Goal: Information Seeking & Learning: Check status

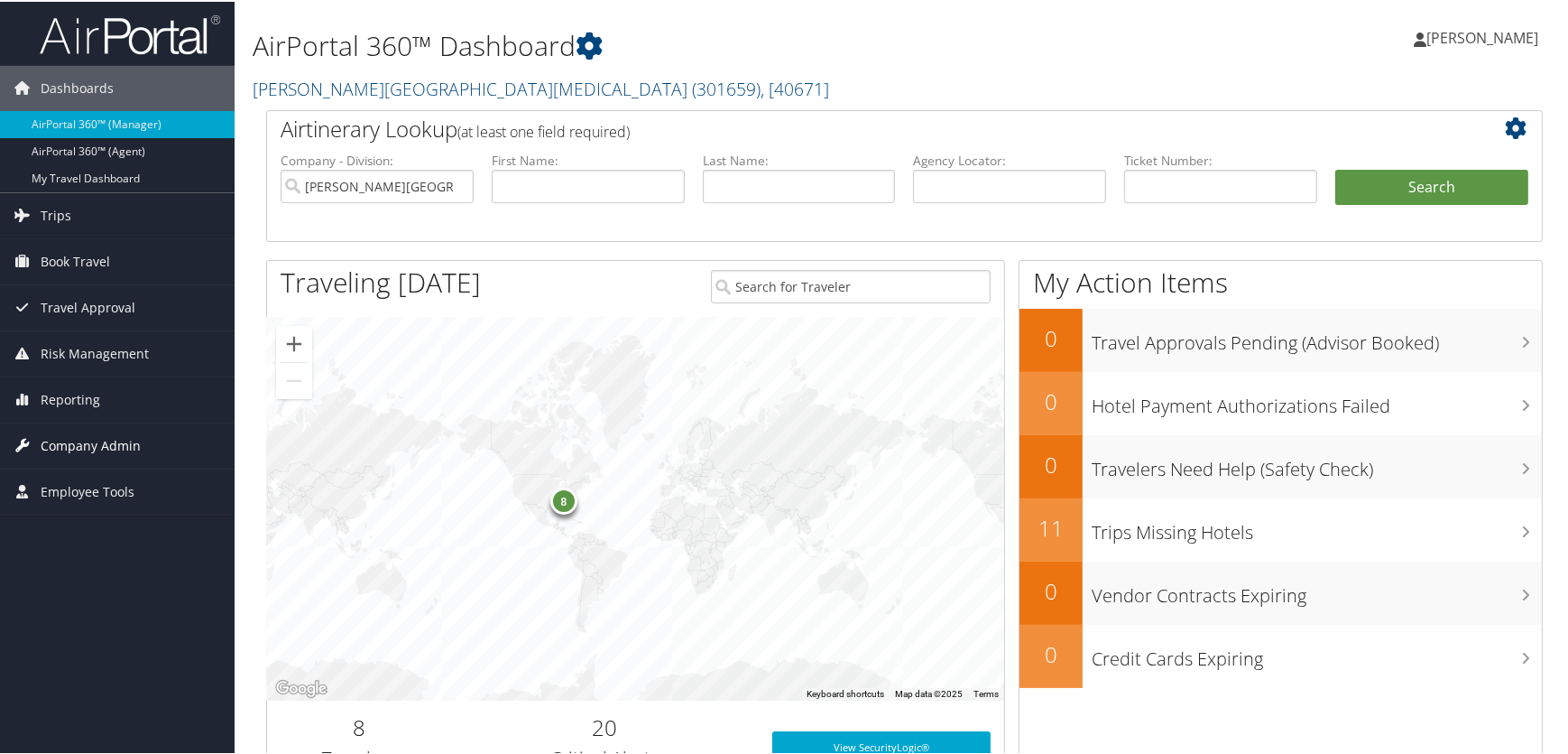
click at [71, 444] on span "Company Admin" at bounding box center [91, 443] width 100 height 45
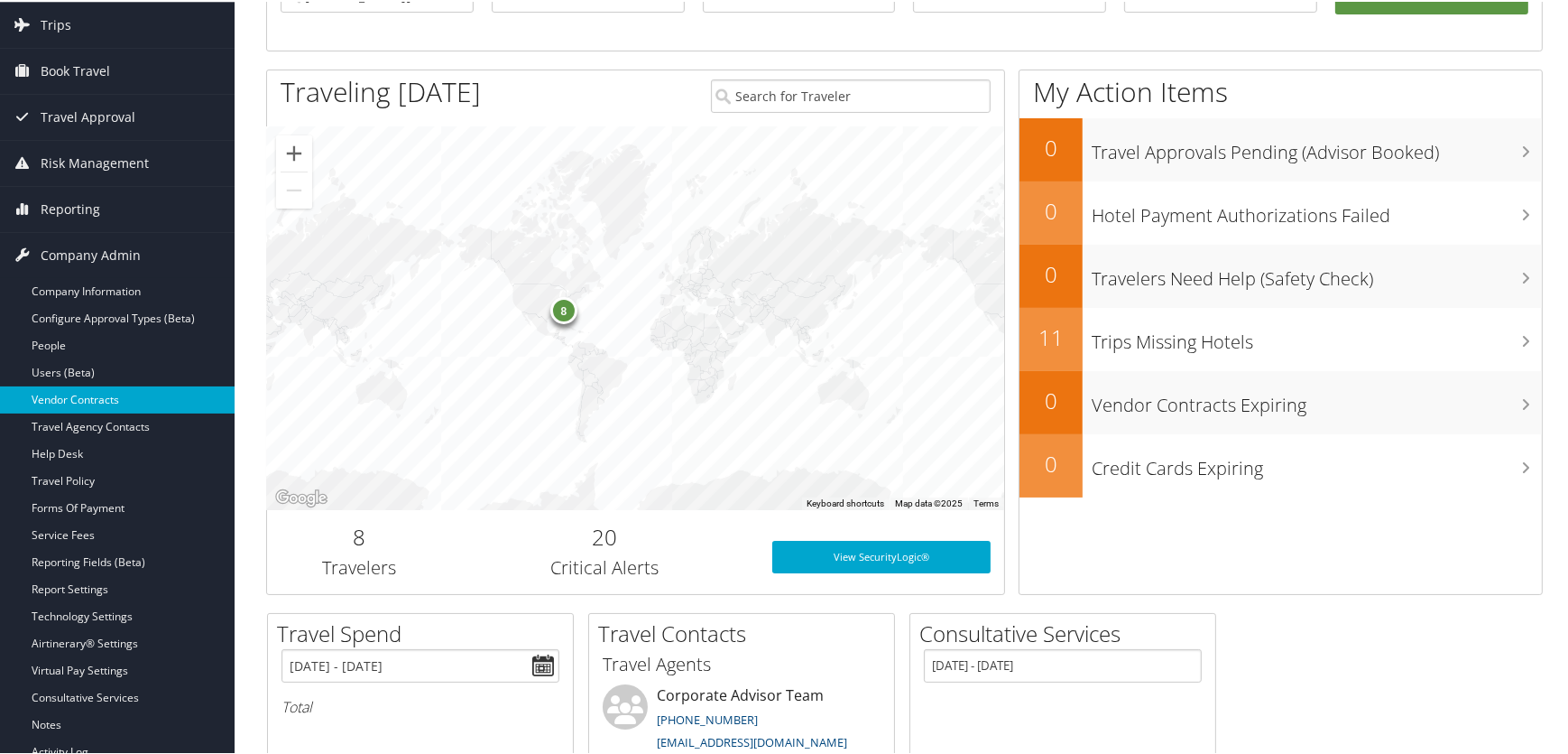
scroll to position [246, 0]
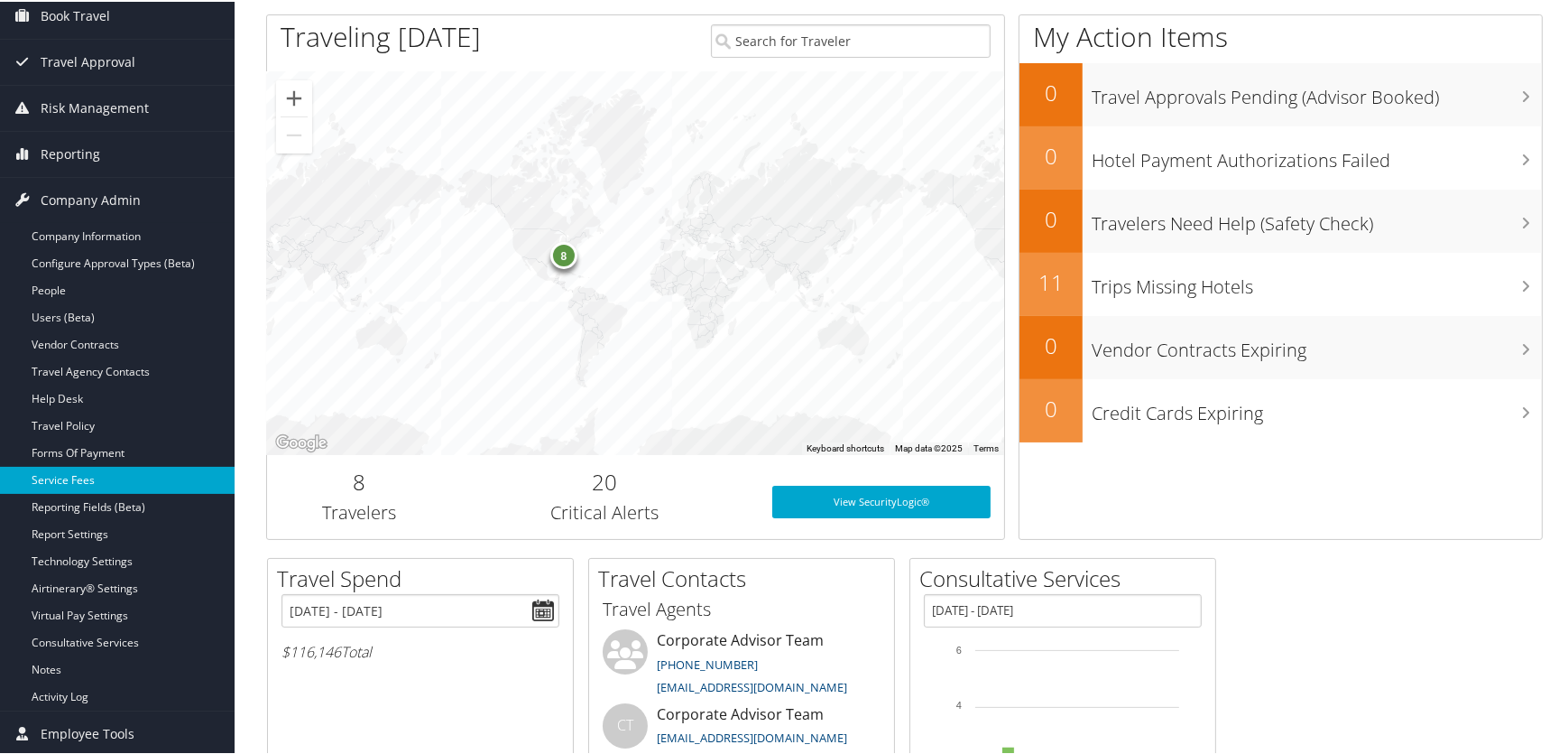
click at [91, 473] on link "Service Fees" at bounding box center [117, 479] width 234 height 27
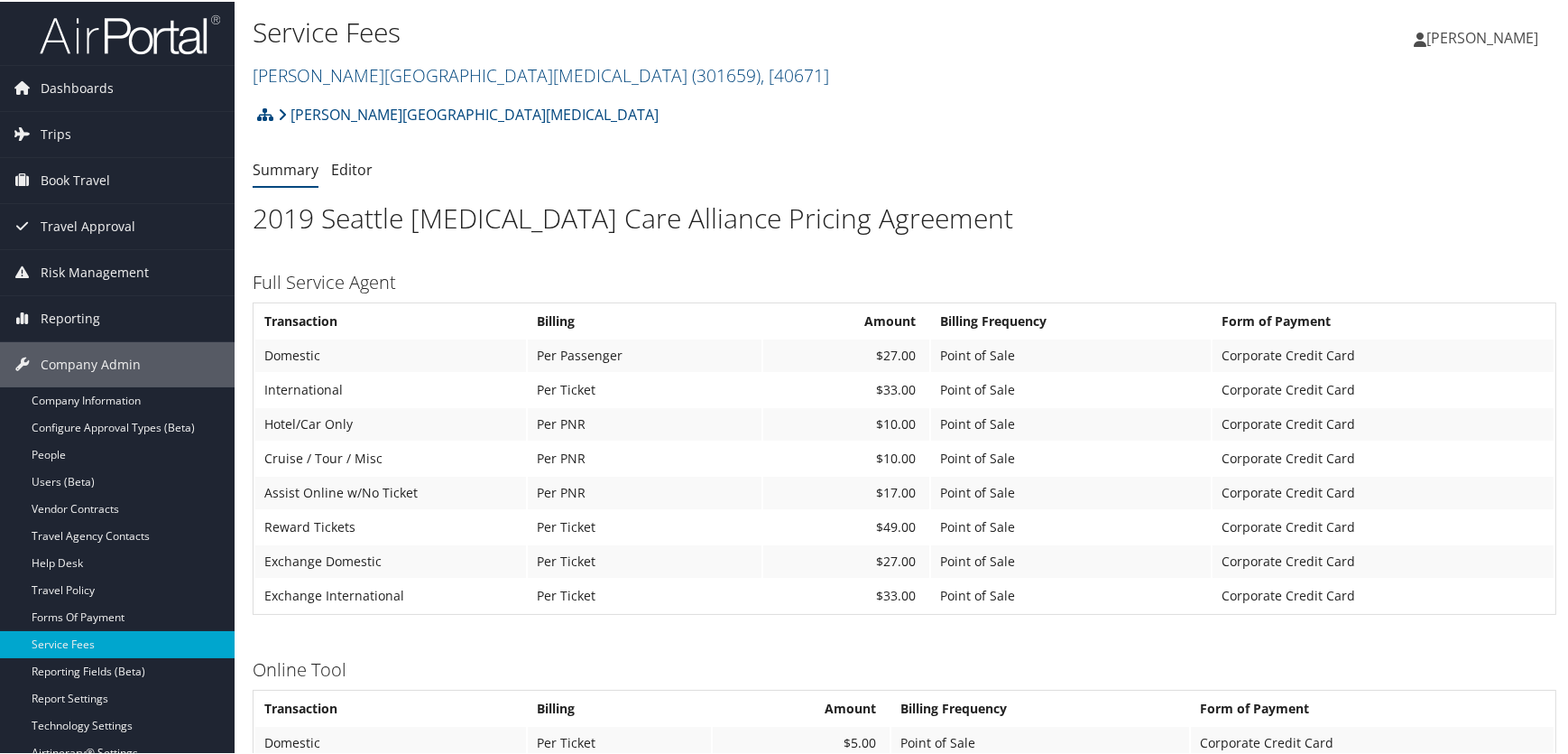
click at [1454, 638] on div "[PERSON_NAME] [MEDICAL_DATA] Account Structure [PERSON_NAME][GEOGRAPHIC_DATA][M…" at bounding box center [905, 745] width 1304 height 1302
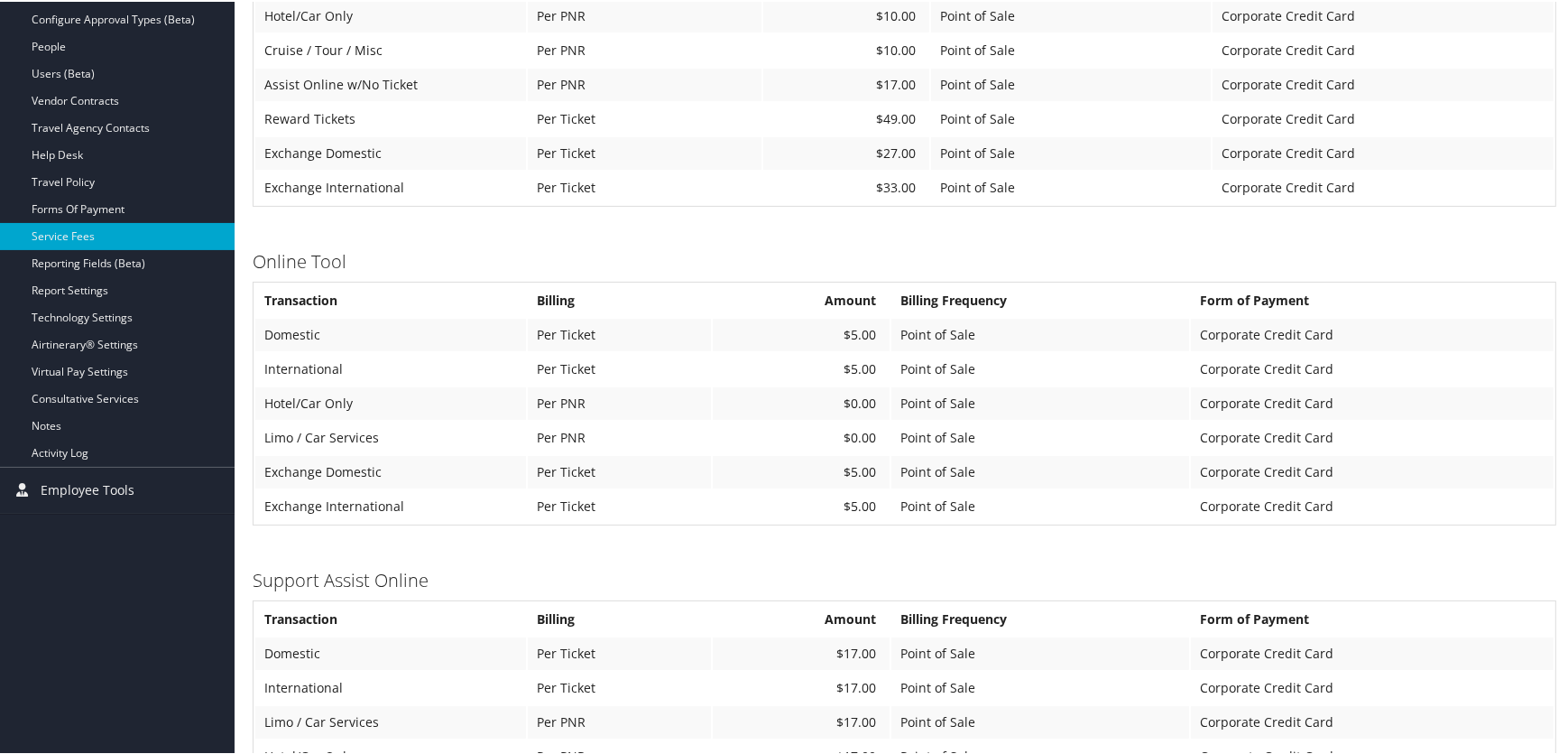
scroll to position [162, 0]
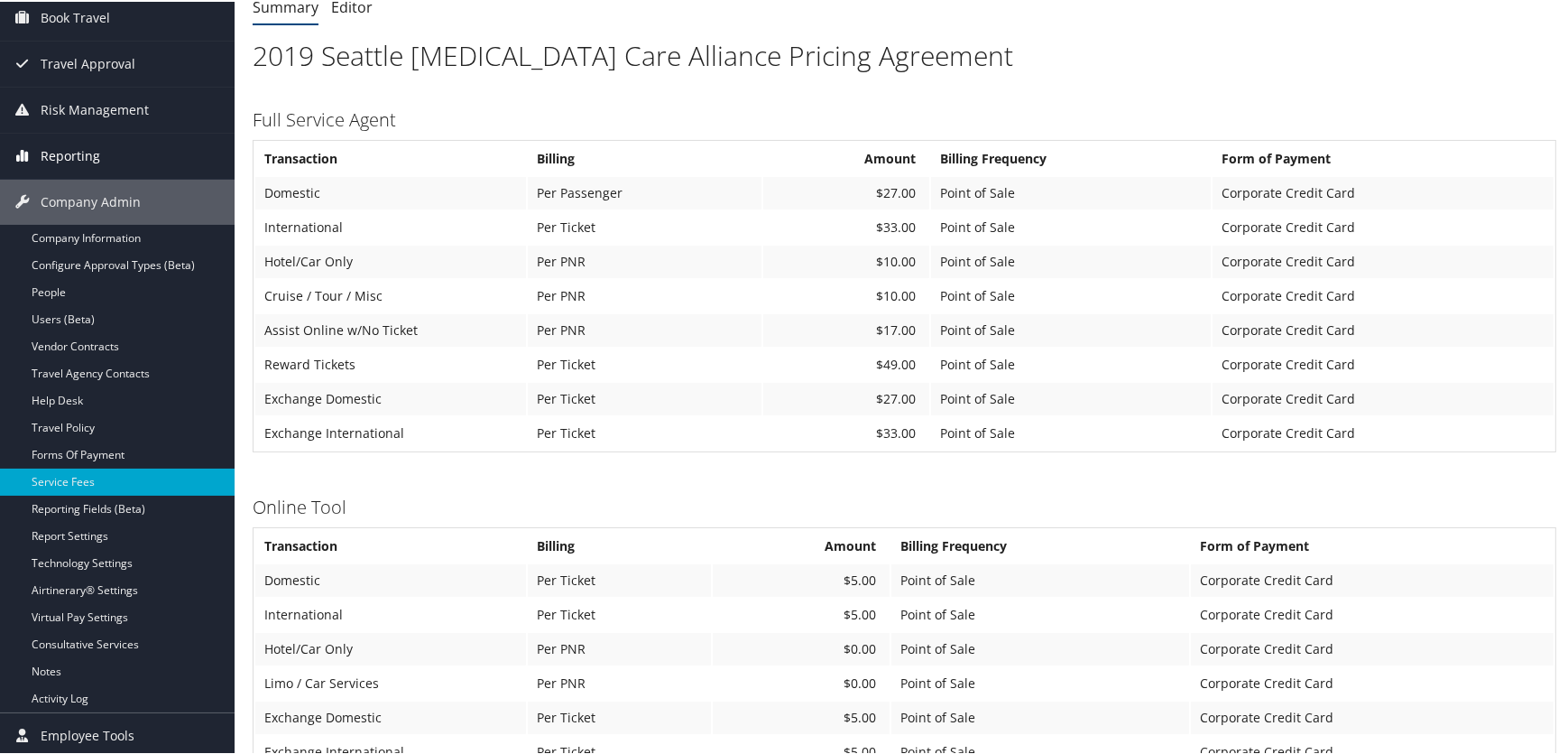
click at [72, 151] on span "Reporting" at bounding box center [71, 153] width 59 height 45
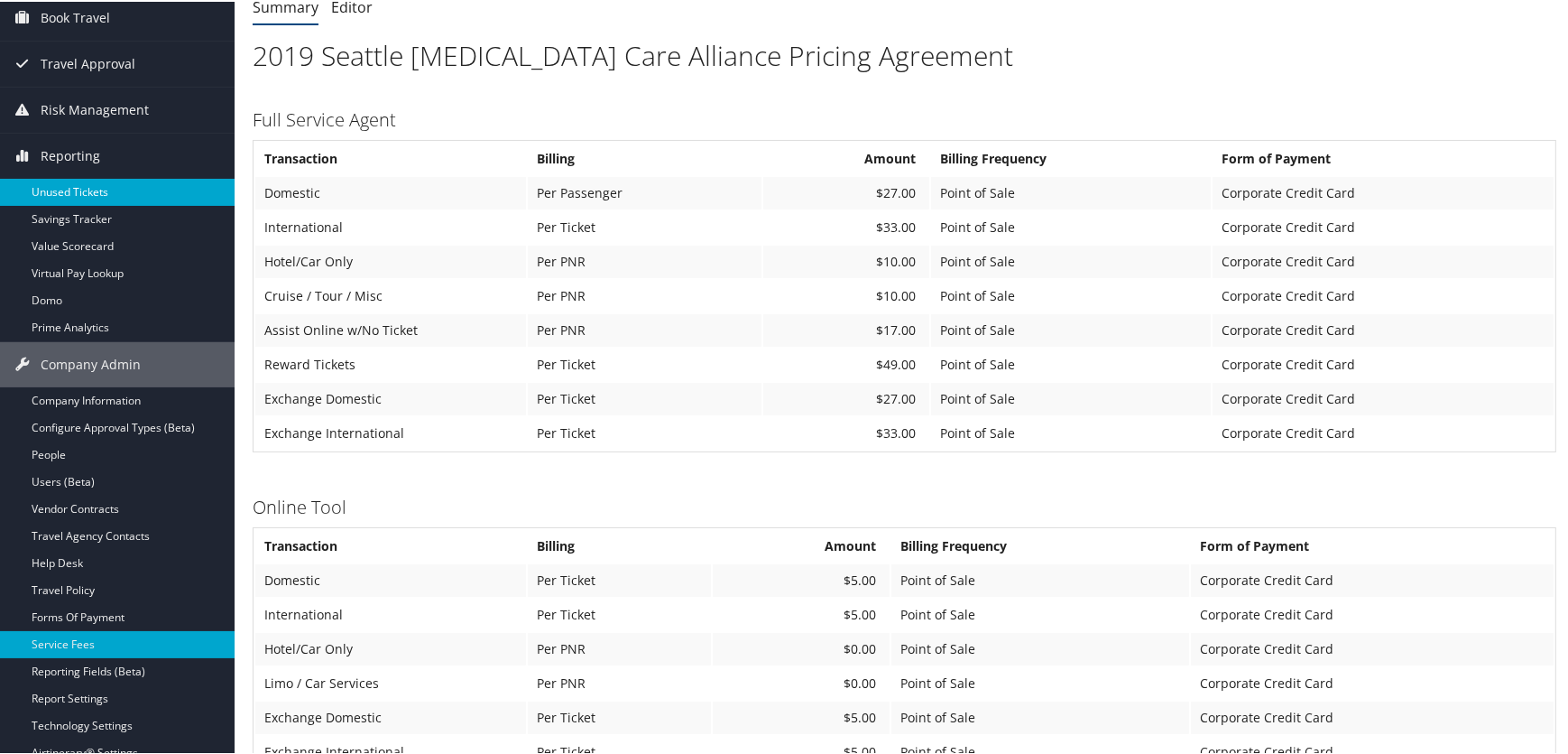
click at [71, 187] on link "Unused Tickets" at bounding box center [117, 191] width 234 height 27
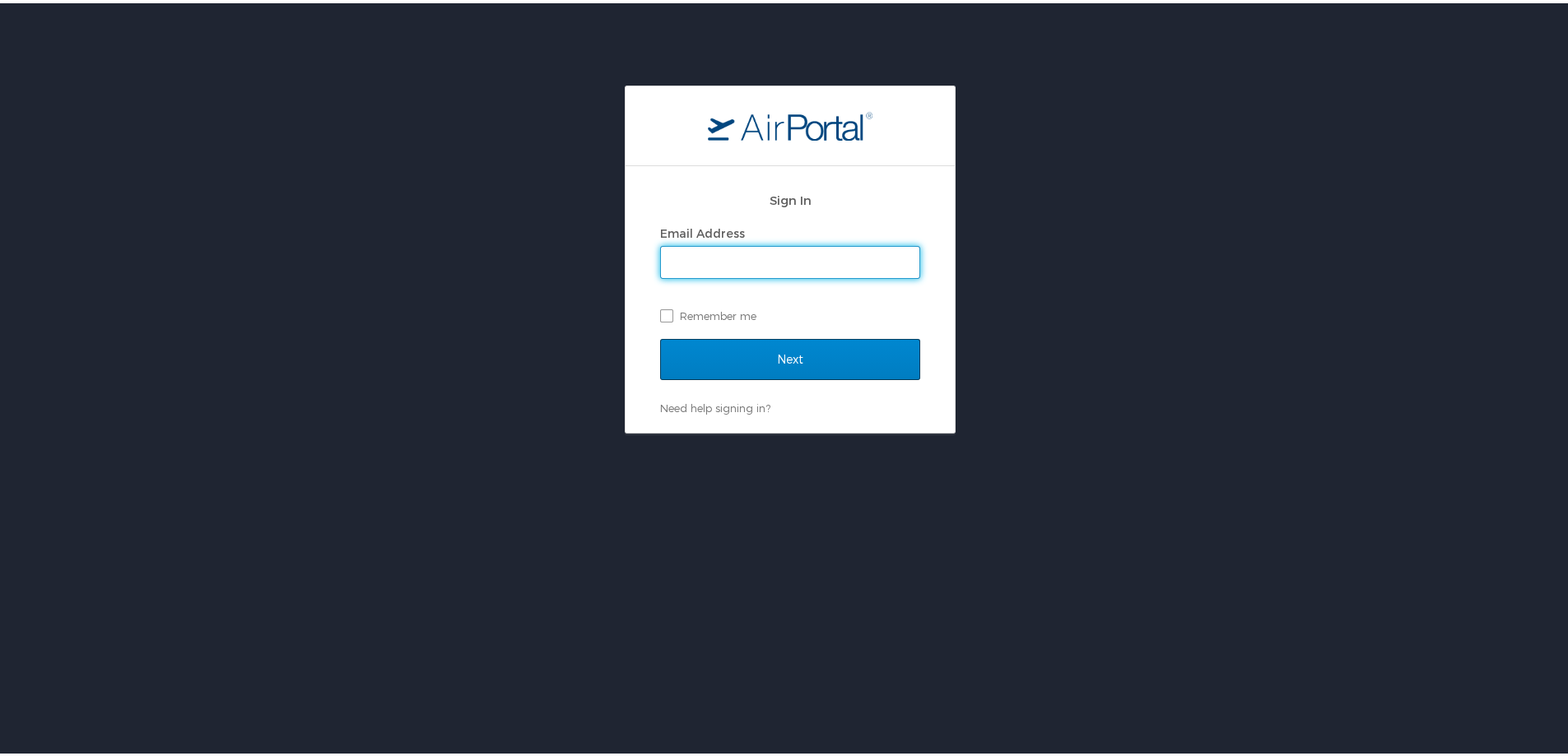
type input "[PERSON_NAME][EMAIL_ADDRESS][PERSON_NAME][DOMAIN_NAME]"
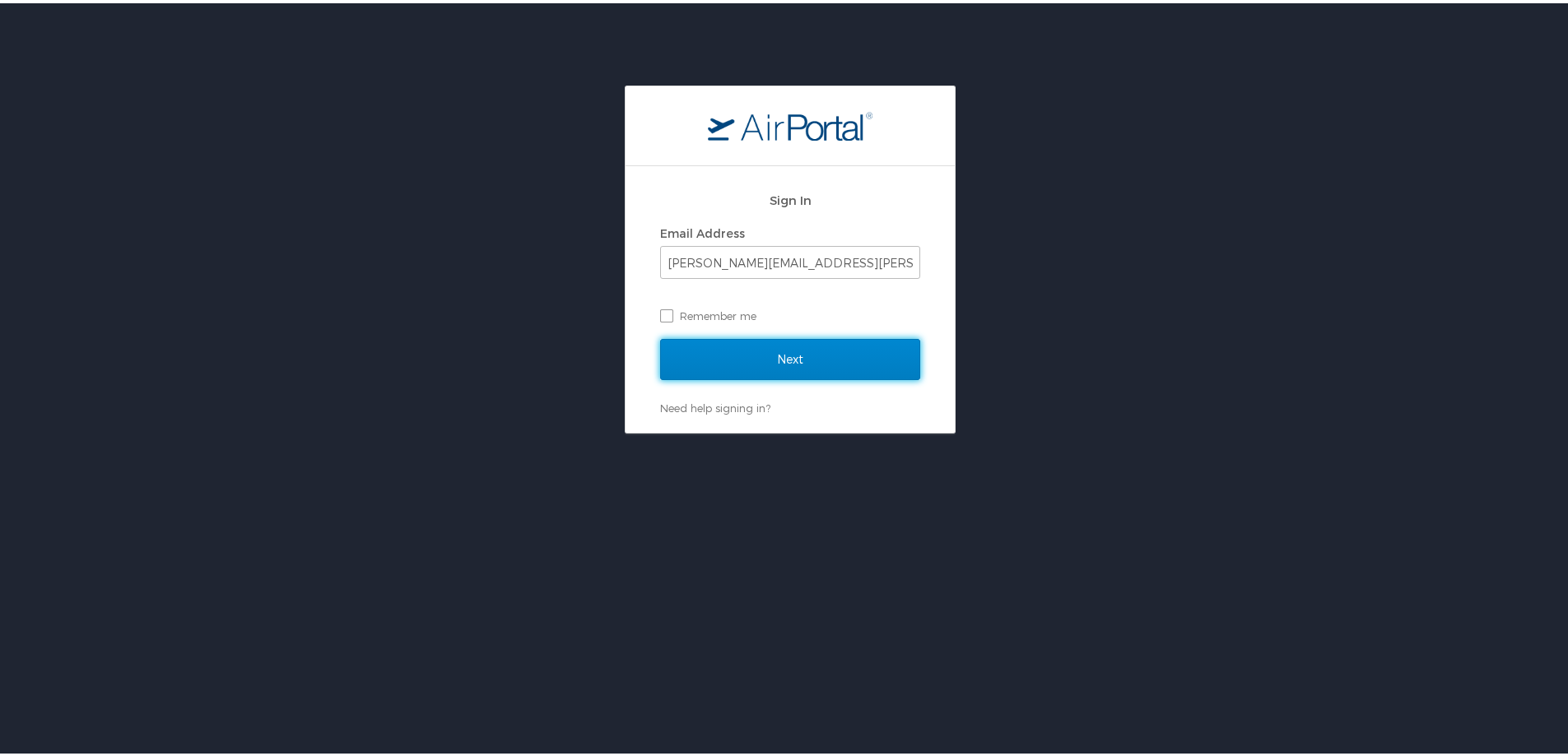
click at [730, 359] on input "Next" at bounding box center [789, 355] width 260 height 41
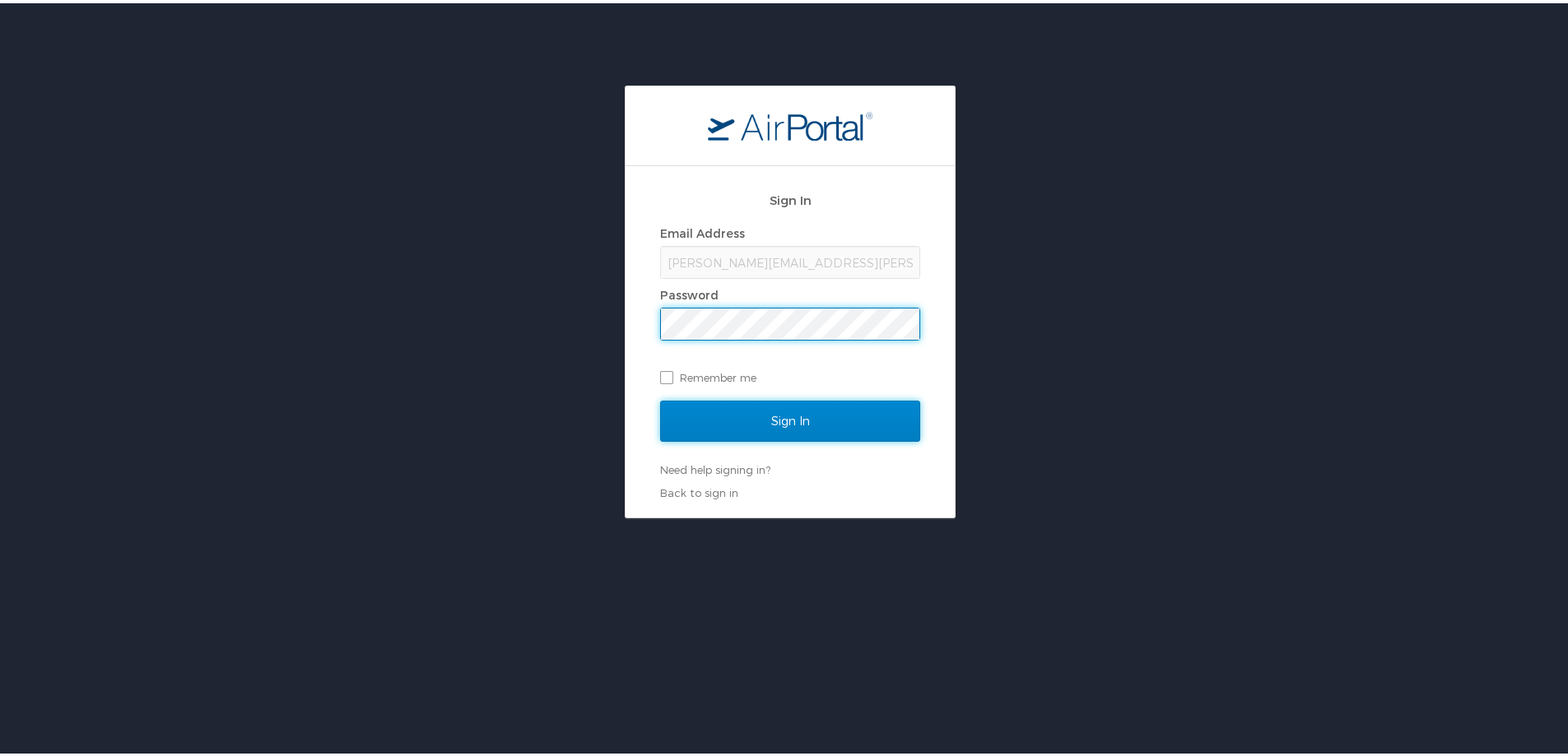
click at [719, 417] on input "Sign In" at bounding box center [789, 417] width 260 height 41
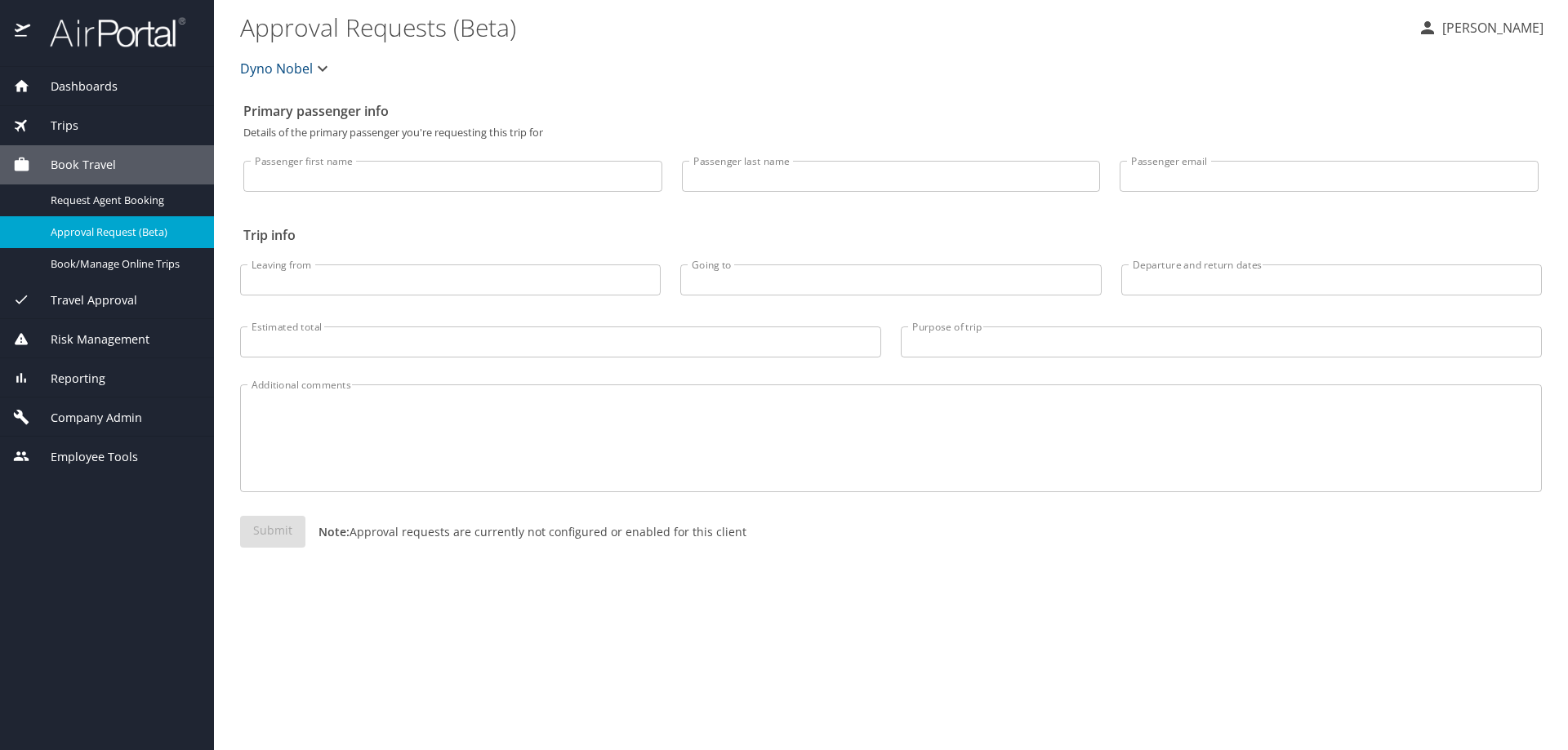
click at [91, 374] on span "Reporting" at bounding box center [67, 378] width 75 height 18
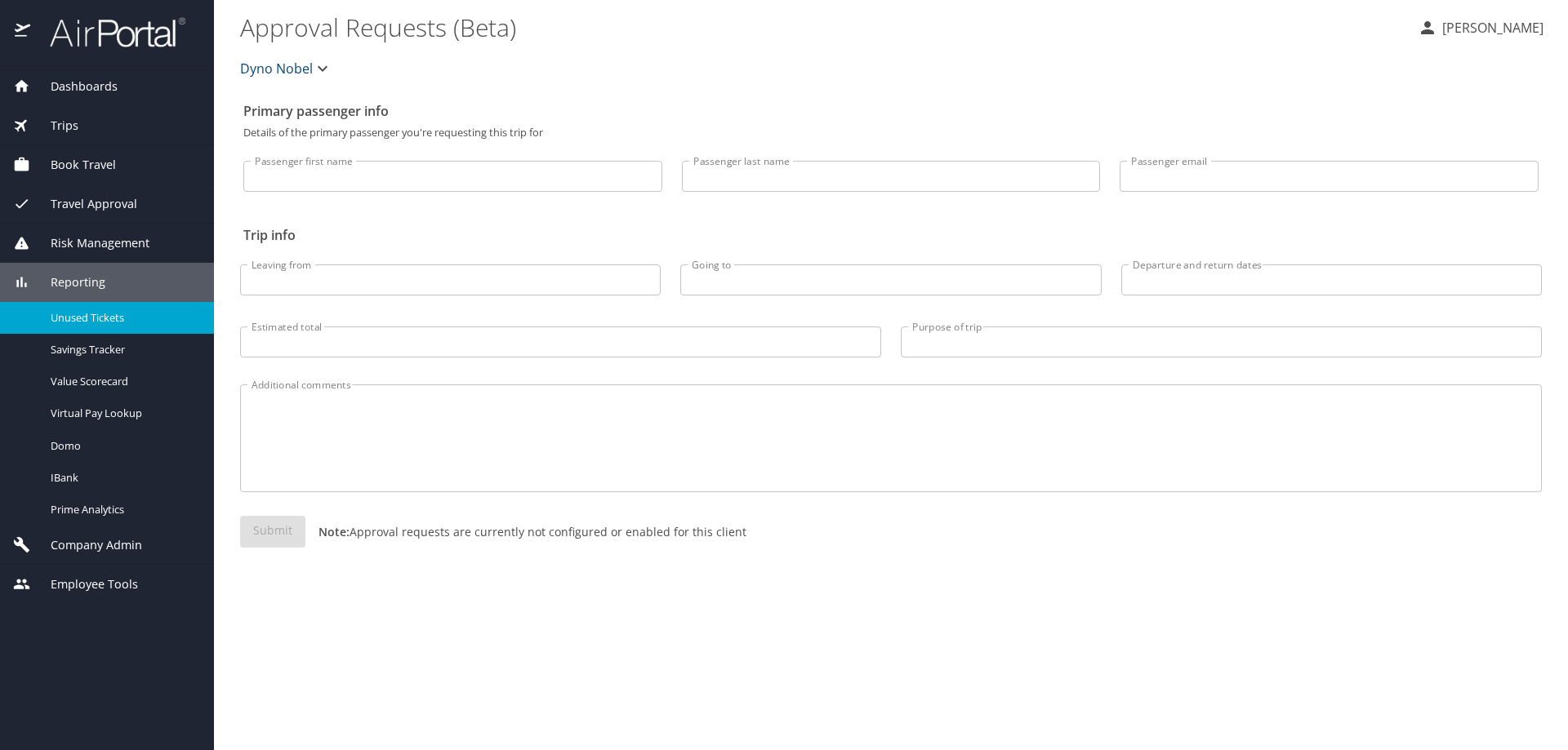
click at [92, 320] on span "Unused Tickets" at bounding box center [122, 318] width 144 height 16
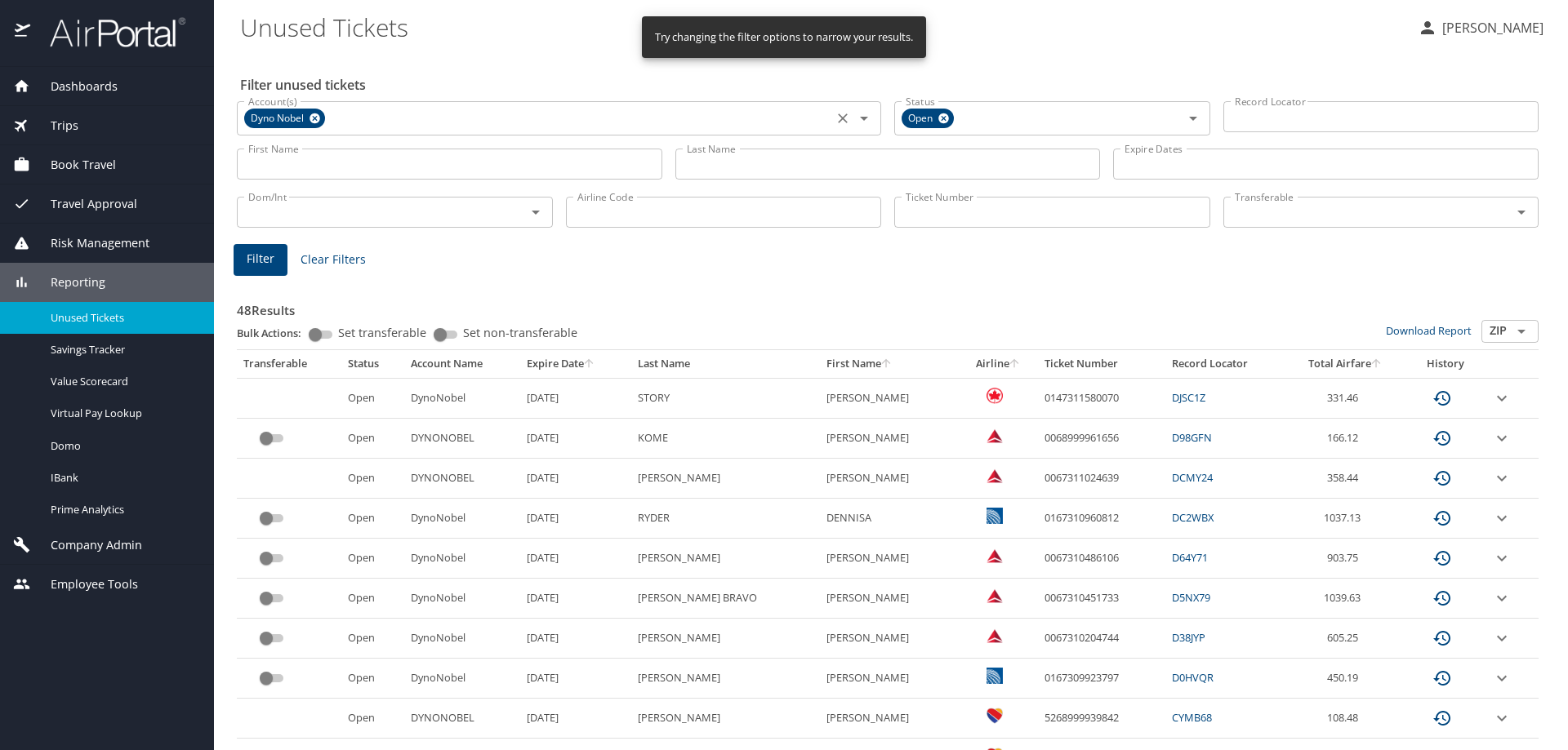
click at [312, 118] on icon at bounding box center [315, 119] width 10 height 10
click at [330, 116] on input "Account(s)" at bounding box center [535, 116] width 586 height 22
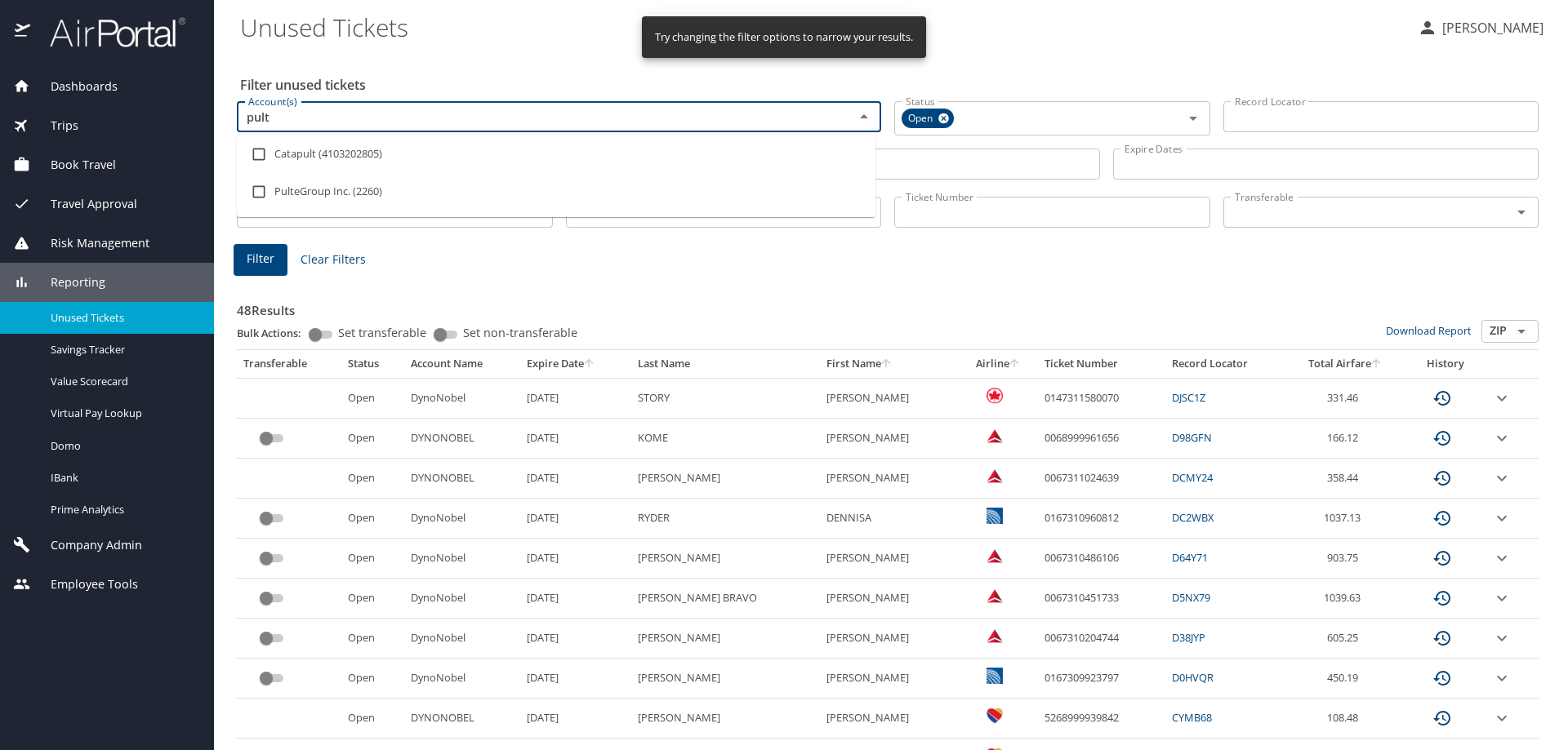
type input "pulte"
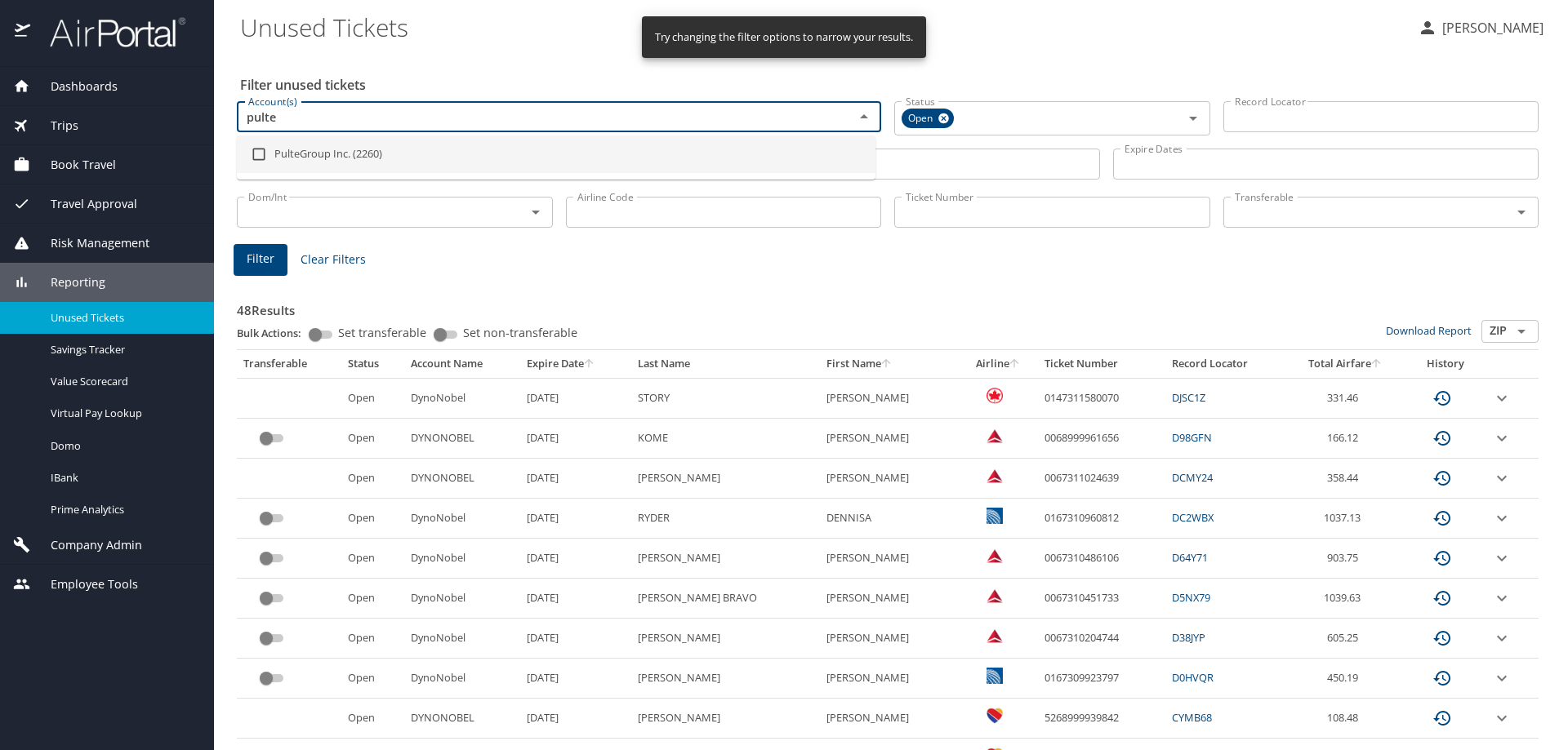
click at [252, 152] on input "checkbox" at bounding box center [259, 154] width 31 height 31
checkbox input "true"
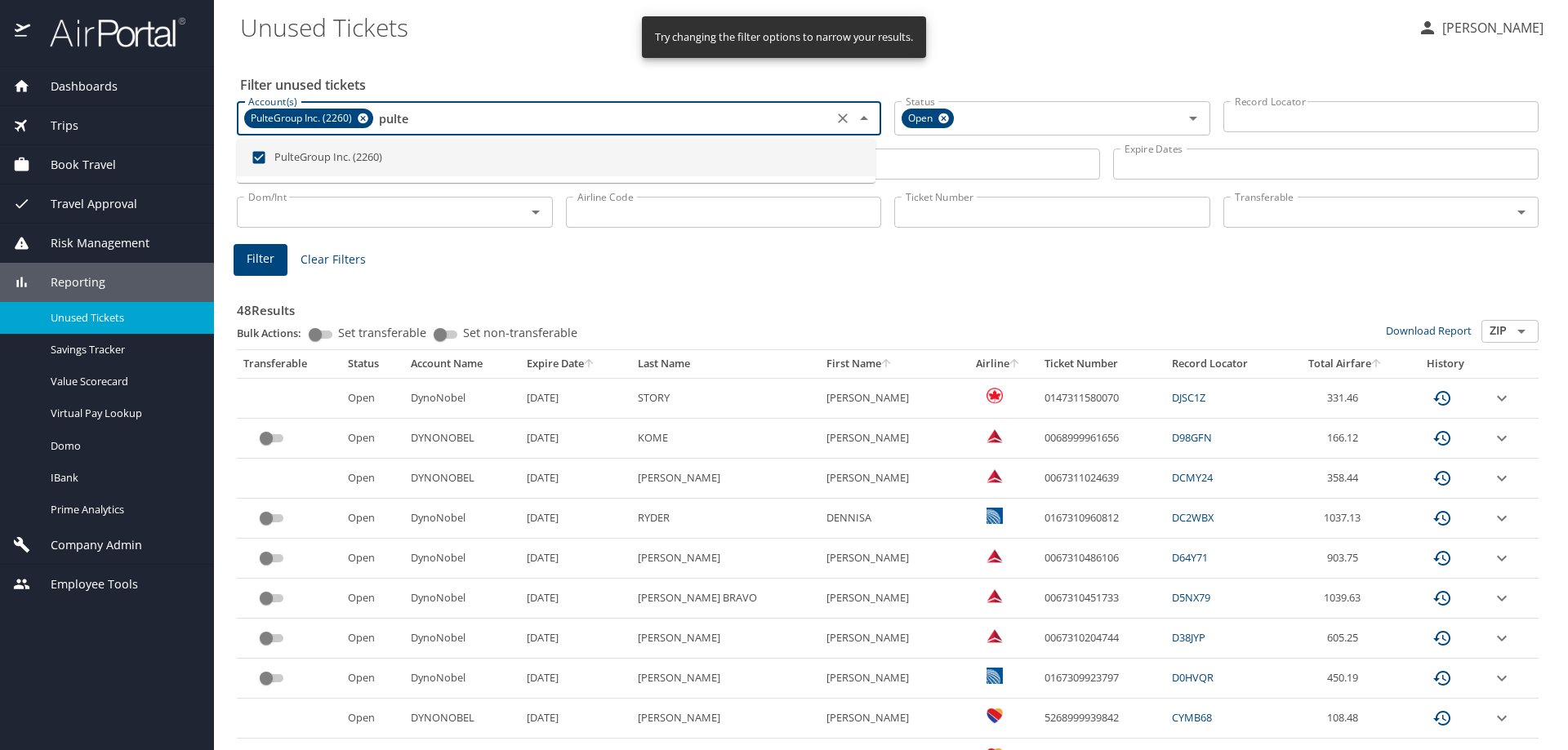
type input "pulte"
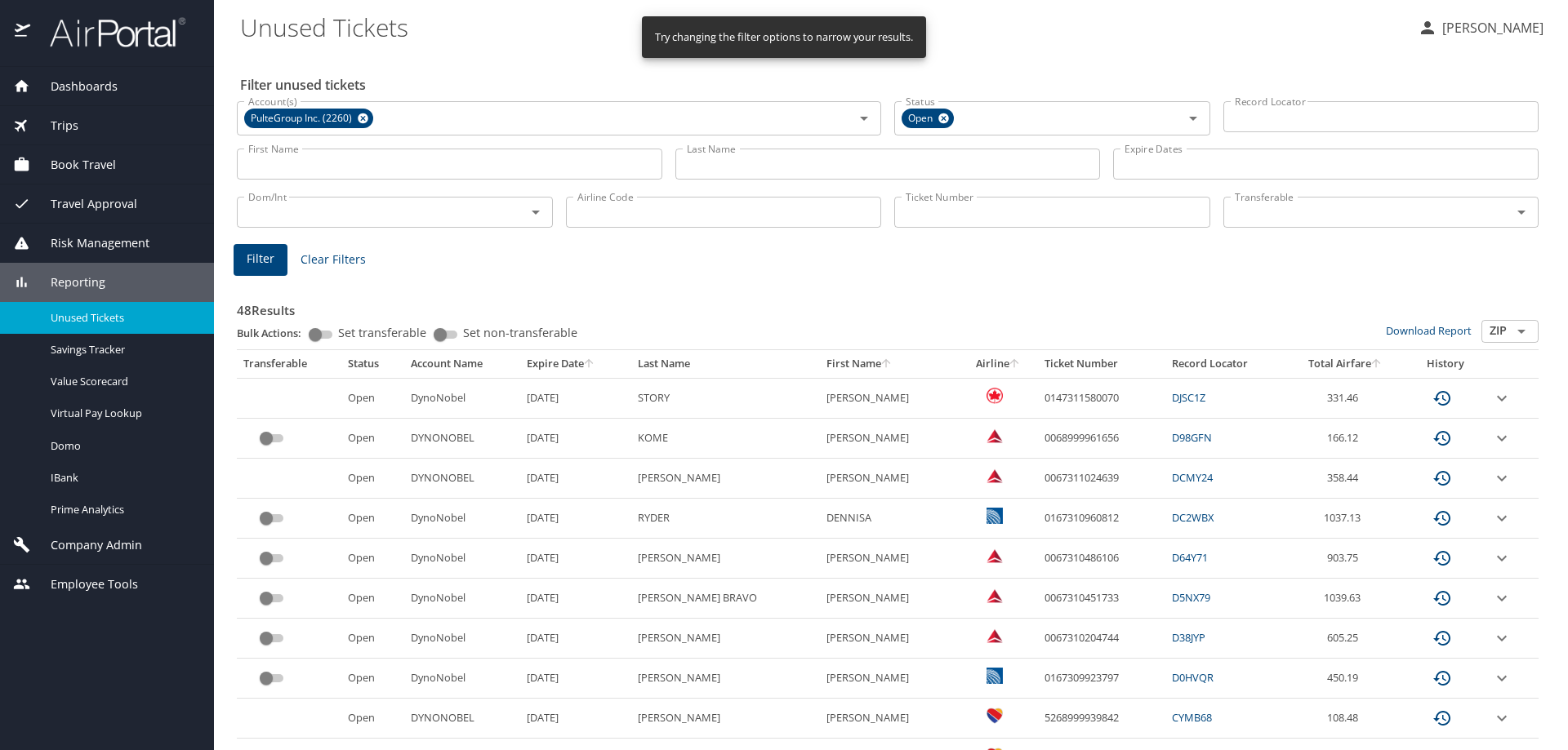
click at [721, 161] on input "Last Name" at bounding box center [887, 164] width 425 height 31
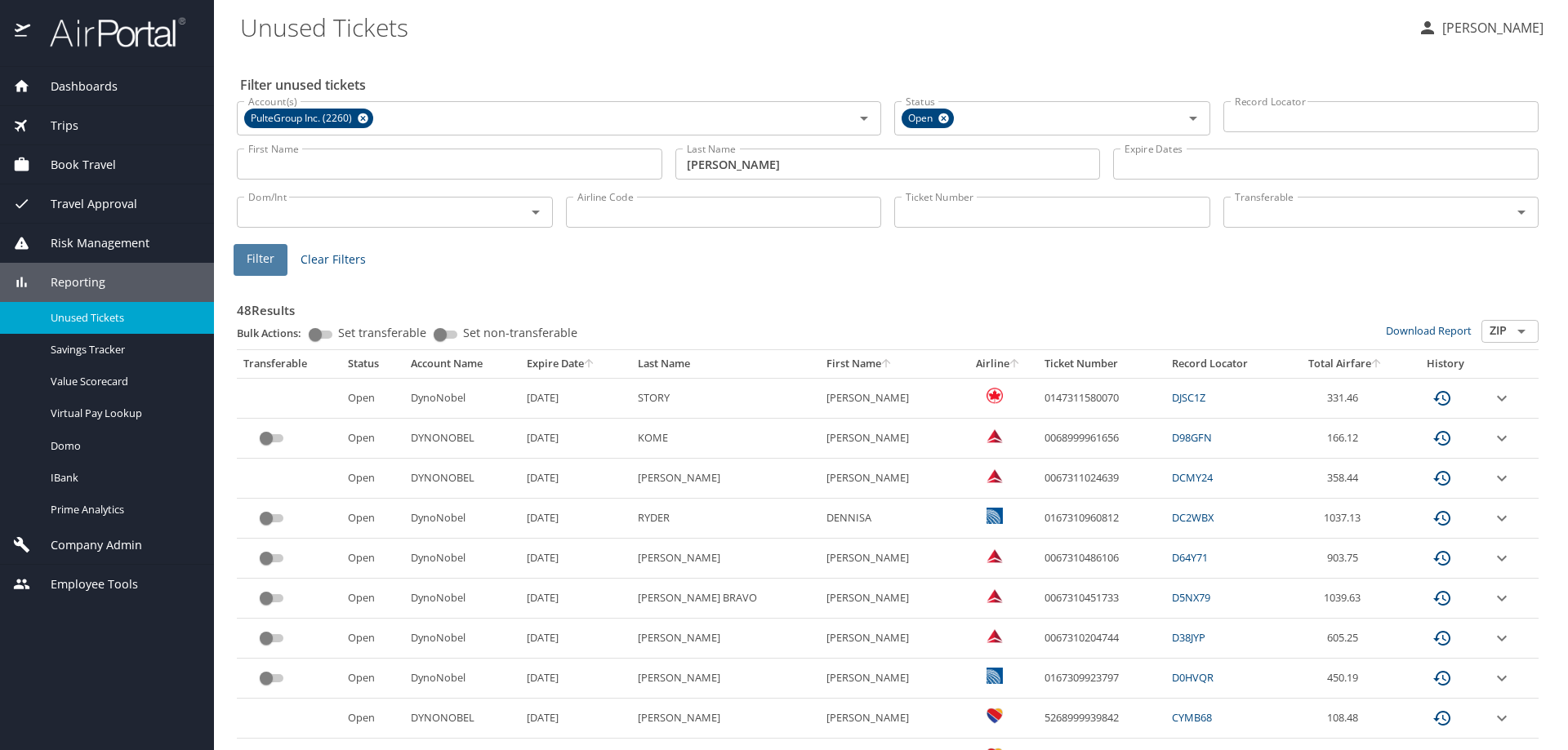
click at [267, 257] on span "Filter" at bounding box center [260, 259] width 28 height 21
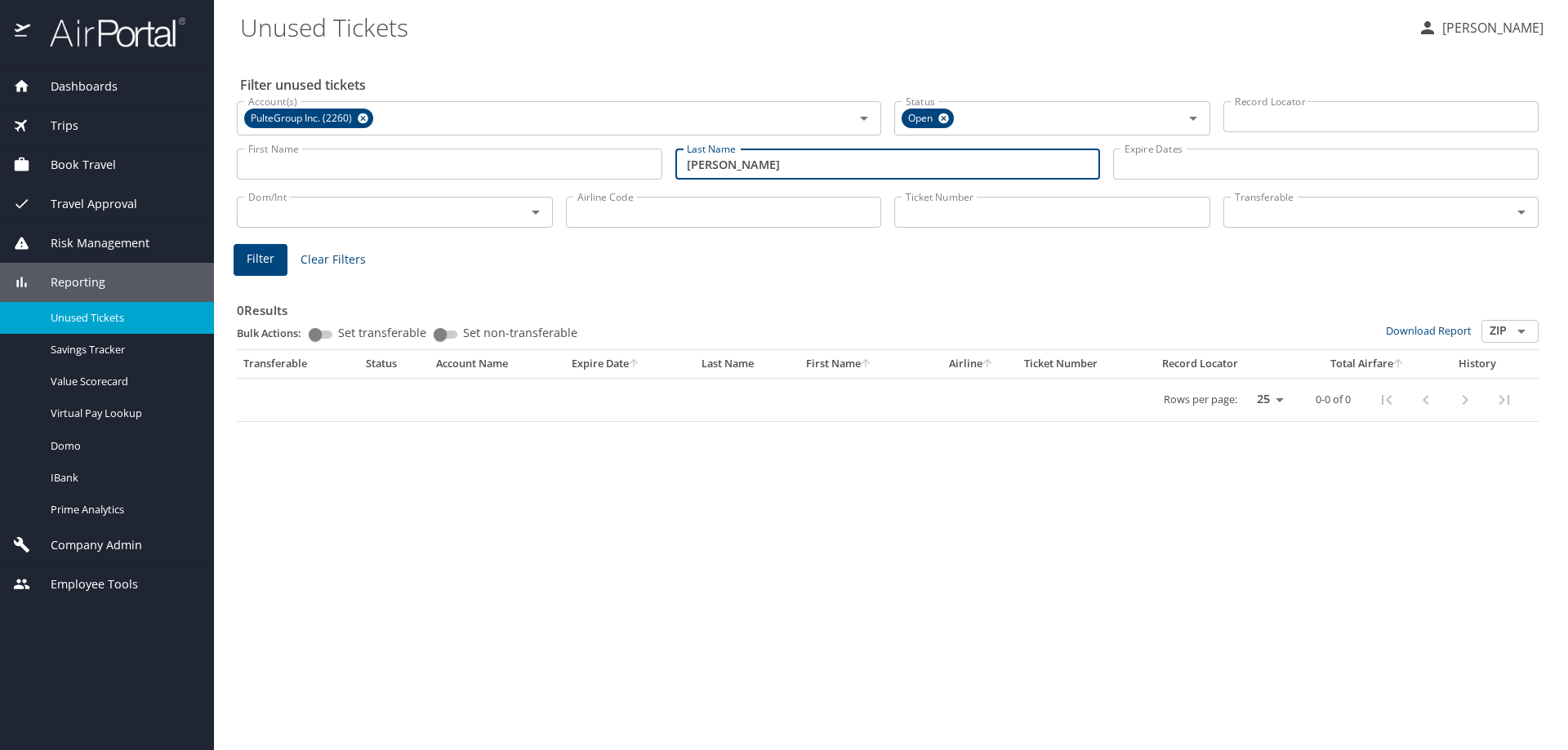
drag, startPoint x: 775, startPoint y: 161, endPoint x: 566, endPoint y: 177, distance: 209.6
click at [569, 177] on div "First Name First Name Last Name blakeslee Last Name Expire Dates Expire Dates" at bounding box center [887, 164] width 1314 height 58
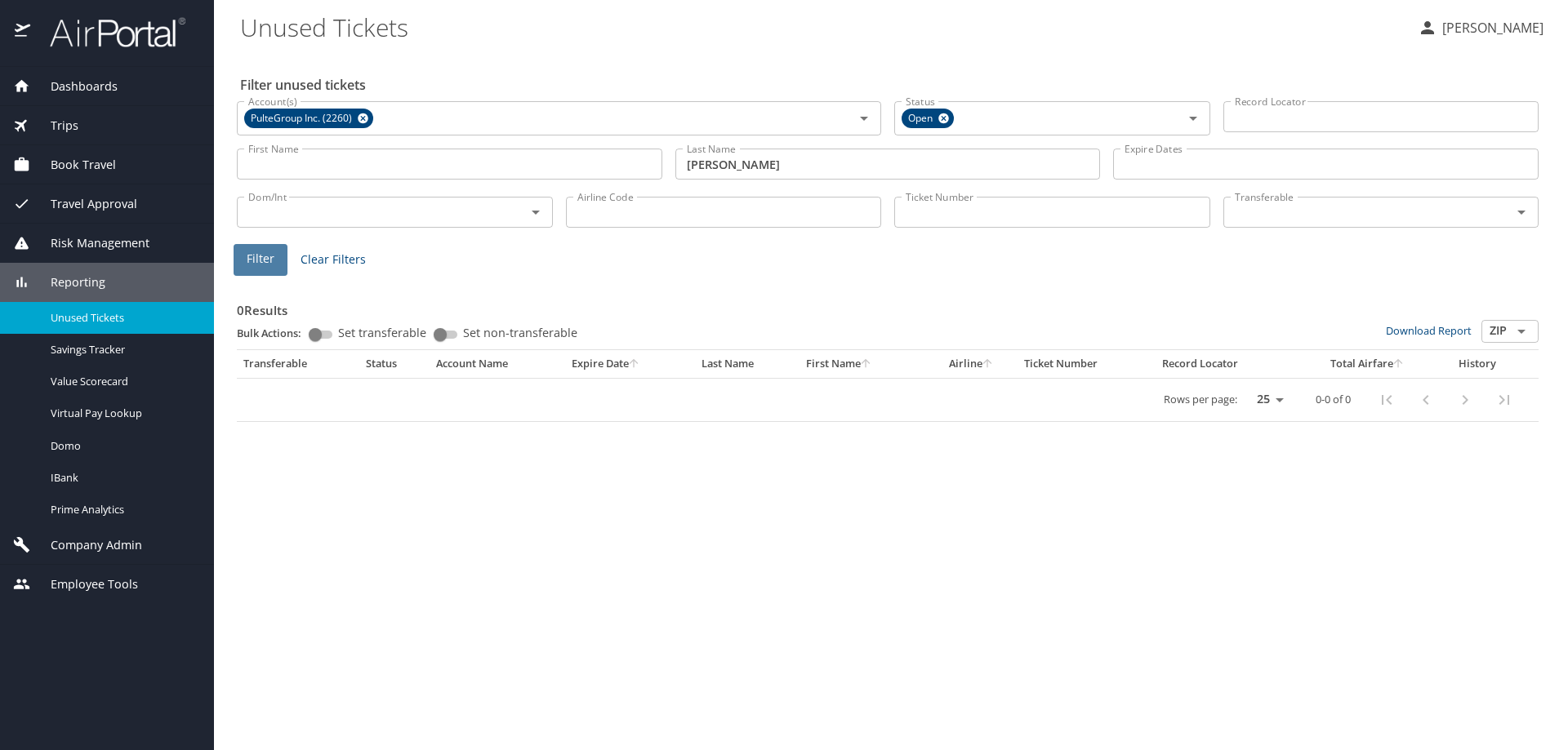
click at [266, 262] on span "Filter" at bounding box center [260, 259] width 28 height 21
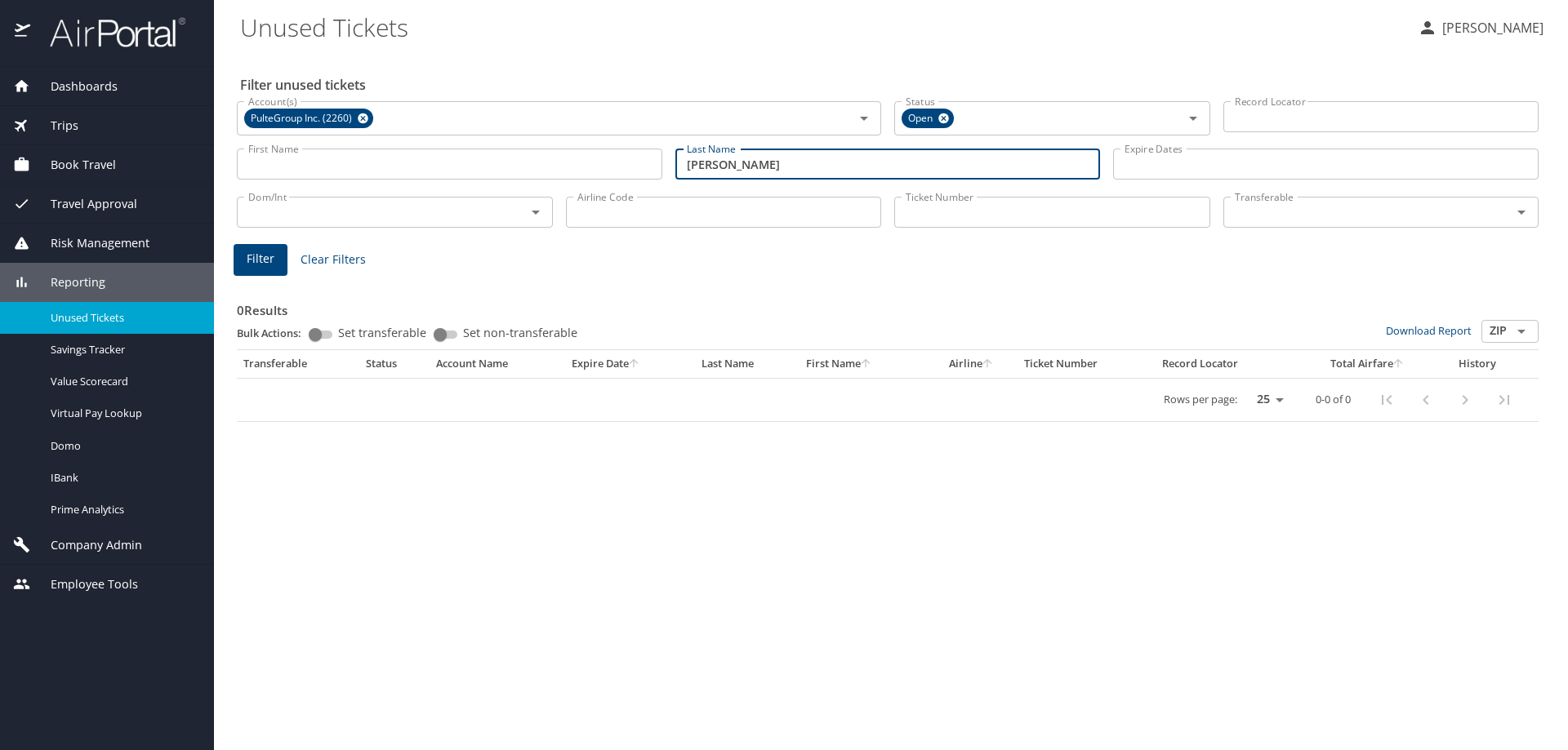
drag, startPoint x: 754, startPoint y: 162, endPoint x: 469, endPoint y: 177, distance: 285.4
click at [488, 177] on div "First Name First Name Last Name carlson Last Name Expire Dates Expire Dates" at bounding box center [887, 164] width 1314 height 58
click at [262, 259] on span "Filter" at bounding box center [260, 259] width 28 height 21
drag, startPoint x: 756, startPoint y: 163, endPoint x: 568, endPoint y: 167, distance: 188.0
click at [575, 173] on div "First Name First Name Last Name oberding Last Name Expire Dates Expire Dates" at bounding box center [887, 164] width 1314 height 58
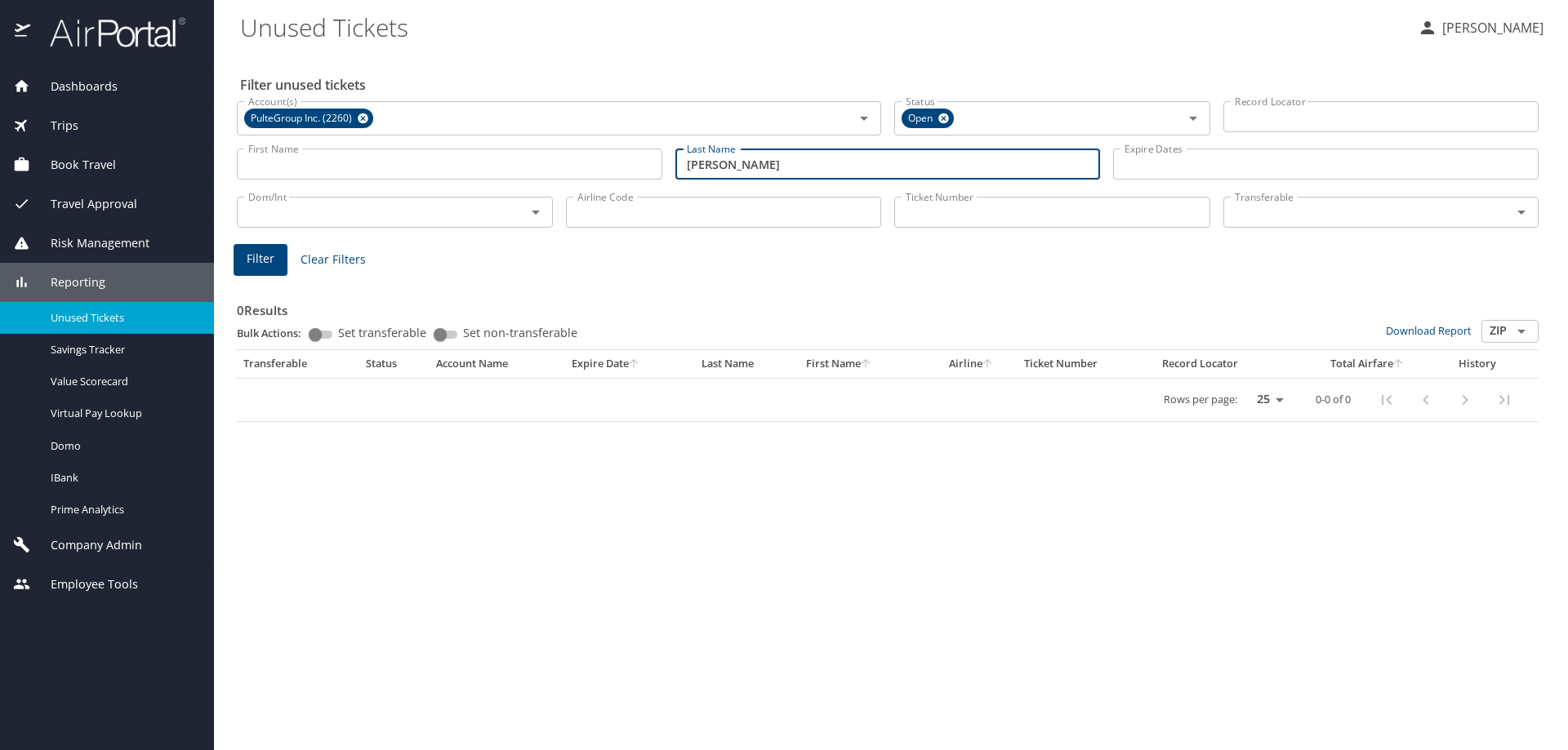
click at [261, 268] on button "Filter" at bounding box center [260, 259] width 53 height 32
drag, startPoint x: 762, startPoint y: 166, endPoint x: 439, endPoint y: 177, distance: 323.2
click at [481, 182] on div "First Name First Name Last Name todd Last Name Expire Dates Expire Dates" at bounding box center [887, 164] width 1314 height 58
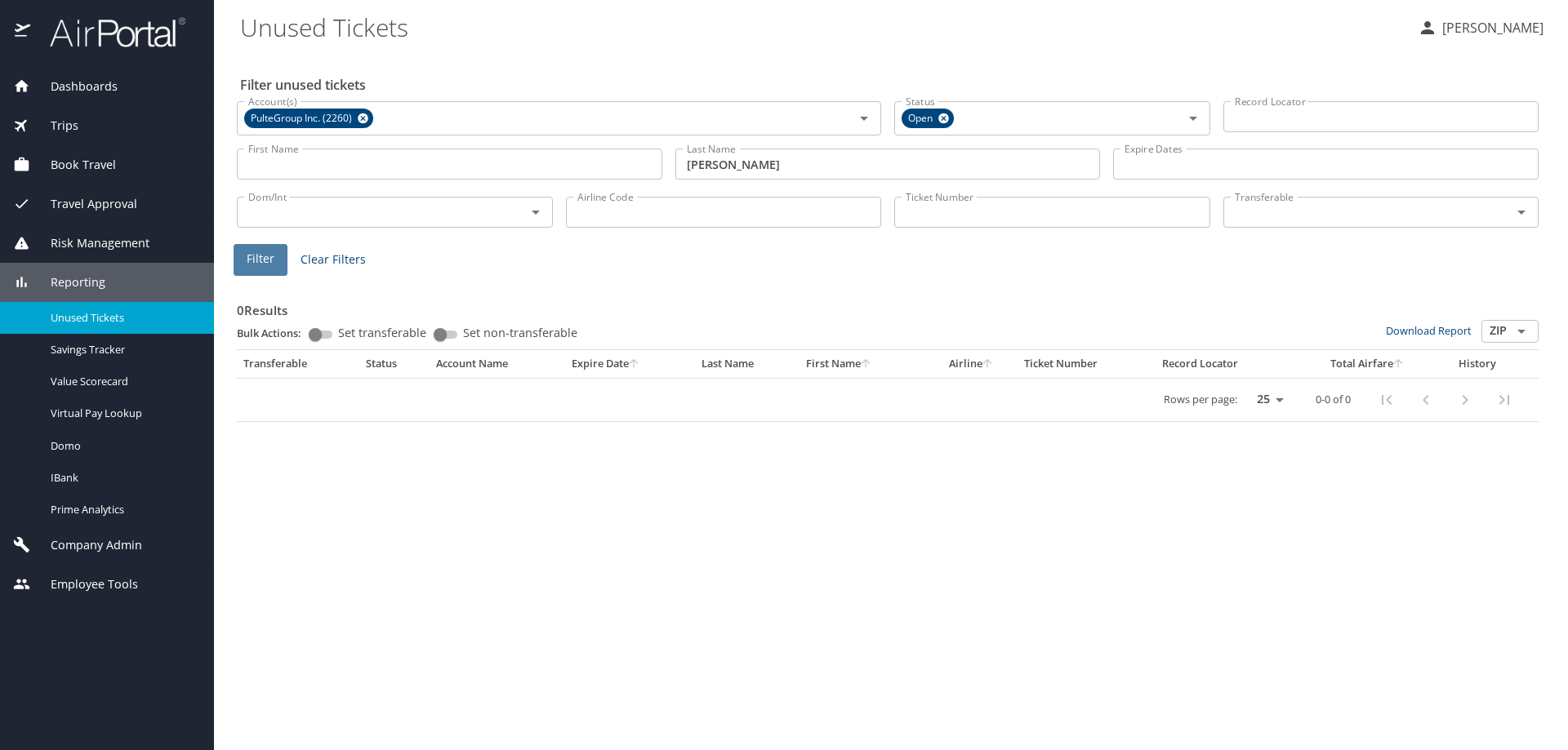
click at [274, 258] on button "Filter" at bounding box center [260, 259] width 53 height 32
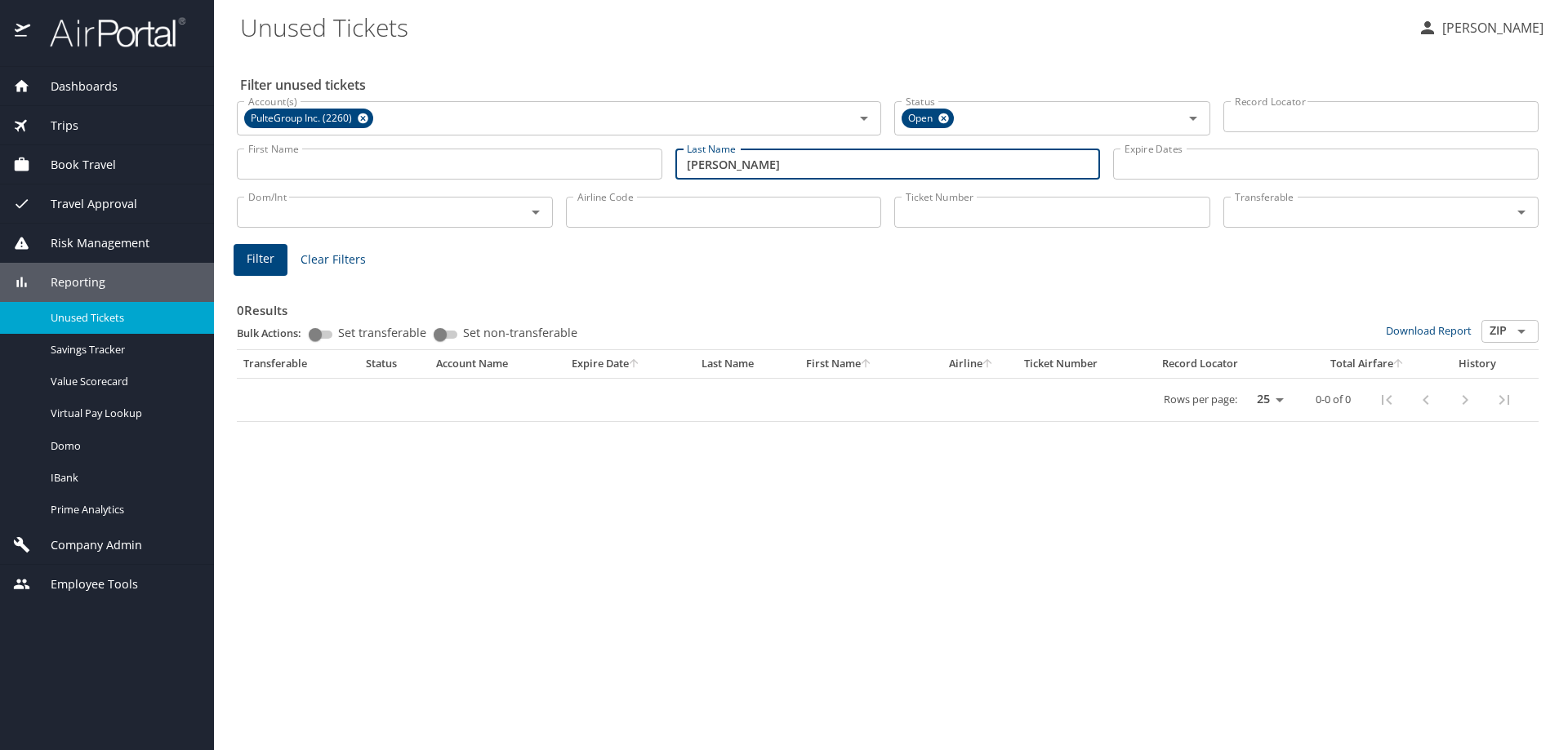
drag, startPoint x: 641, startPoint y: 177, endPoint x: 523, endPoint y: 179, distance: 118.0
click at [557, 185] on div "Filter unused tickets Account(s) PulteGroup Inc. (2260) Account(s) Status Open …" at bounding box center [890, 401] width 1301 height 697
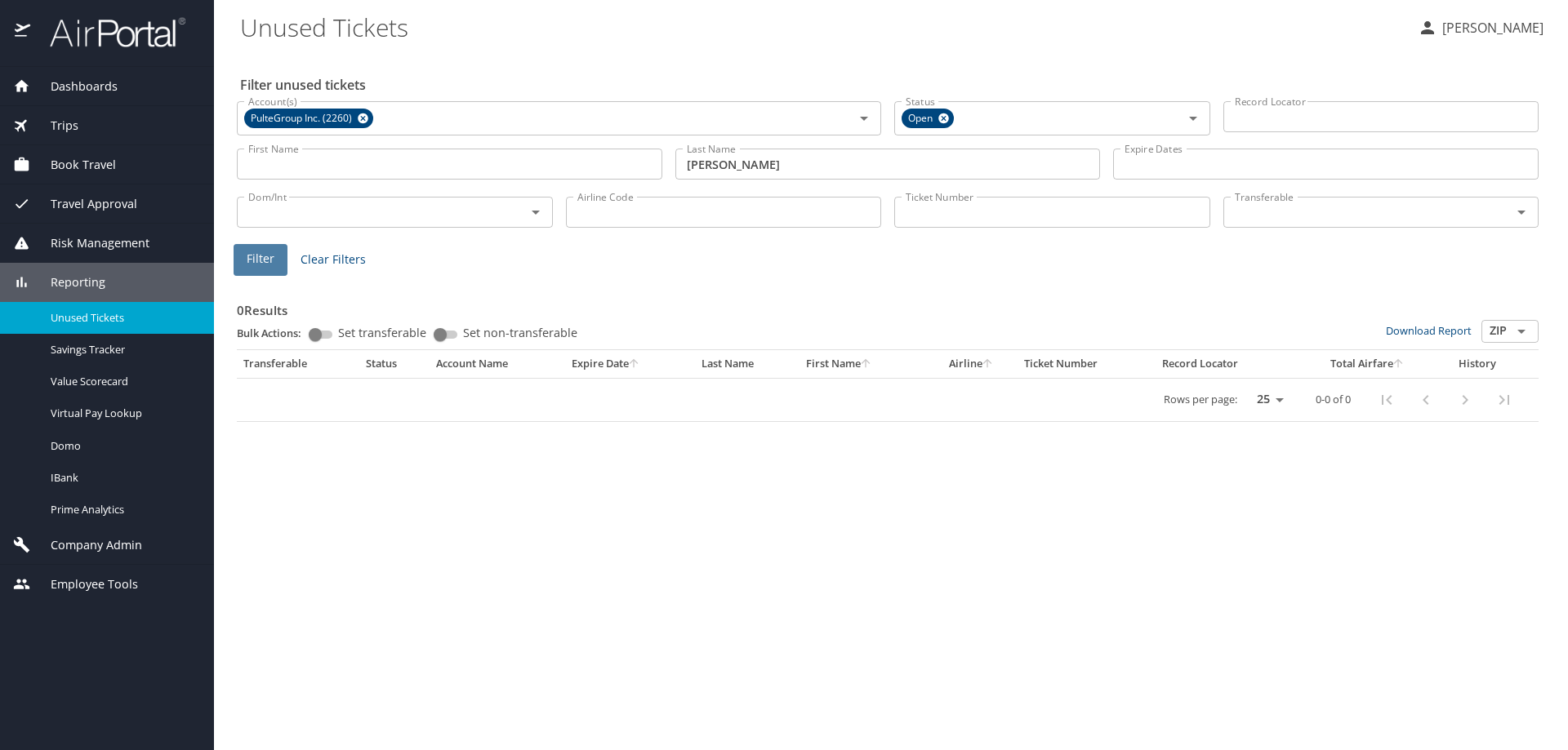
click at [249, 253] on span "Filter" at bounding box center [260, 259] width 28 height 21
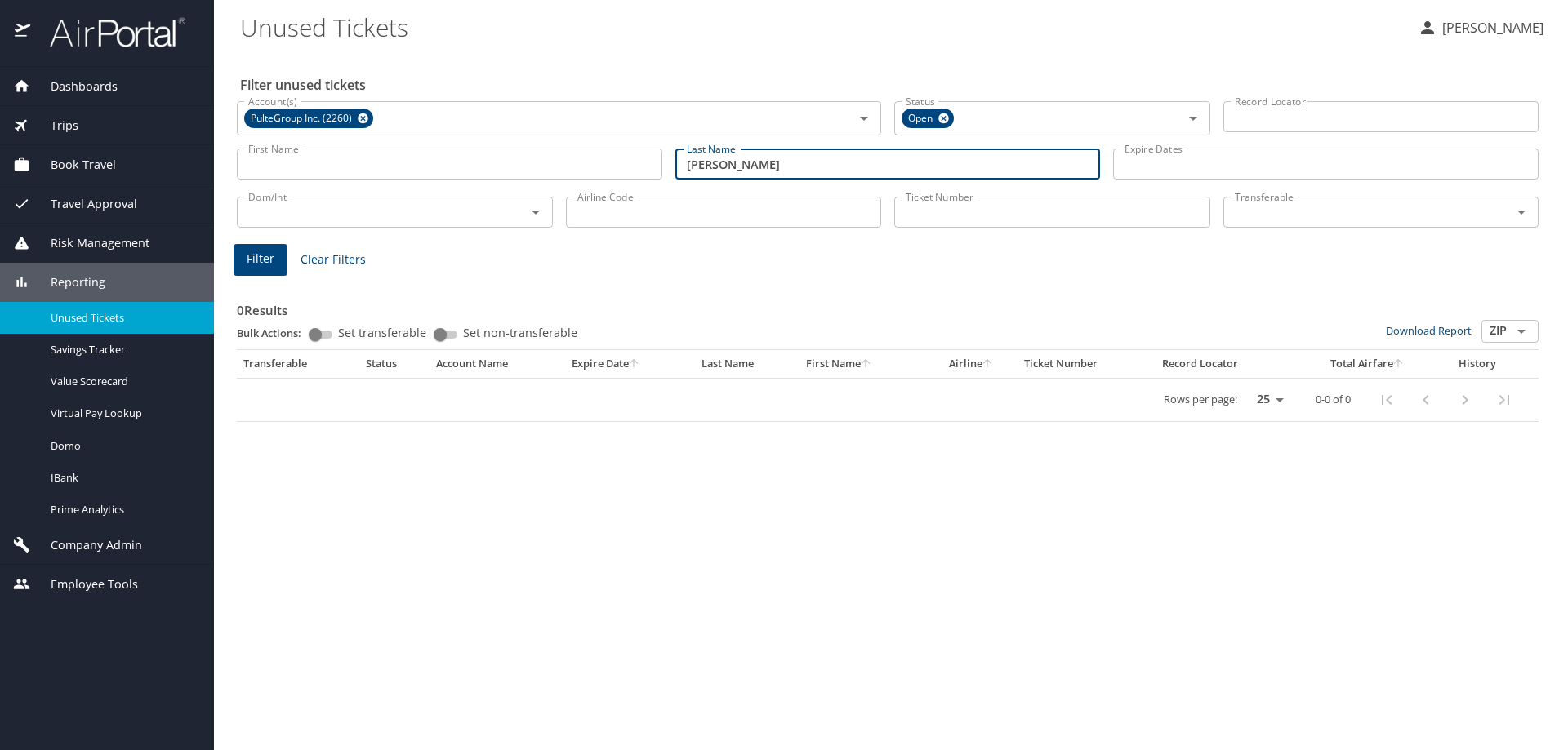
drag, startPoint x: 749, startPoint y: 165, endPoint x: 540, endPoint y: 168, distance: 209.0
click at [543, 168] on div "First Name First Name Last Name hewitt Last Name Expire Dates Expire Dates" at bounding box center [887, 164] width 1314 height 58
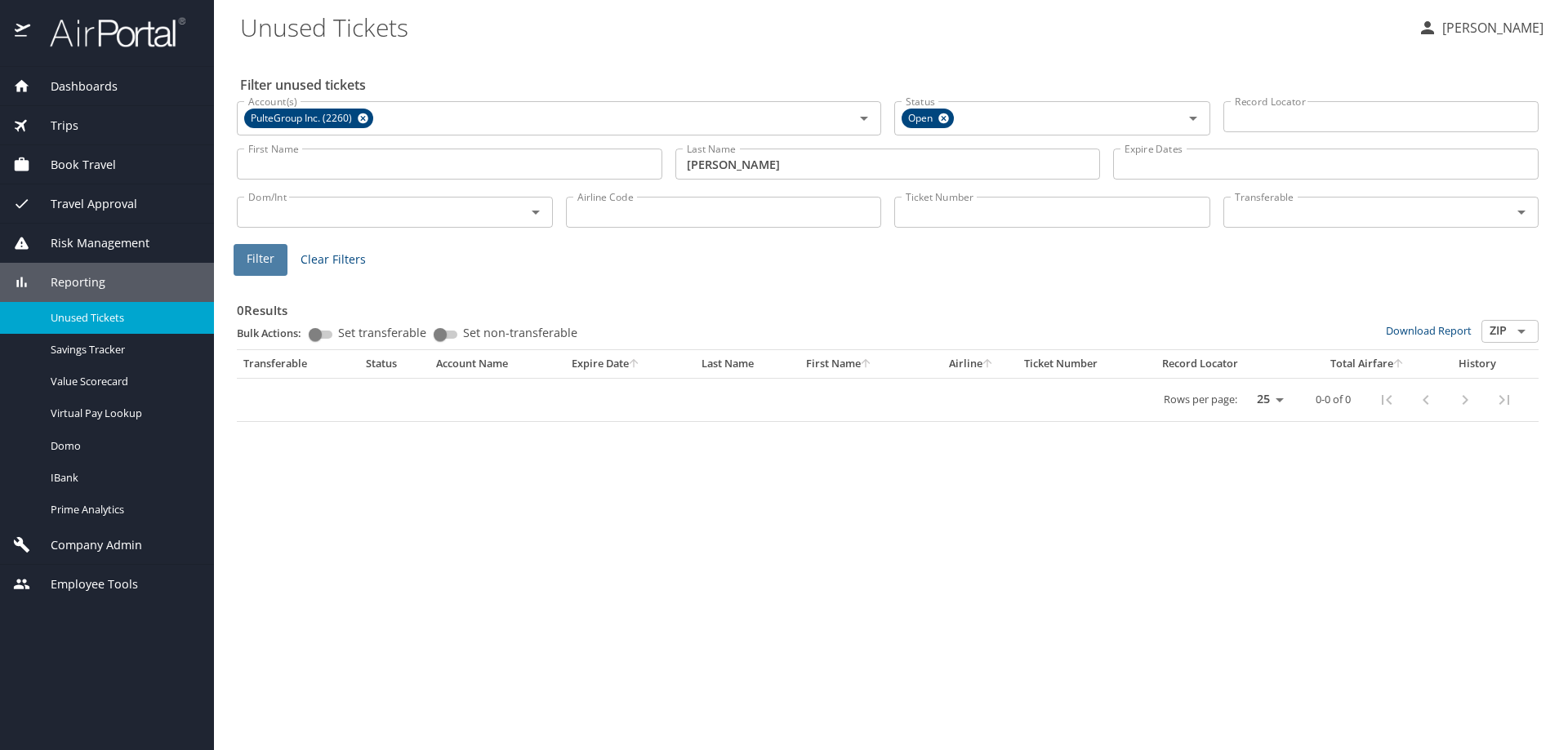
click at [241, 255] on button "Filter" at bounding box center [260, 259] width 53 height 32
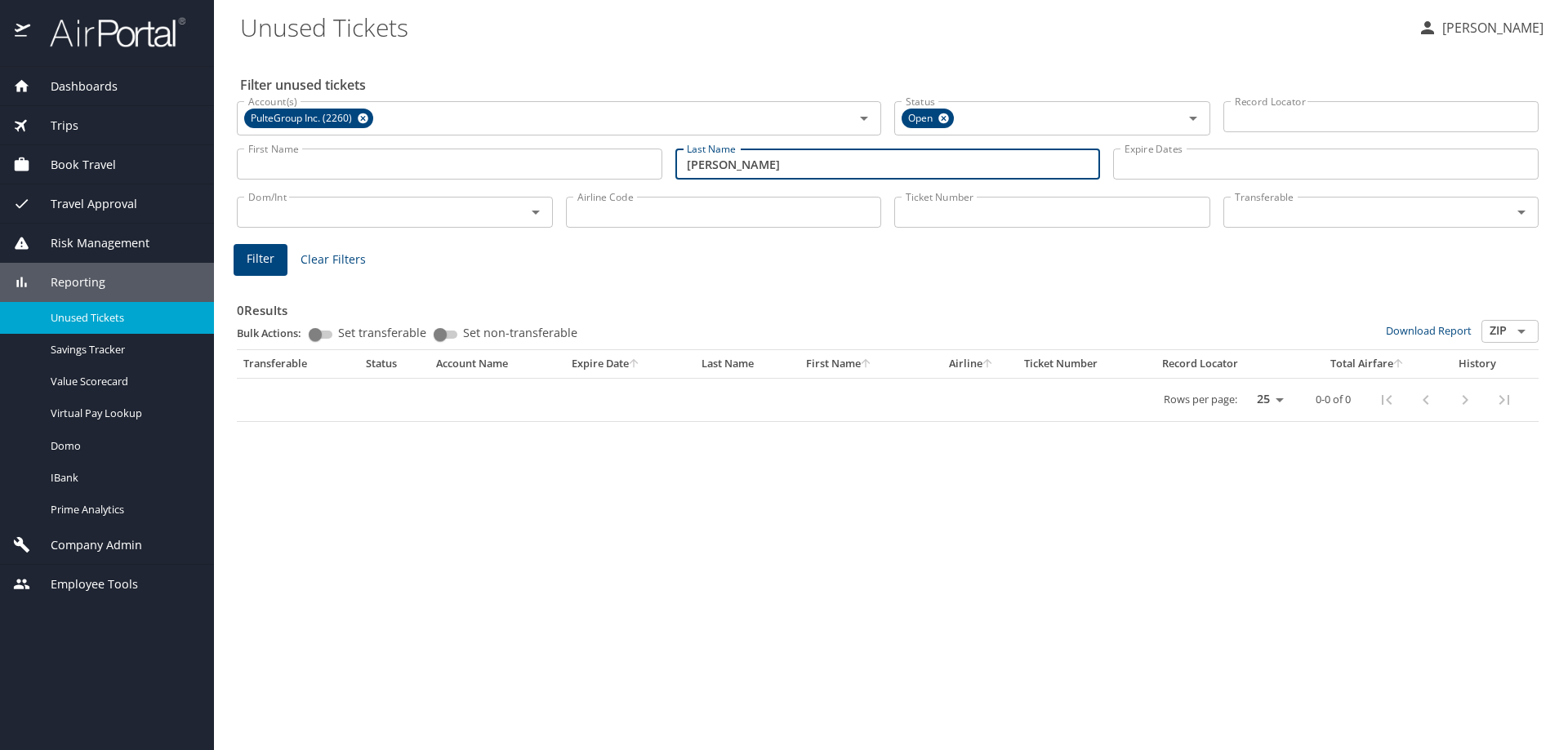
drag, startPoint x: 762, startPoint y: 166, endPoint x: 518, endPoint y: 154, distance: 244.3
click at [531, 162] on div "First Name First Name Last Name acampora Last Name Expire Dates Expire Dates" at bounding box center [887, 164] width 1314 height 58
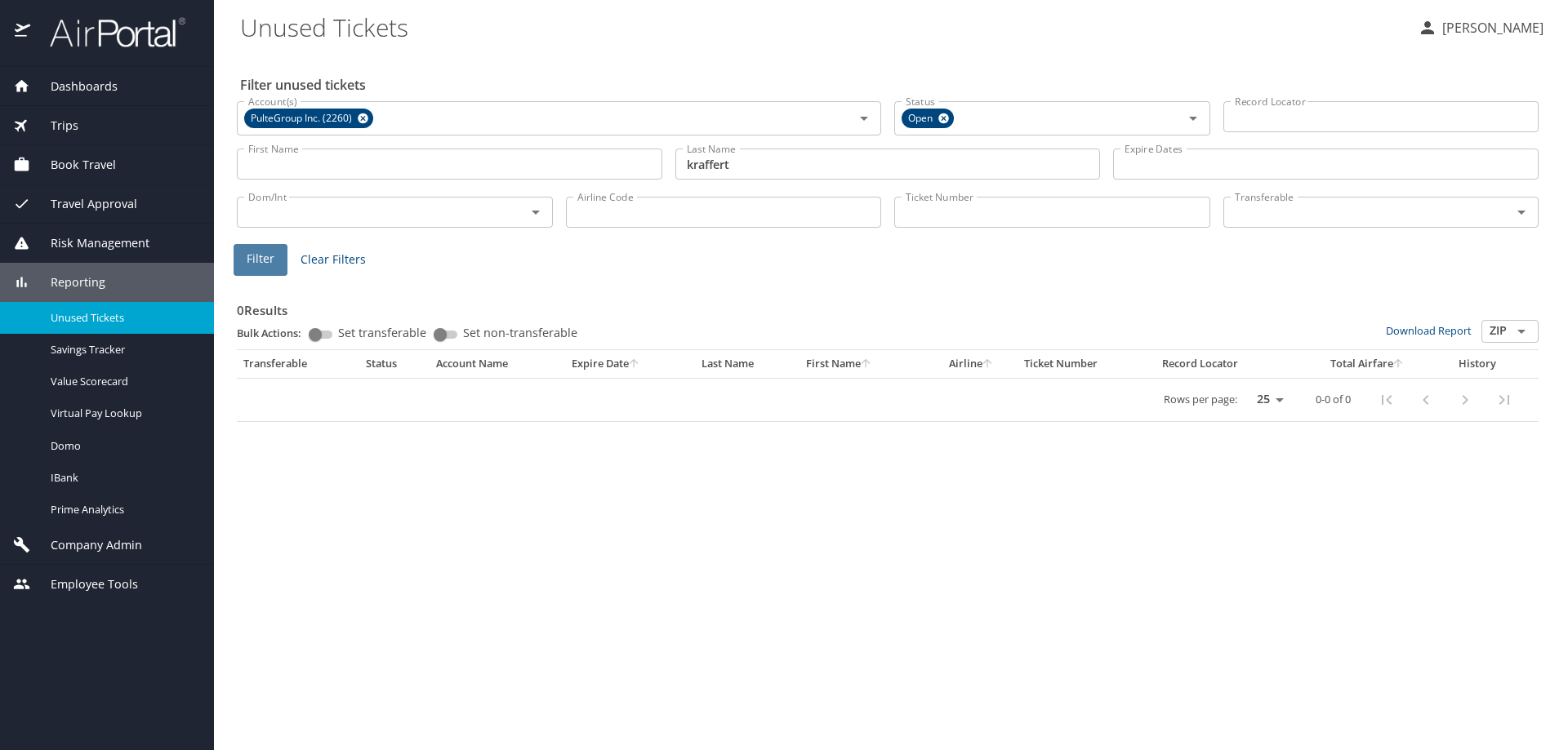
click at [270, 256] on span "Filter" at bounding box center [260, 259] width 28 height 21
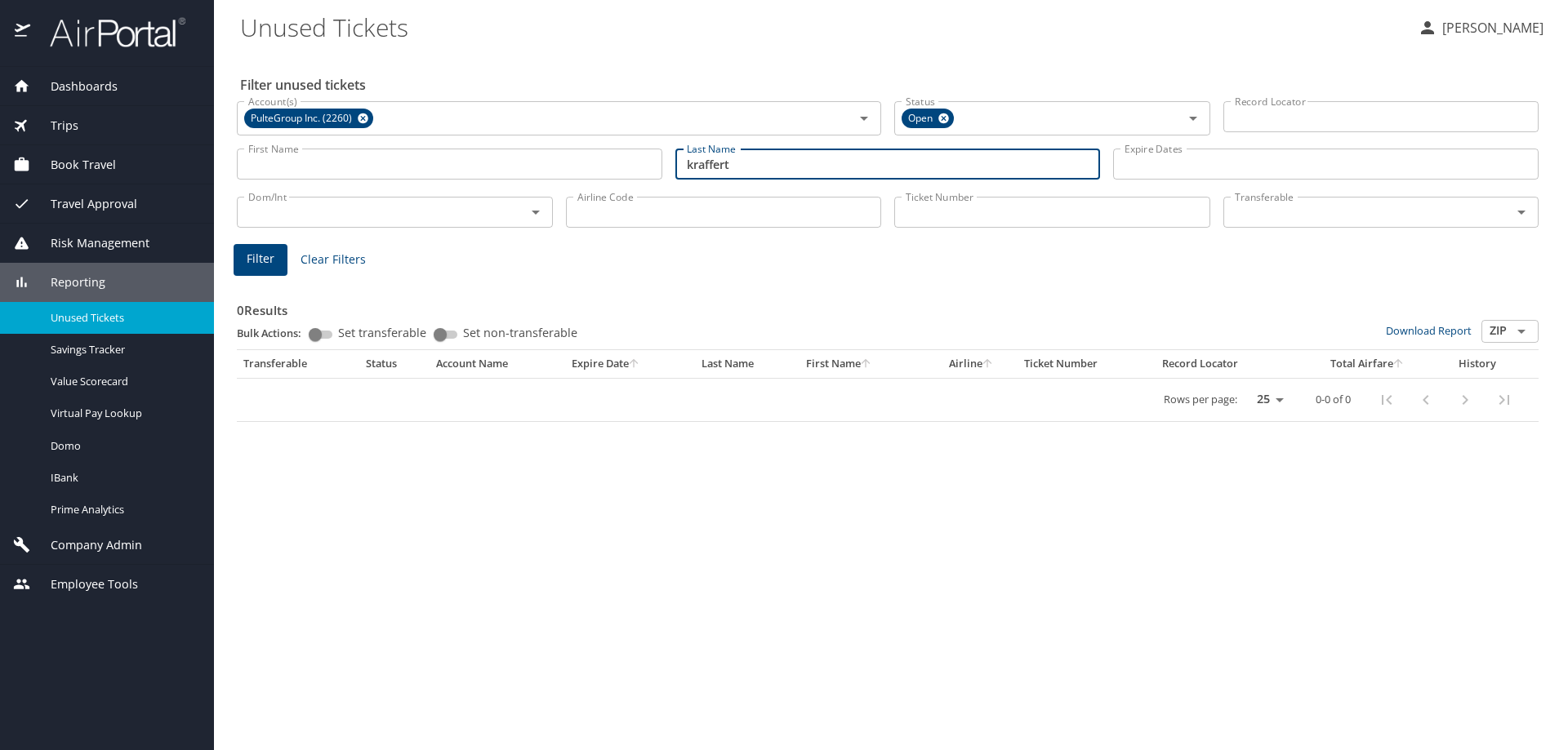
drag, startPoint x: 754, startPoint y: 163, endPoint x: 549, endPoint y: 169, distance: 205.1
click at [551, 168] on div "First Name First Name Last Name kraffert Last Name Expire Dates Expire Dates" at bounding box center [887, 164] width 1314 height 58
click at [251, 253] on span "Filter" at bounding box center [260, 259] width 28 height 21
drag, startPoint x: 705, startPoint y: 169, endPoint x: 536, endPoint y: 166, distance: 169.0
click at [559, 174] on div "First Name First Name Last Name hopkins Last Name Expire Dates Expire Dates" at bounding box center [887, 164] width 1314 height 58
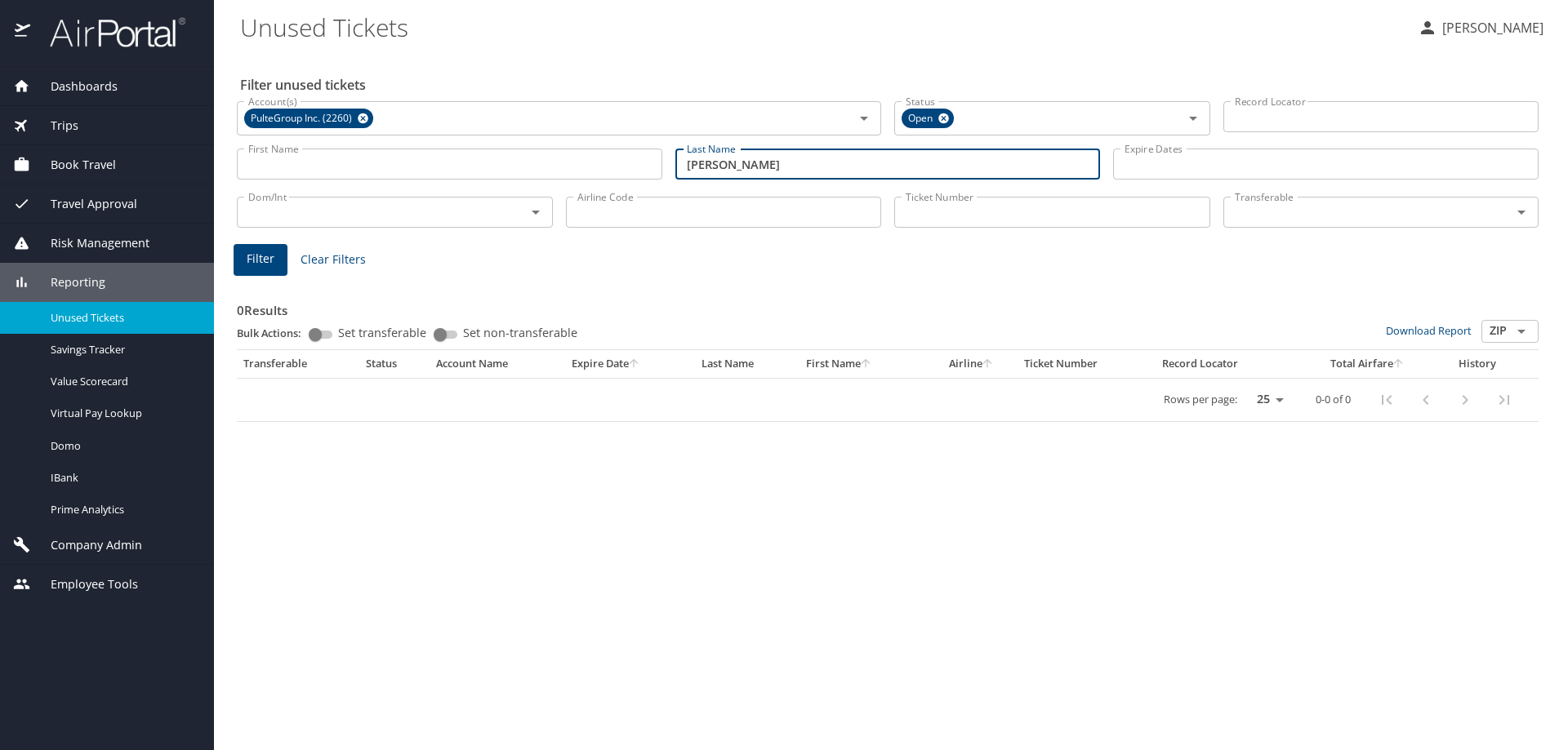
click at [262, 255] on span "Filter" at bounding box center [260, 259] width 28 height 21
drag, startPoint x: 668, startPoint y: 156, endPoint x: 589, endPoint y: 159, distance: 79.1
click at [592, 159] on div "First Name First Name Last Name martinez Last Name Expire Dates Expire Dates" at bounding box center [887, 164] width 1314 height 58
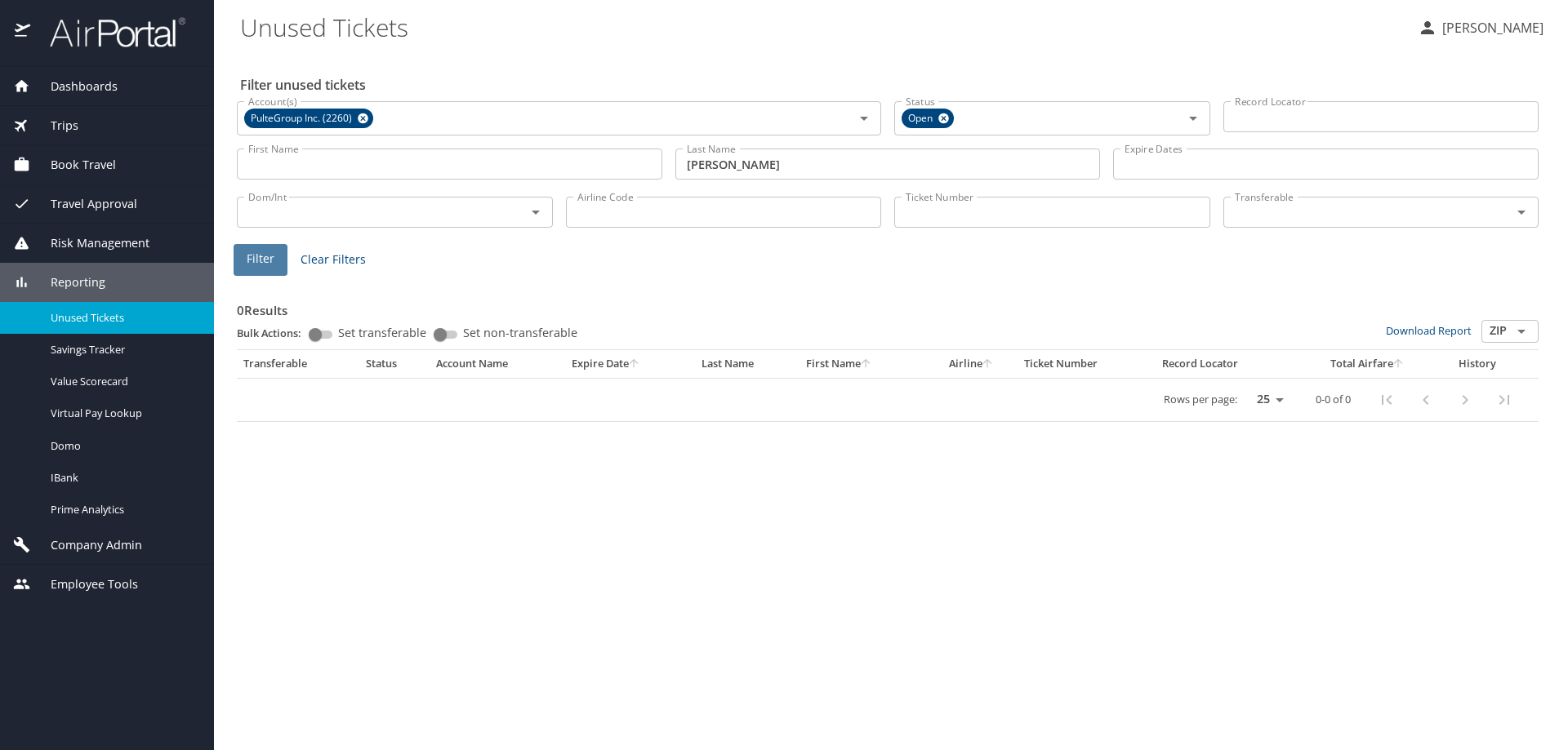
click at [273, 259] on span "Filter" at bounding box center [260, 259] width 28 height 21
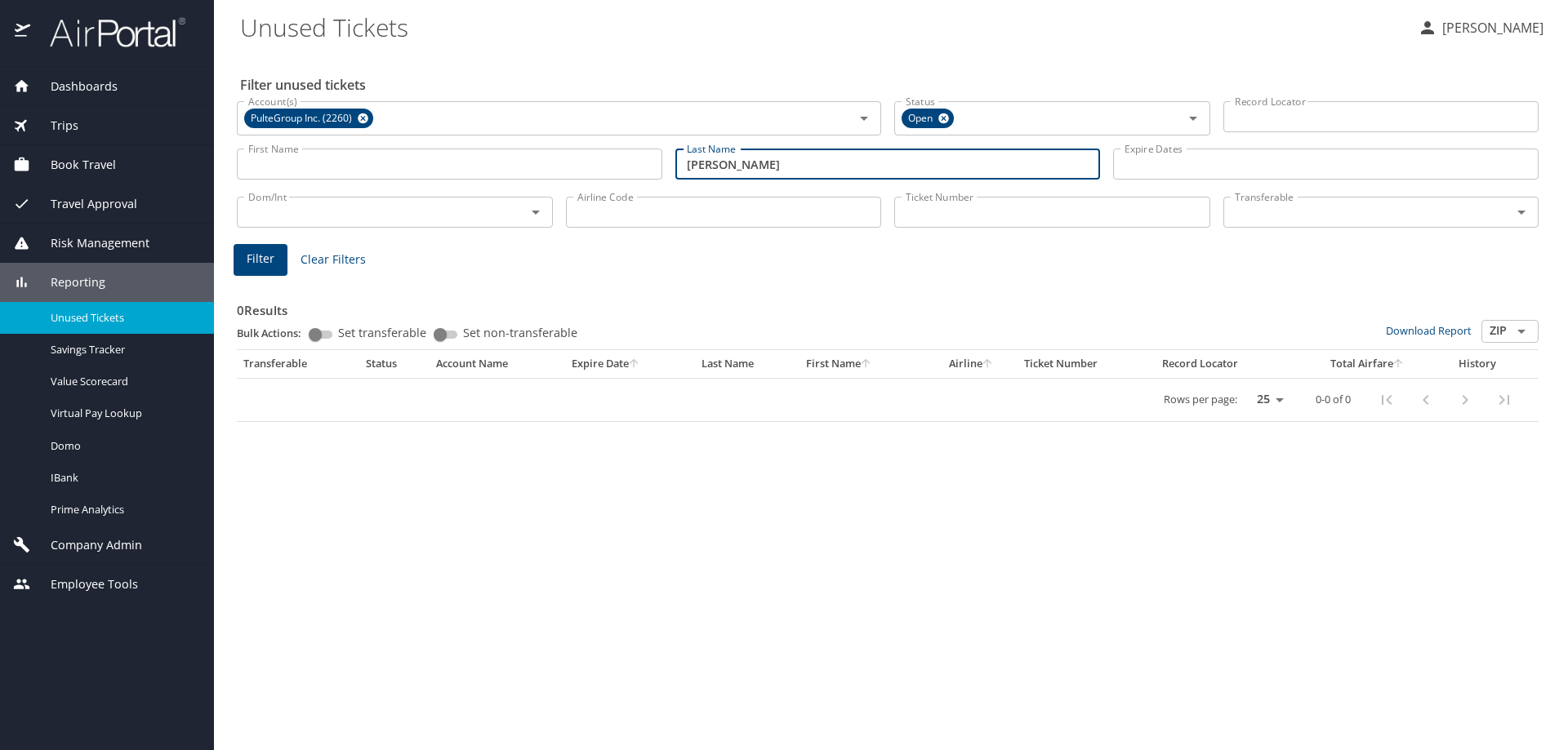
drag, startPoint x: 607, startPoint y: 158, endPoint x: 548, endPoint y: 147, distance: 60.0
click at [574, 158] on div "First Name First Name Last Name frazier Last Name Expire Dates Expire Dates" at bounding box center [887, 164] width 1314 height 58
click at [265, 264] on span "Filter" at bounding box center [260, 259] width 28 height 21
drag, startPoint x: 749, startPoint y: 161, endPoint x: 405, endPoint y: 147, distance: 344.3
click at [425, 154] on div "First Name First Name Last Name samuel Last Name Expire Dates Expire Dates" at bounding box center [887, 164] width 1314 height 58
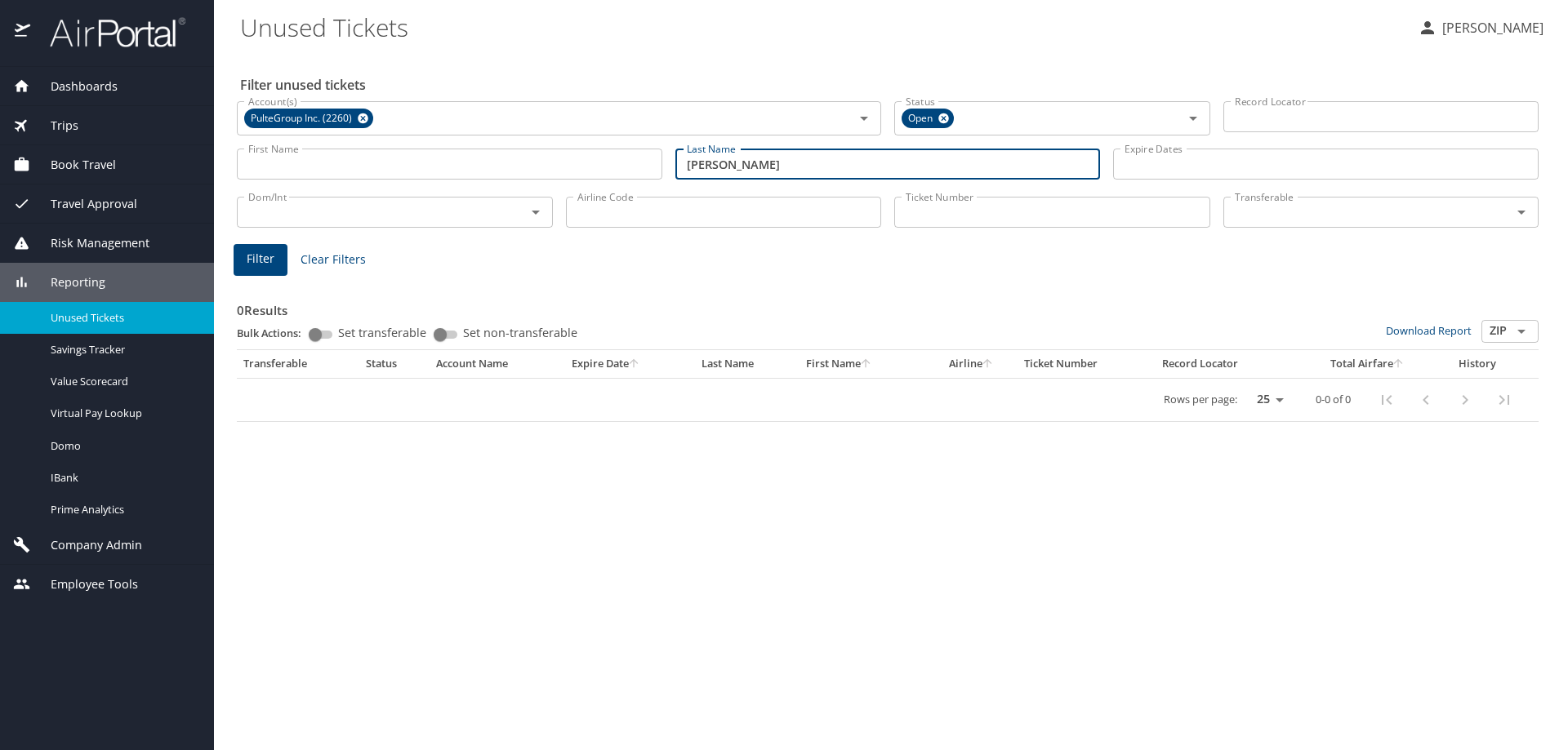
click at [258, 264] on span "Filter" at bounding box center [260, 259] width 28 height 21
drag, startPoint x: 771, startPoint y: 166, endPoint x: 591, endPoint y: 160, distance: 180.1
click at [602, 161] on div "First Name First Name Last Name mccusker Last Name Expire Dates Expire Dates" at bounding box center [887, 164] width 1314 height 58
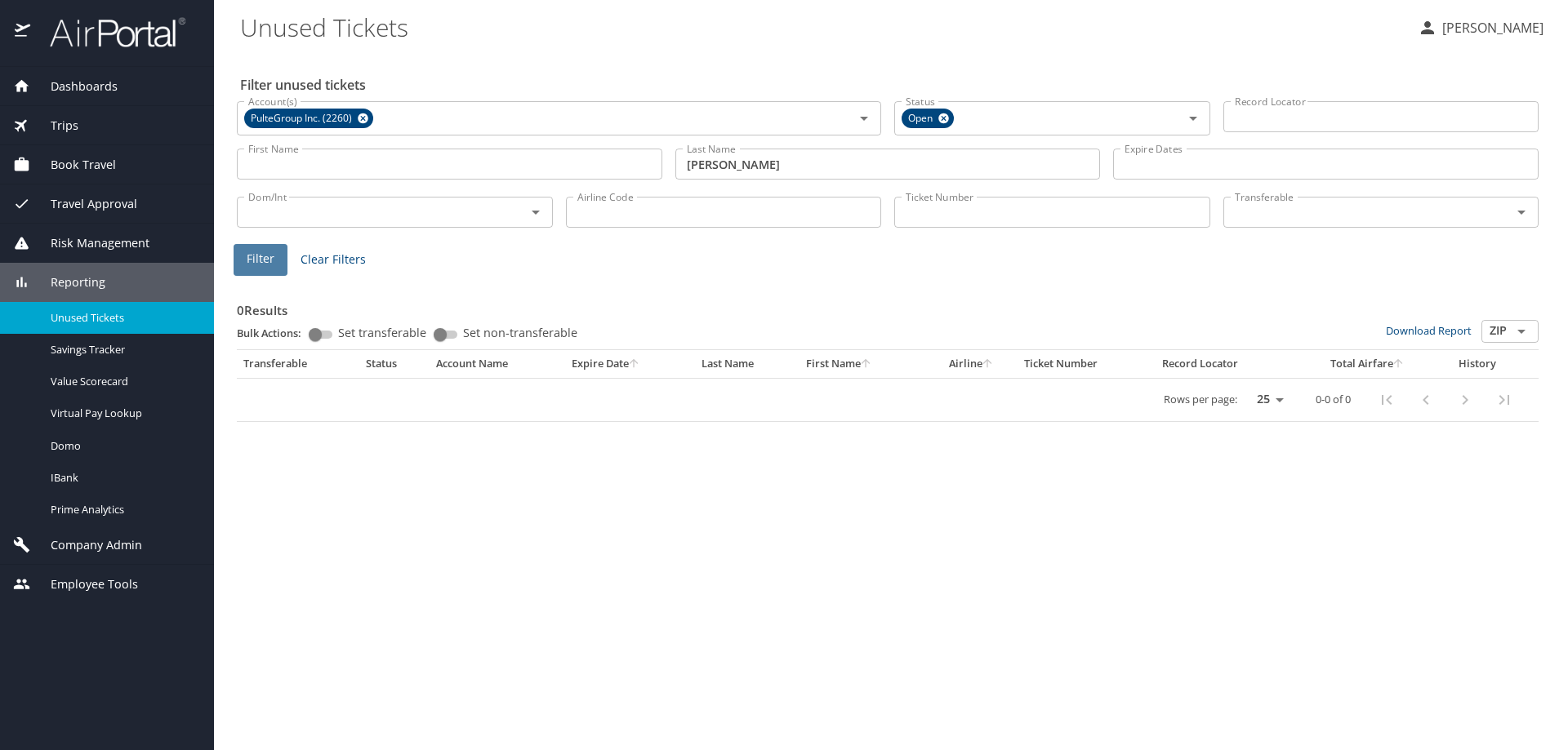
click at [277, 257] on button "Filter" at bounding box center [260, 259] width 53 height 32
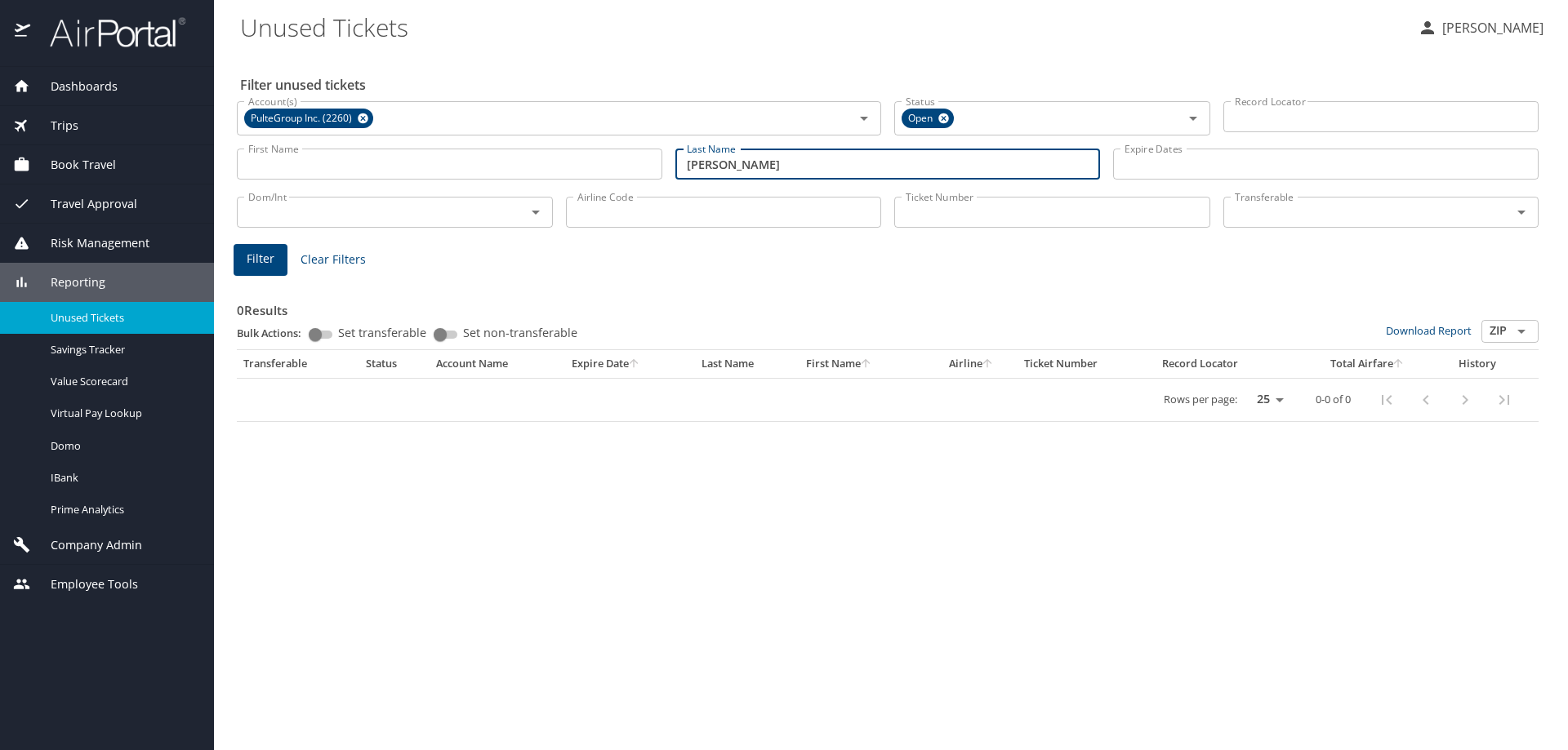
drag, startPoint x: 746, startPoint y: 166, endPoint x: 511, endPoint y: 154, distance: 235.3
click at [540, 162] on div "First Name First Name Last Name armstrong Last Name Expire Dates Expire Dates" at bounding box center [887, 164] width 1314 height 58
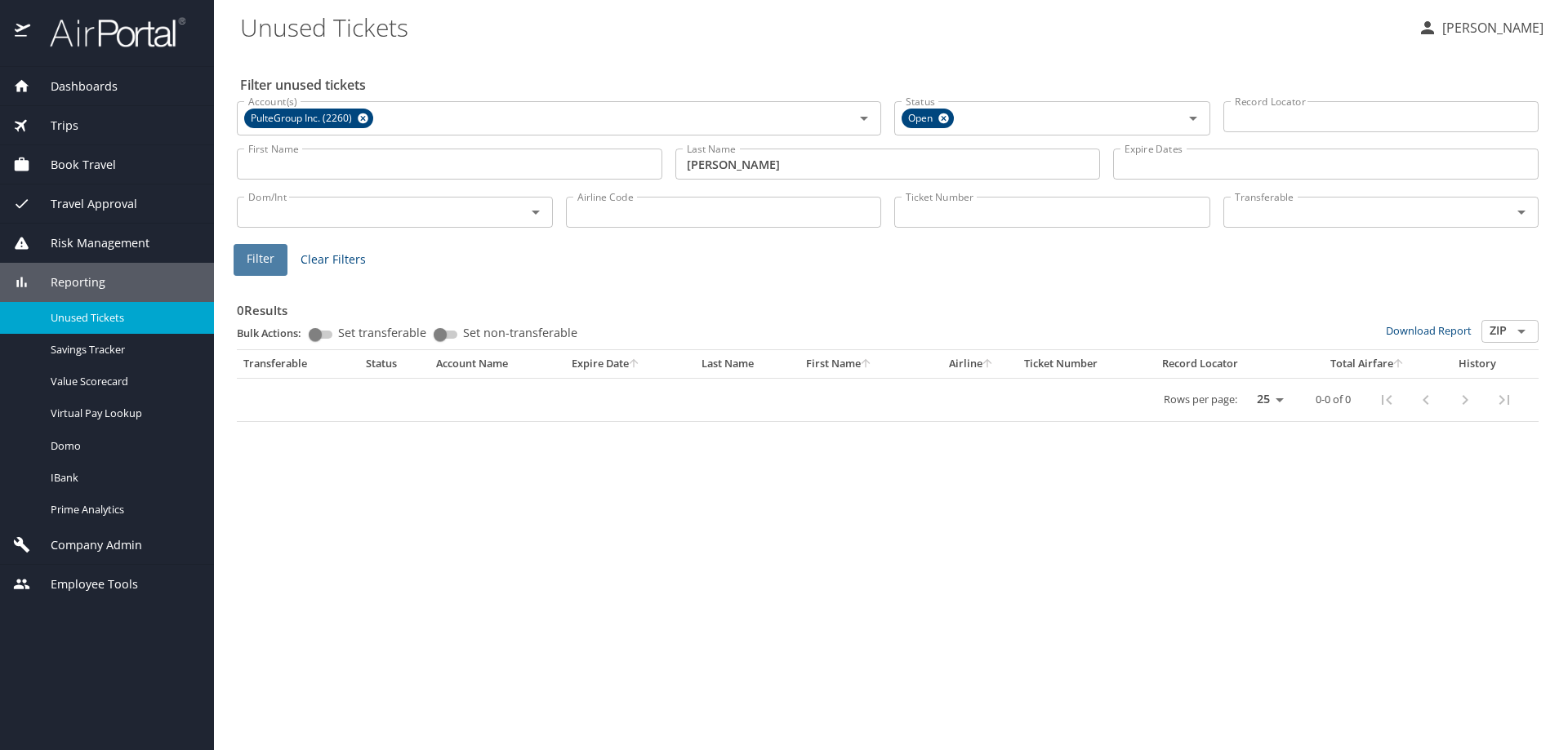
click at [254, 253] on span "Filter" at bounding box center [260, 259] width 28 height 21
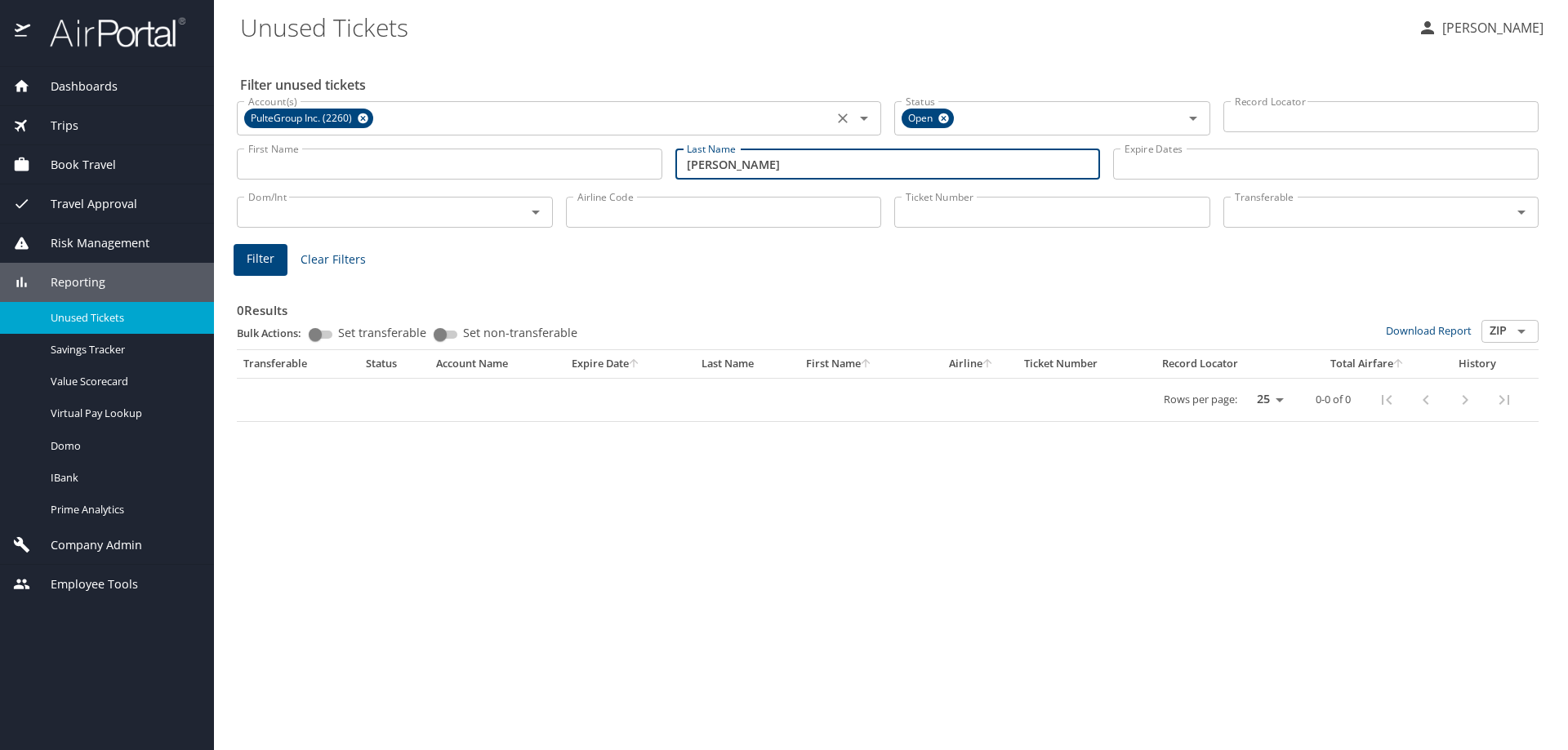
drag, startPoint x: 716, startPoint y: 172, endPoint x: 483, endPoint y: 134, distance: 236.1
click at [509, 161] on div "First Name First Name Last Name roling Last Name Expire Dates Expire Dates" at bounding box center [887, 164] width 1314 height 58
click at [270, 260] on span "Filter" at bounding box center [260, 259] width 28 height 21
drag, startPoint x: 752, startPoint y: 166, endPoint x: 438, endPoint y: 177, distance: 314.2
click at [438, 177] on div "First Name First Name Last Name toussaint Last Name Expire Dates Expire Dates" at bounding box center [887, 164] width 1314 height 58
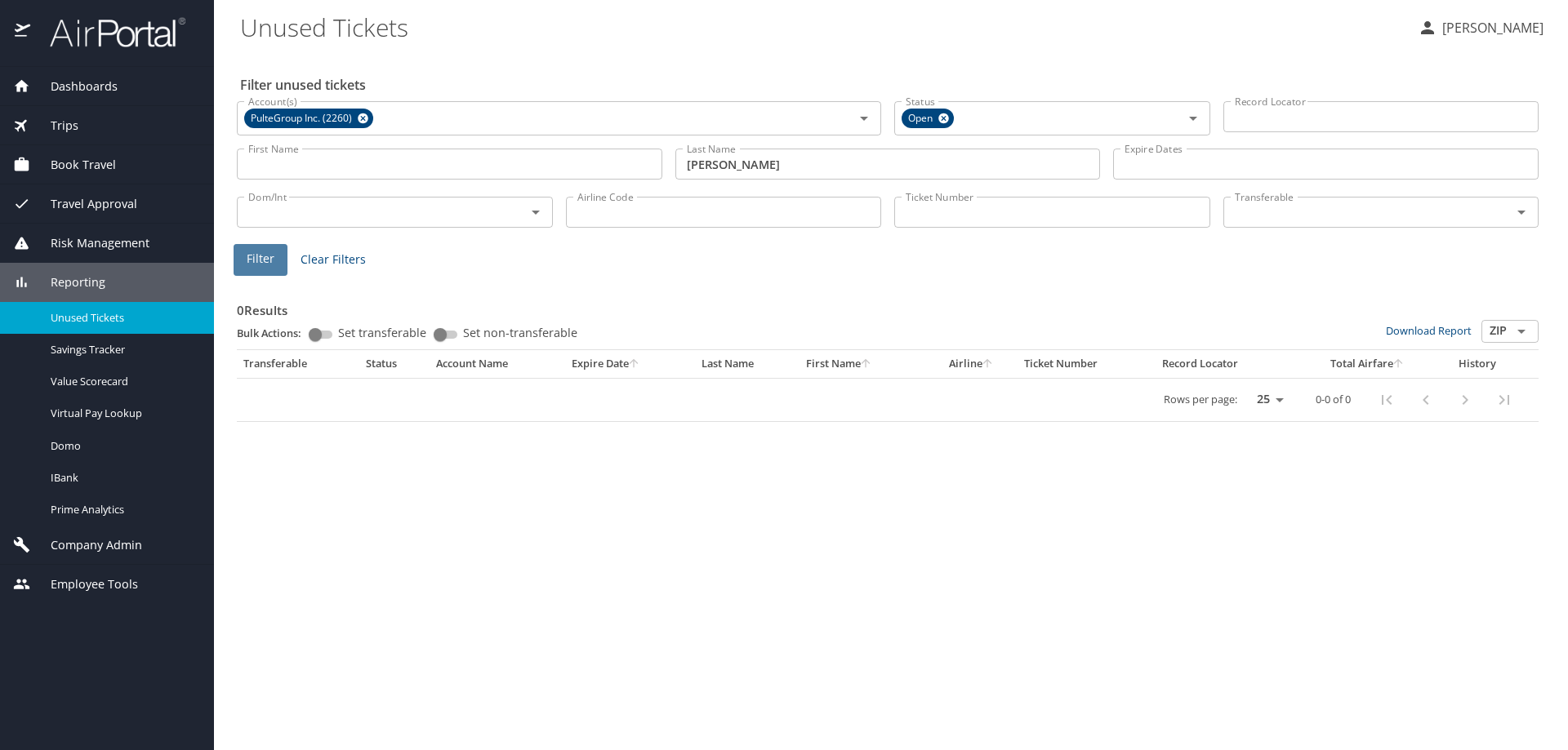
click at [260, 267] on span "Filter" at bounding box center [260, 259] width 28 height 21
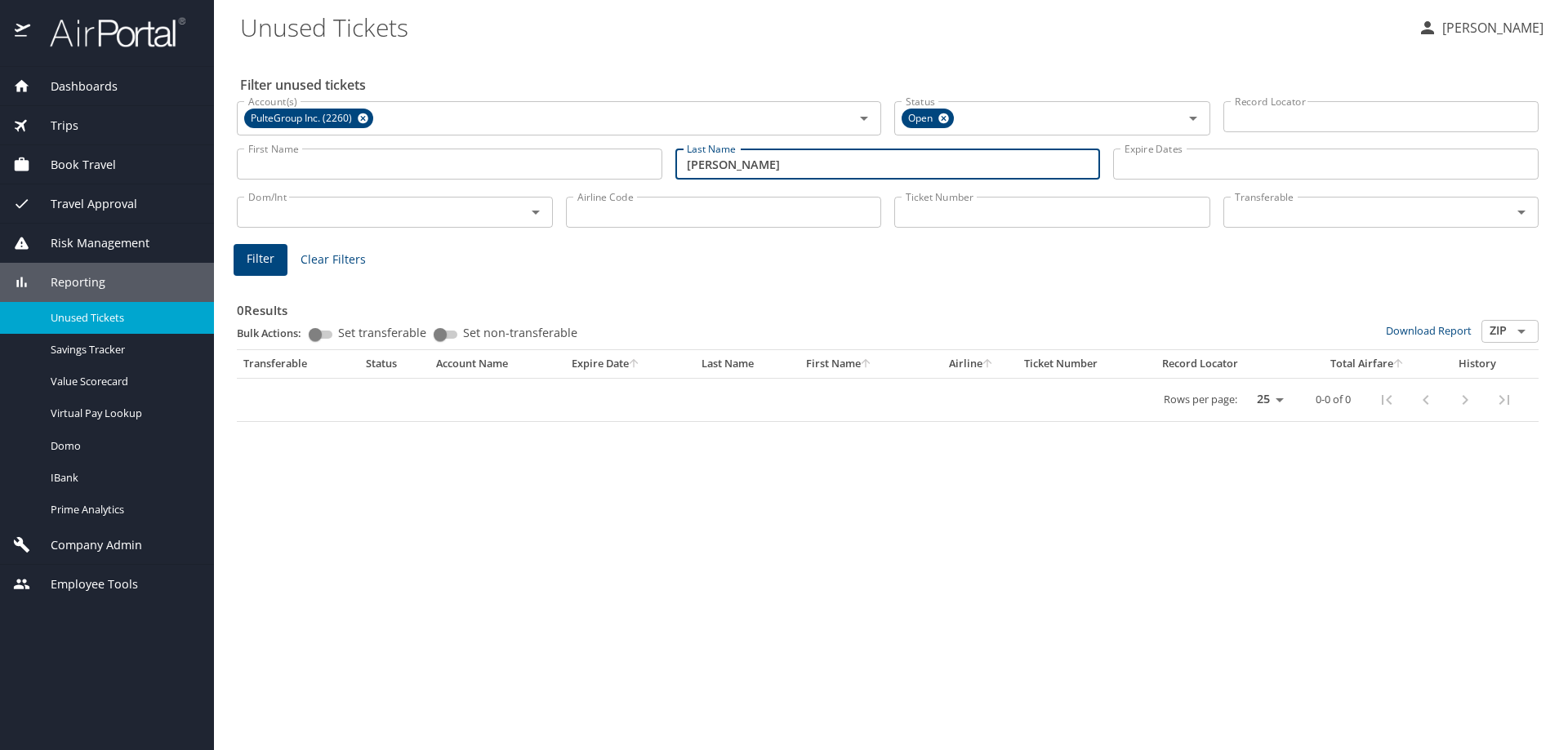
drag, startPoint x: 779, startPoint y: 165, endPoint x: 407, endPoint y: 166, distance: 372.0
click at [436, 177] on div "First Name First Name Last Name hadlock Last Name Expire Dates Expire Dates" at bounding box center [887, 164] width 1314 height 58
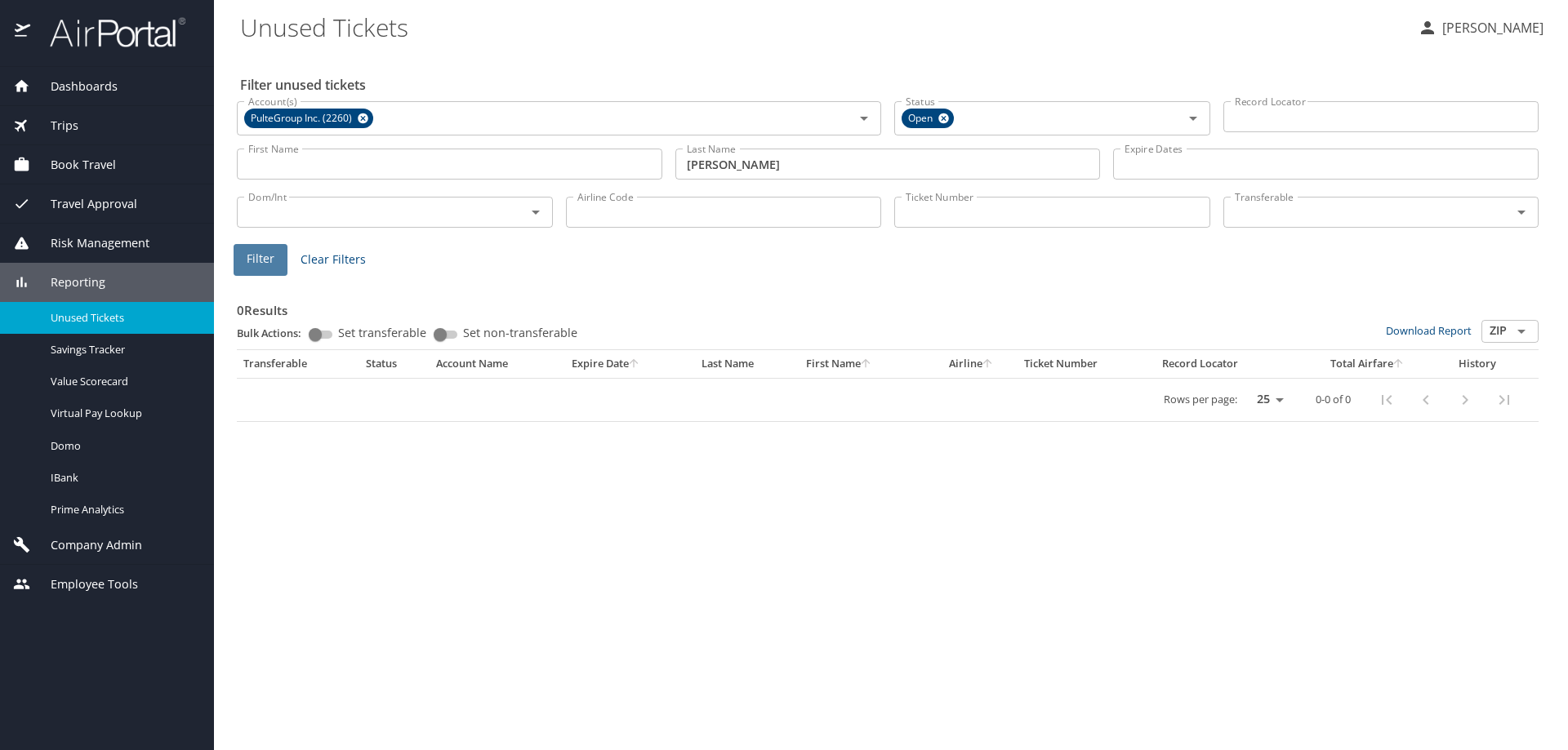
click at [269, 258] on span "Filter" at bounding box center [260, 259] width 28 height 21
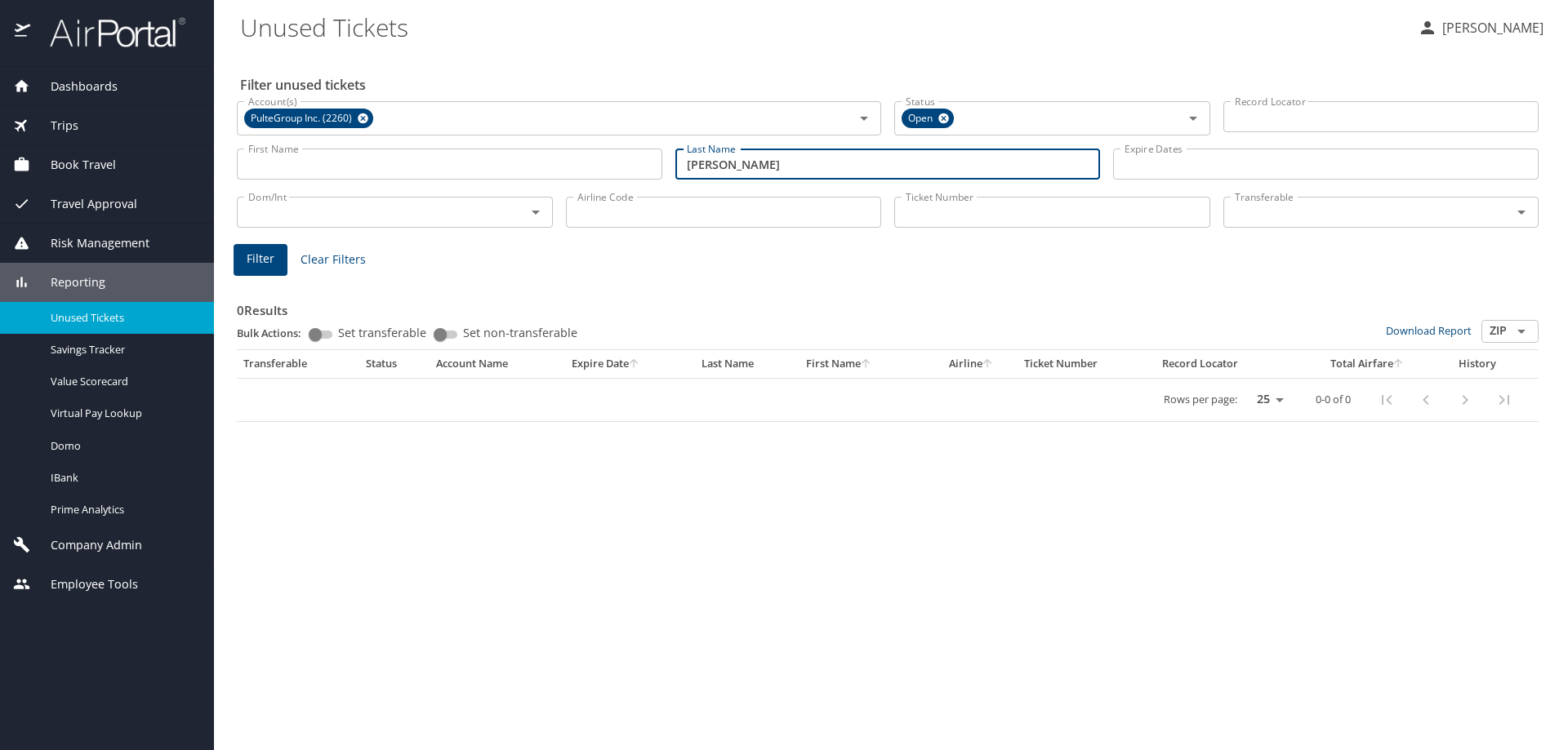
drag, startPoint x: 744, startPoint y: 166, endPoint x: 474, endPoint y: 177, distance: 270.2
click at [479, 176] on div "First Name First Name Last Name ayala Last Name Expire Dates Expire Dates" at bounding box center [887, 164] width 1314 height 58
click at [256, 259] on span "Filter" at bounding box center [260, 259] width 28 height 21
drag, startPoint x: 748, startPoint y: 162, endPoint x: 525, endPoint y: 150, distance: 223.3
click at [557, 182] on div "First Name First Name Last Name ross Last Name Expire Dates Expire Dates" at bounding box center [887, 164] width 1314 height 58
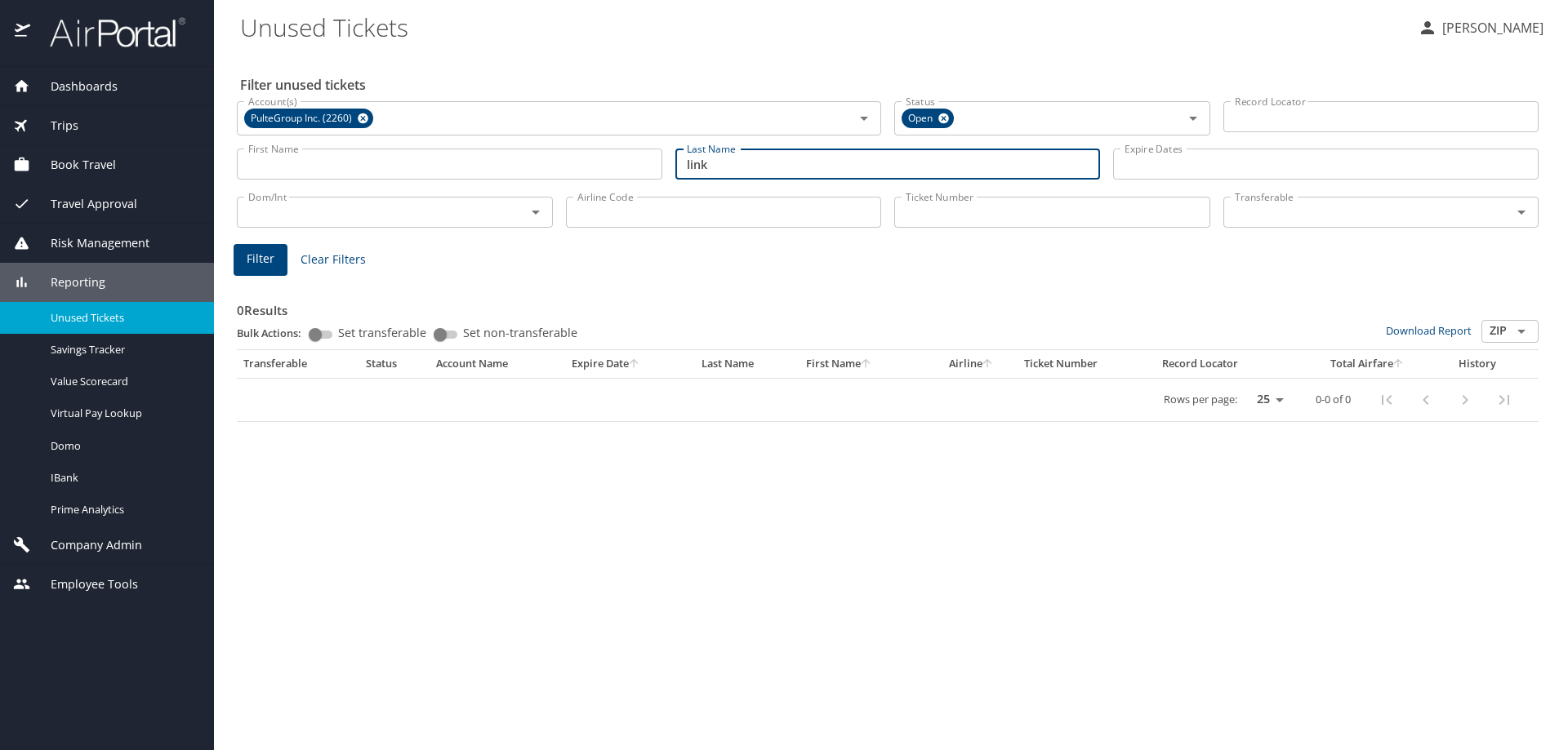
click at [265, 260] on span "Filter" at bounding box center [260, 259] width 28 height 21
drag, startPoint x: 703, startPoint y: 164, endPoint x: 533, endPoint y: 165, distance: 170.0
click at [546, 165] on div "First Name First Name Last Name link Last Name Expire Dates Expire Dates" at bounding box center [887, 164] width 1314 height 58
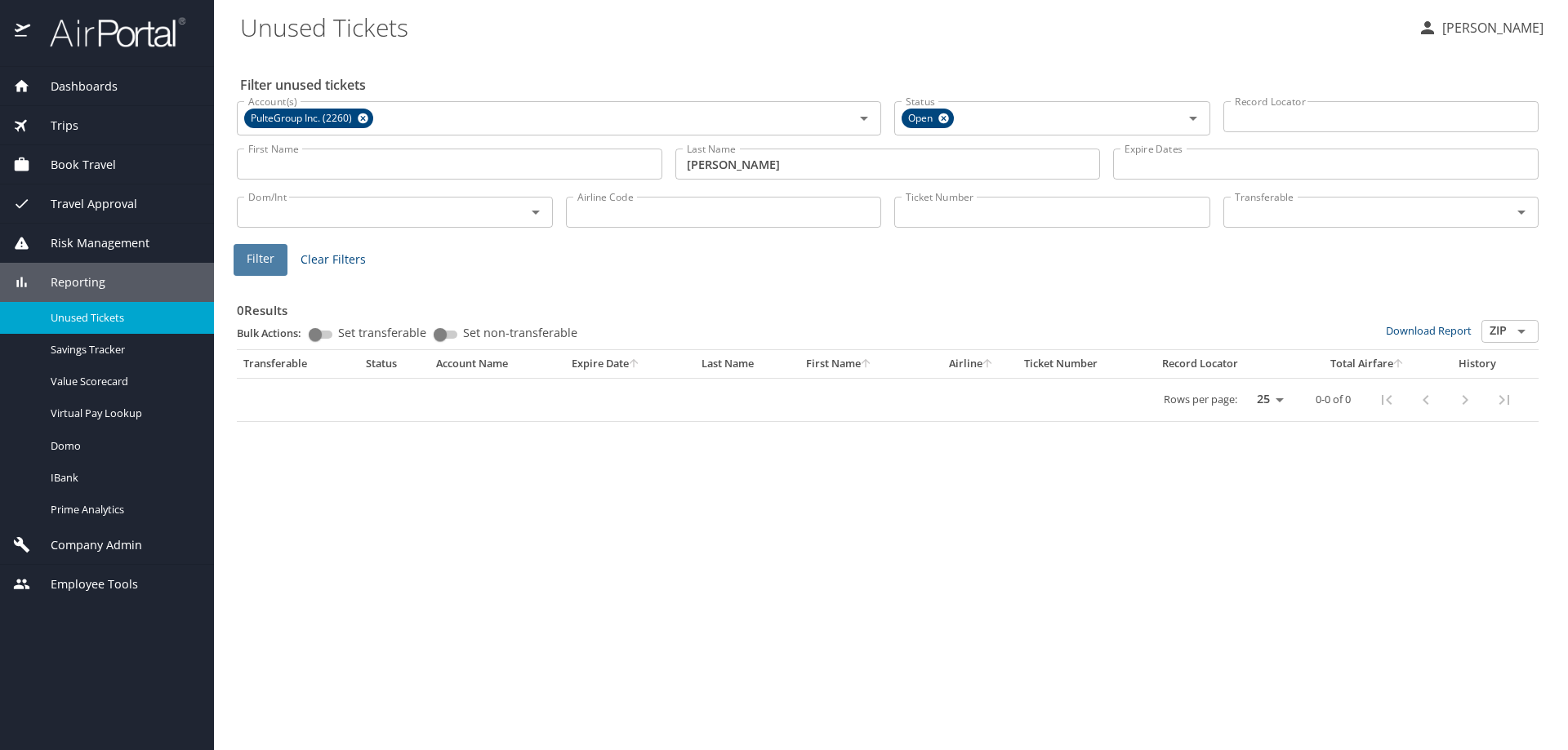
click at [256, 267] on span "Filter" at bounding box center [260, 259] width 28 height 21
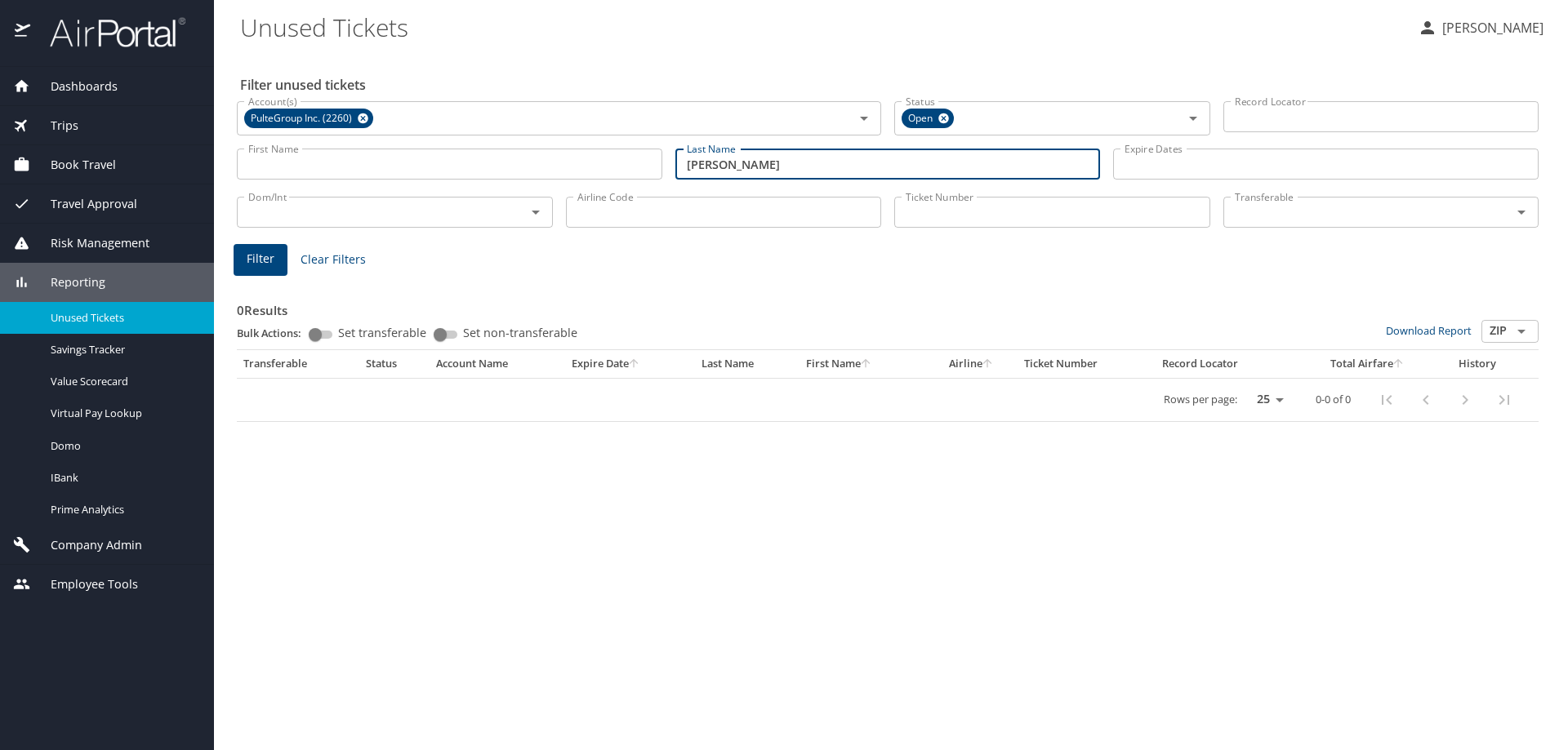
drag, startPoint x: 750, startPoint y: 166, endPoint x: 549, endPoint y: 162, distance: 201.0
click at [555, 162] on div "First Name First Name Last Name richards Last Name Expire Dates Expire Dates" at bounding box center [887, 164] width 1314 height 58
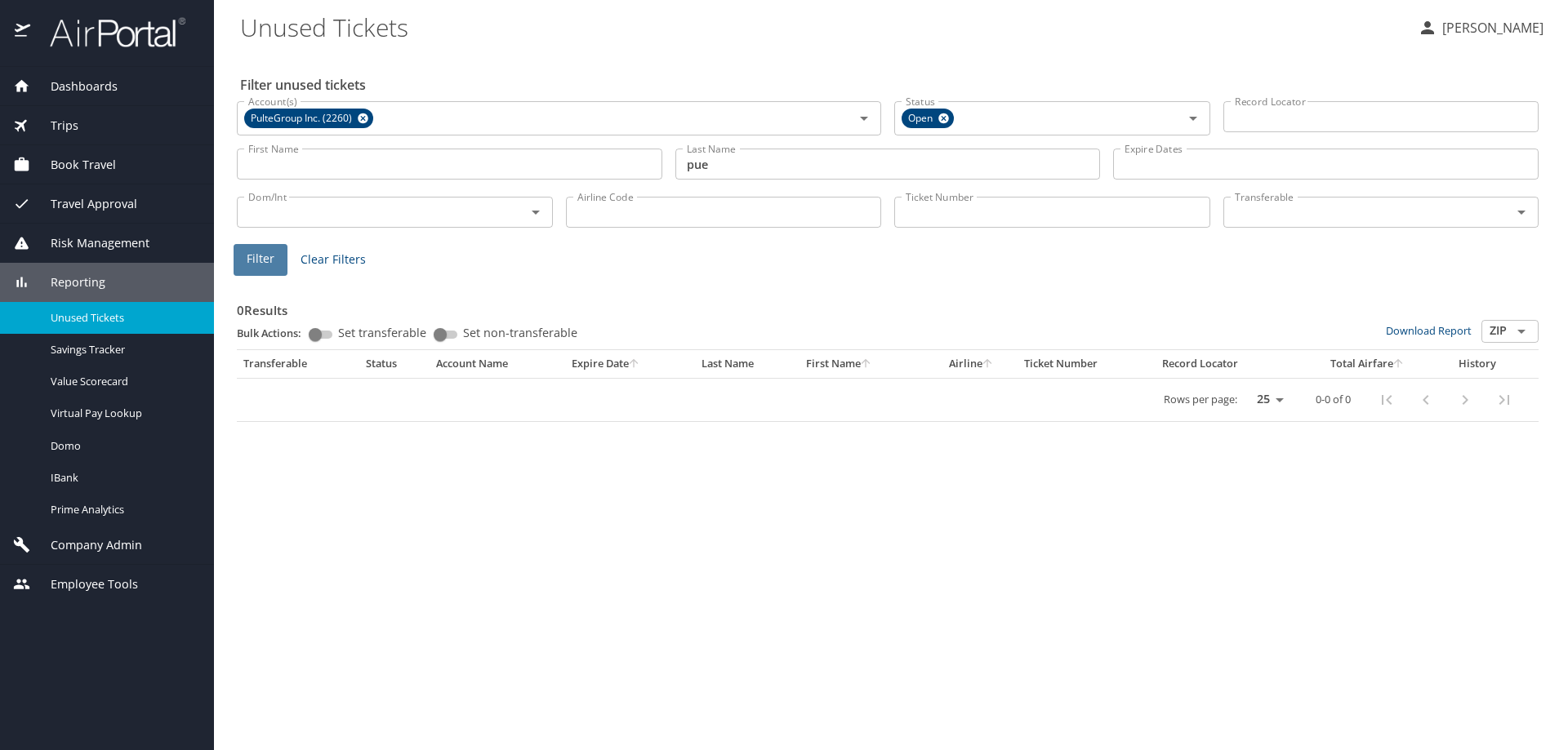
click at [248, 262] on span "Filter" at bounding box center [260, 259] width 28 height 21
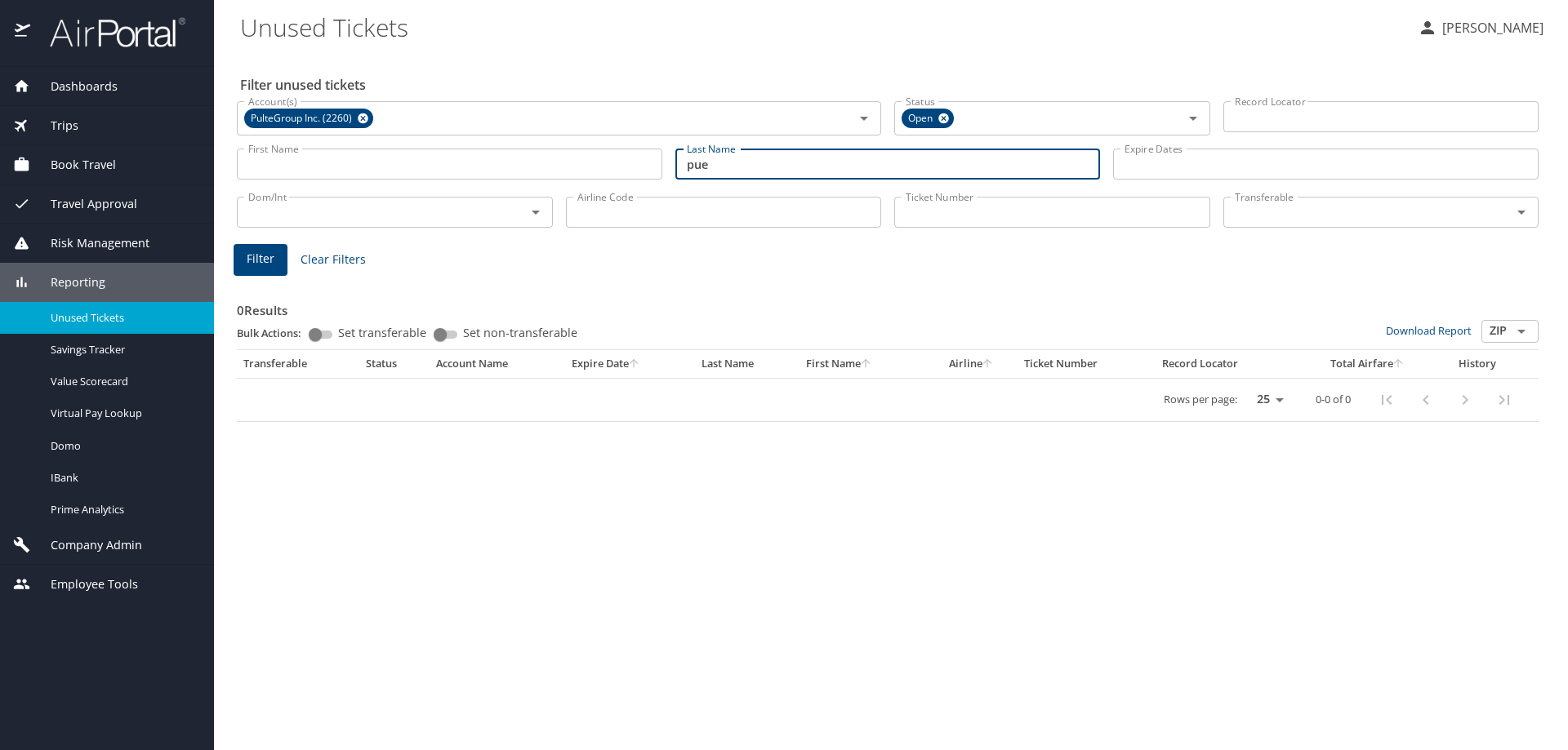
drag, startPoint x: 739, startPoint y: 161, endPoint x: 482, endPoint y: 161, distance: 257.0
click at [490, 161] on div "First Name First Name Last Name pue Last Name Expire Dates Expire Dates" at bounding box center [887, 164] width 1314 height 58
click at [265, 267] on span "Filter" at bounding box center [260, 259] width 28 height 21
drag, startPoint x: 625, startPoint y: 160, endPoint x: 596, endPoint y: 161, distance: 29.0
click at [601, 161] on div "First Name First Name Last Name waldrup Last Name Expire Dates Expire Dates" at bounding box center [887, 164] width 1314 height 58
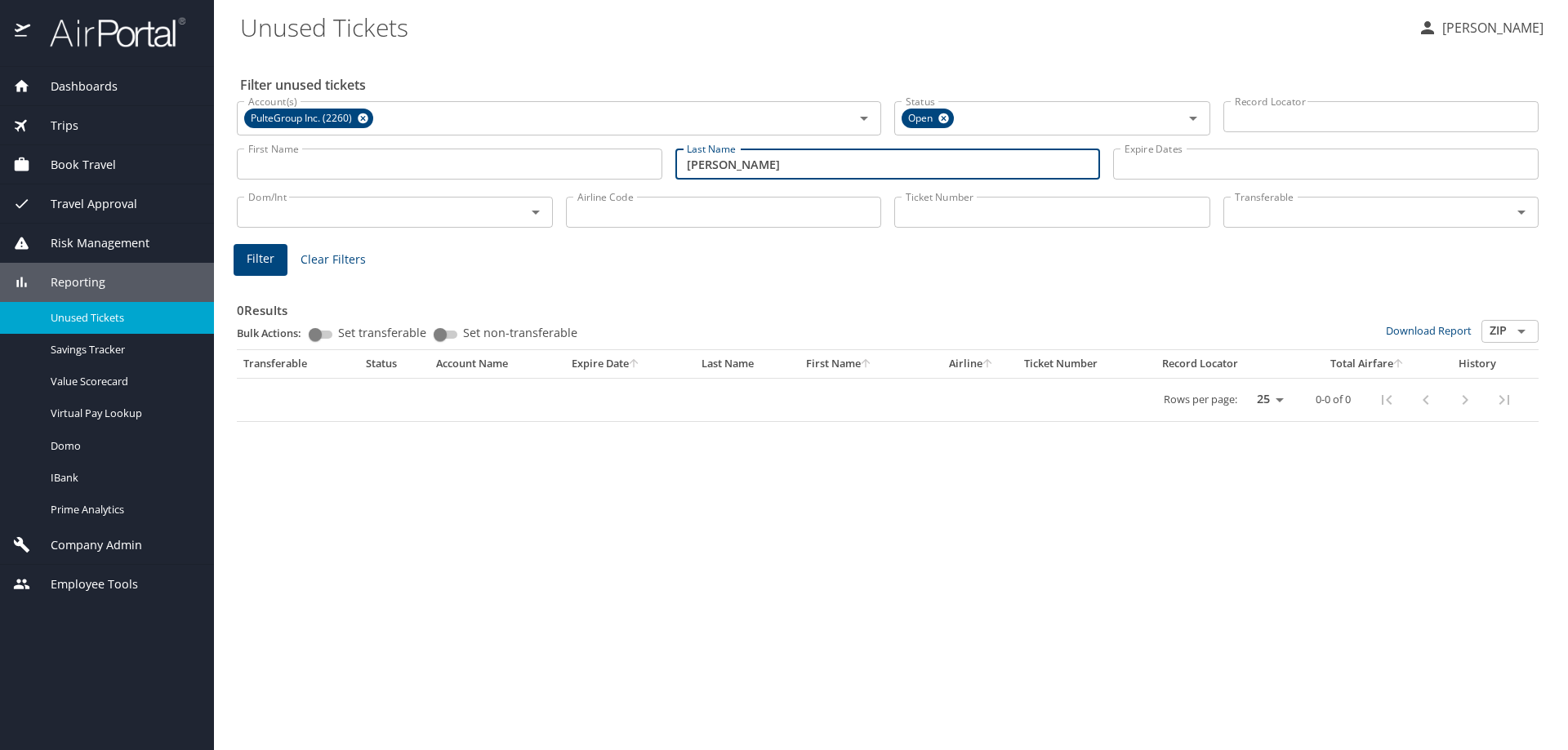
click at [251, 256] on span "Filter" at bounding box center [260, 259] width 28 height 21
drag, startPoint x: 771, startPoint y: 166, endPoint x: 527, endPoint y: 161, distance: 244.1
click at [527, 161] on div "First Name First Name Last Name hernandez Last Name Expire Dates Expire Dates" at bounding box center [887, 164] width 1314 height 58
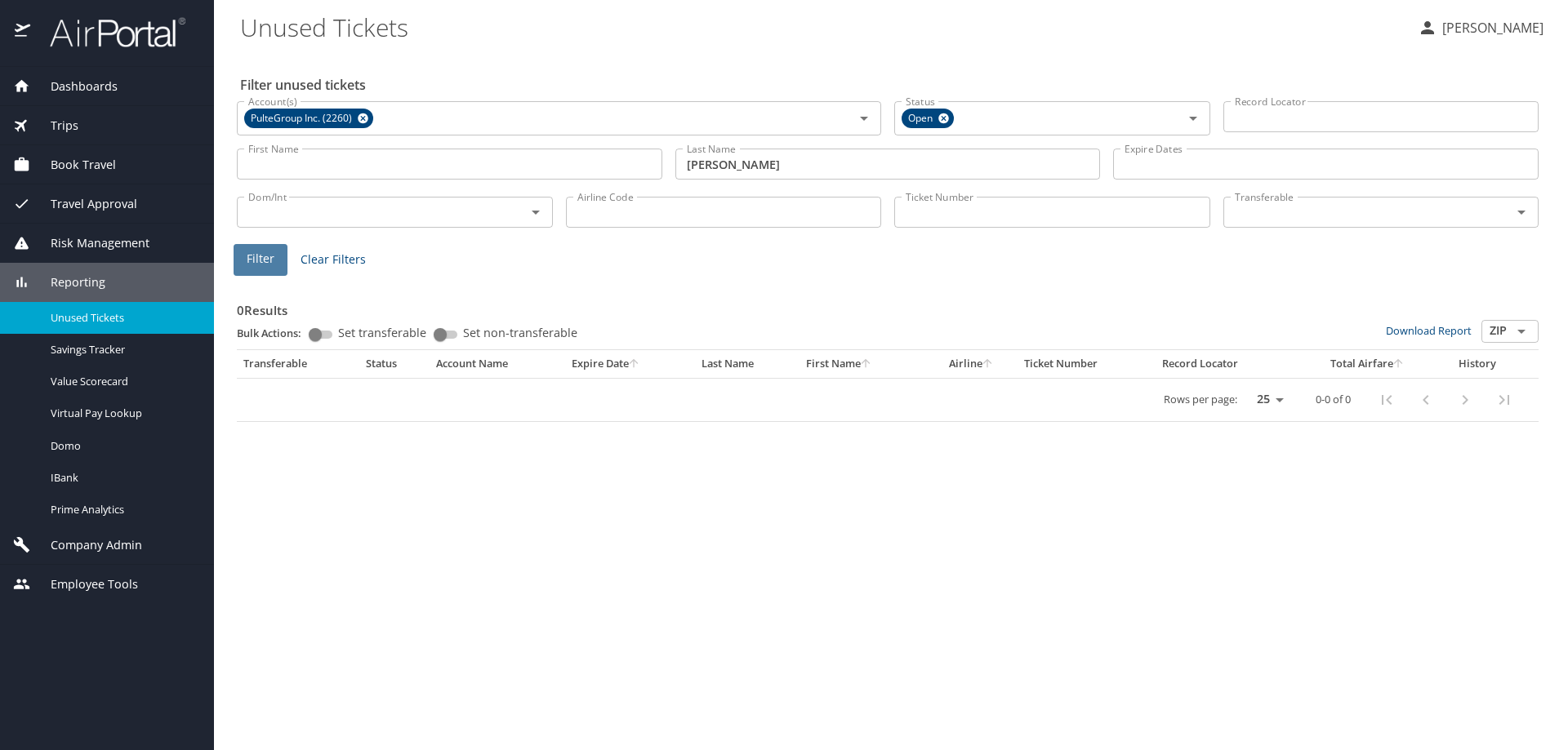
click at [273, 265] on span "Filter" at bounding box center [260, 259] width 28 height 21
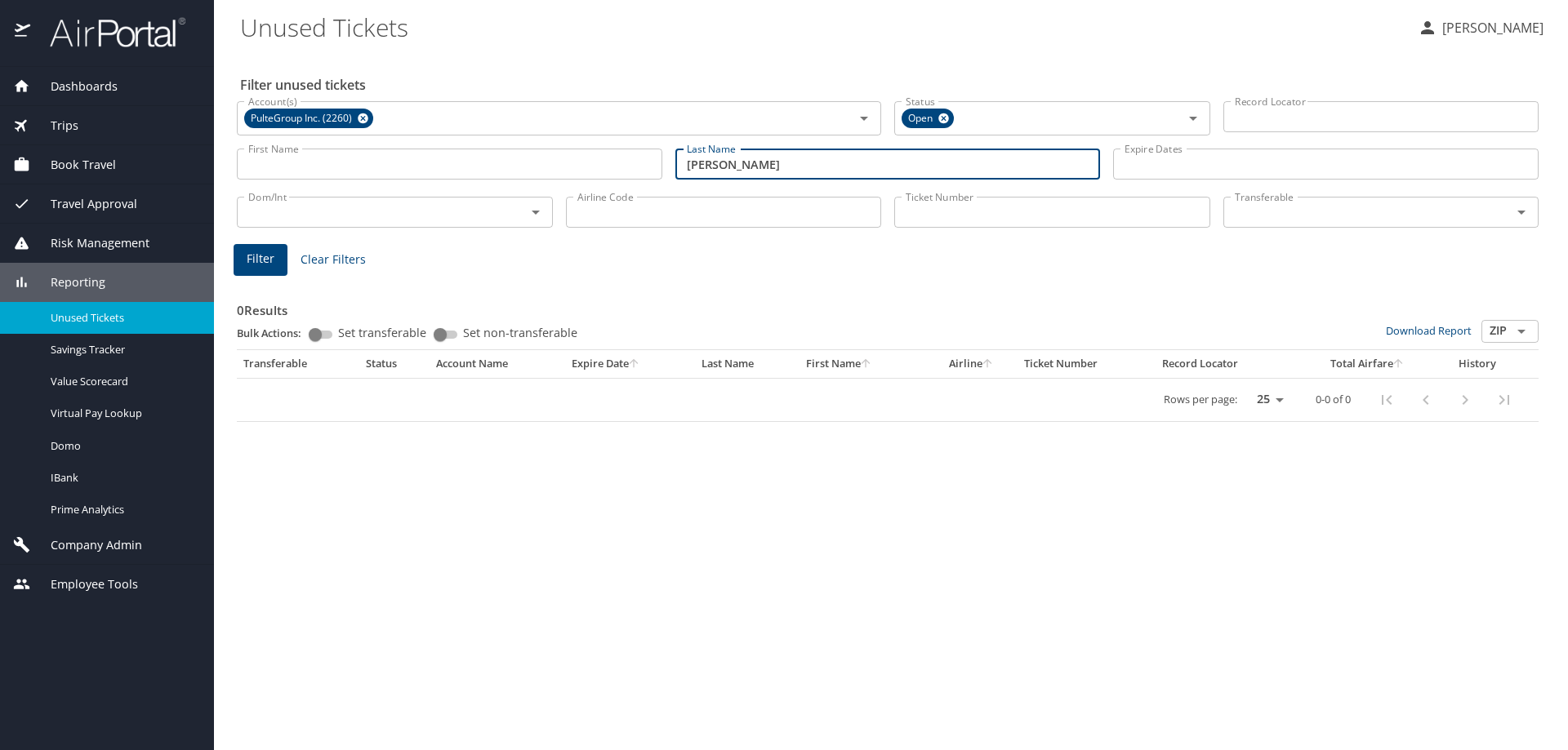
drag, startPoint x: 716, startPoint y: 159, endPoint x: 452, endPoint y: 152, distance: 264.1
click at [498, 158] on div "First Name First Name Last Name heckman Last Name Expire Dates Expire Dates" at bounding box center [887, 164] width 1314 height 58
click at [261, 257] on span "Filter" at bounding box center [260, 259] width 28 height 21
drag, startPoint x: 742, startPoint y: 168, endPoint x: 632, endPoint y: 169, distance: 110.0
click at [636, 169] on div "First Name First Name Last Name faught Last Name Expire Dates Expire Dates" at bounding box center [887, 164] width 1314 height 58
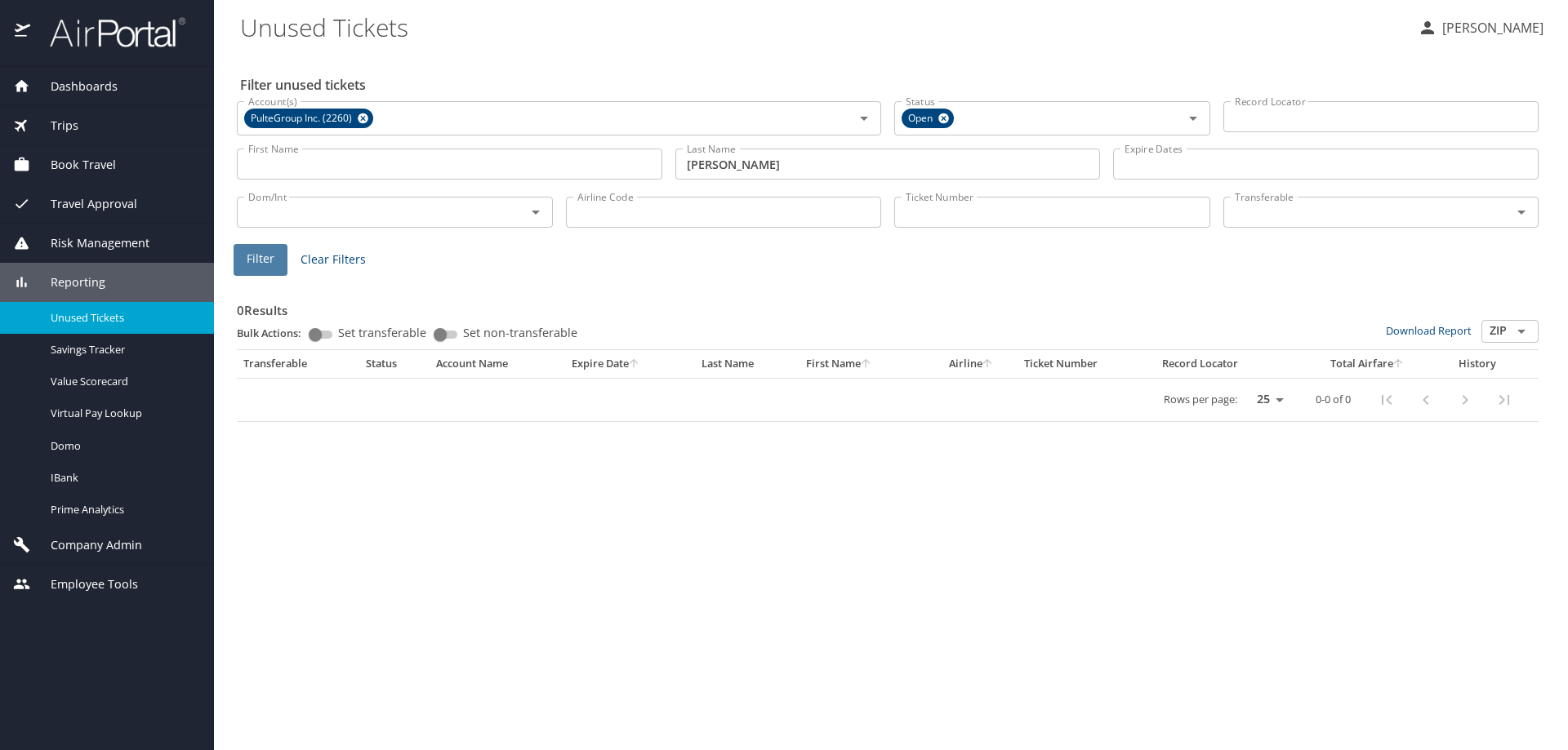
click at [256, 262] on span "Filter" at bounding box center [260, 259] width 28 height 21
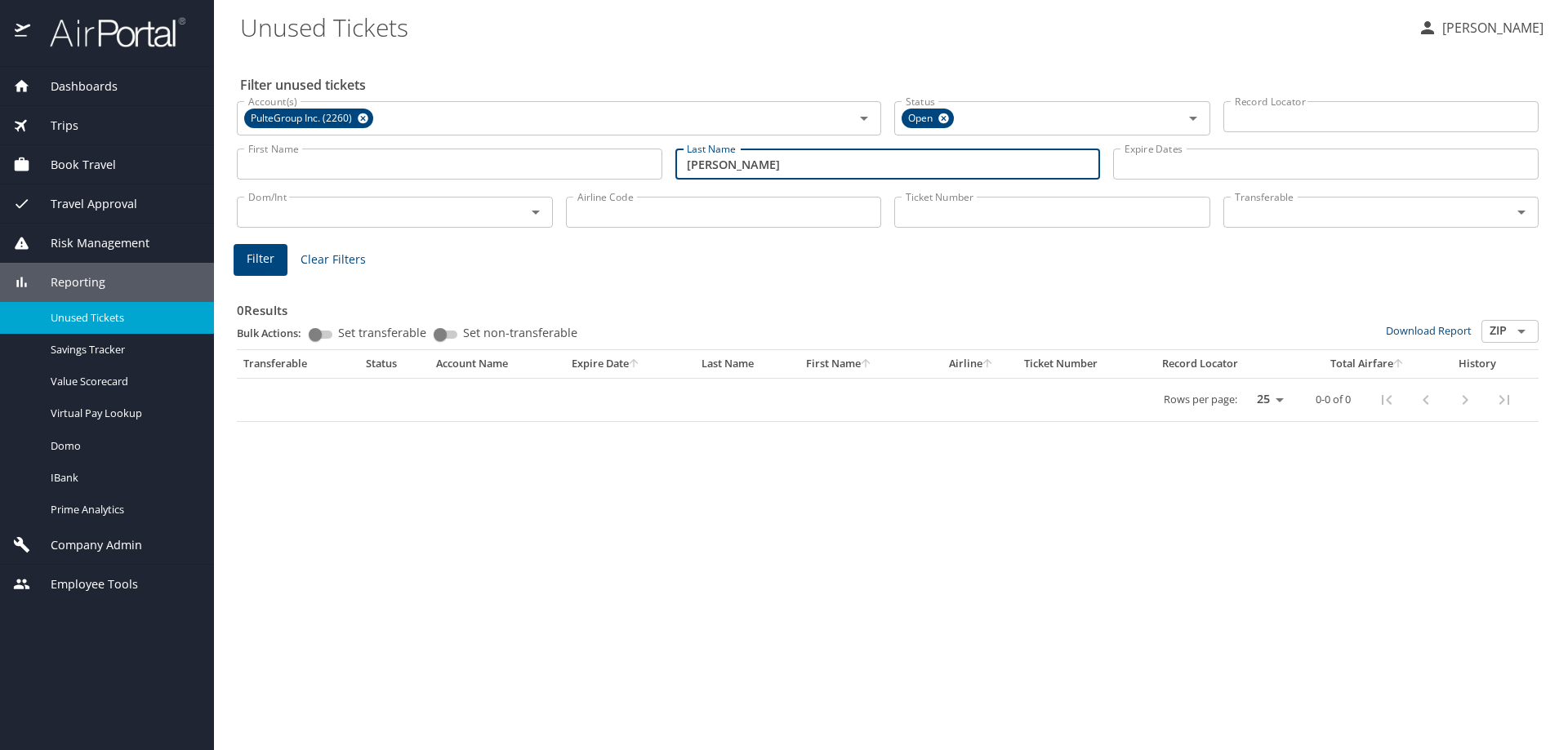
drag, startPoint x: 784, startPoint y: 165, endPoint x: 580, endPoint y: 153, distance: 204.4
click at [580, 153] on div "First Name First Name Last Name rodriguez Last Name Expire Dates Expire Dates" at bounding box center [887, 164] width 1314 height 58
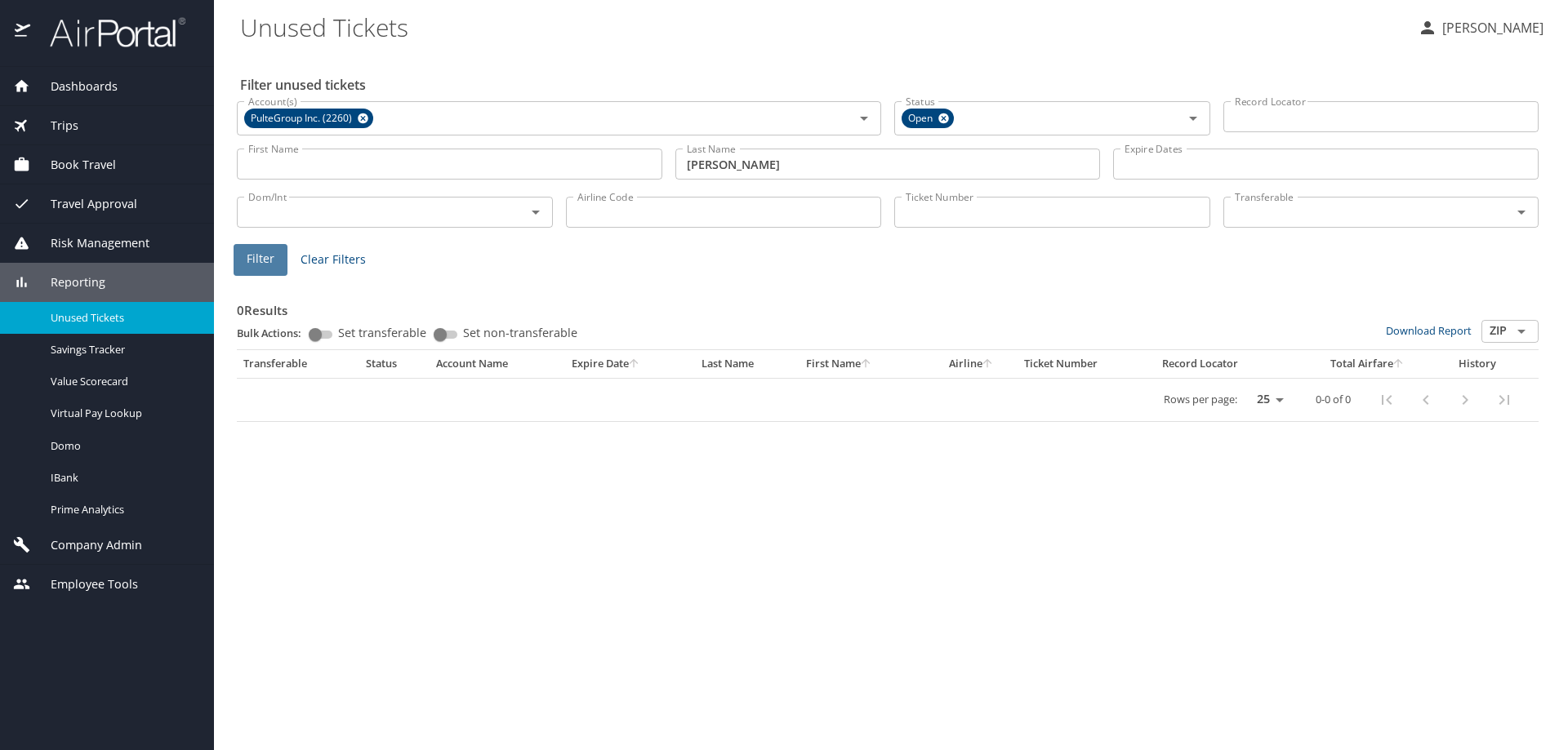
click at [268, 257] on span "Filter" at bounding box center [260, 259] width 28 height 21
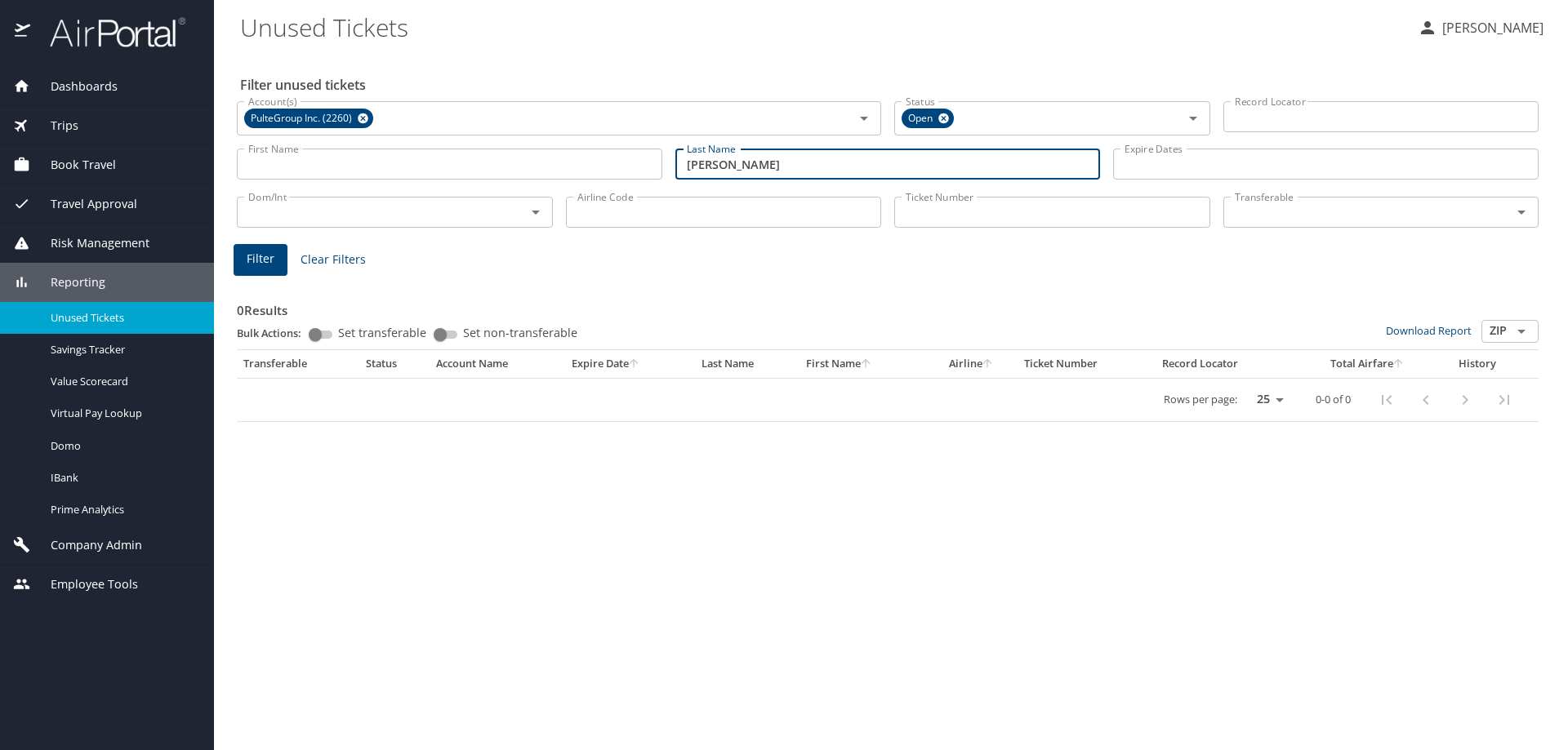
drag, startPoint x: 772, startPoint y: 168, endPoint x: 427, endPoint y: 159, distance: 345.1
click at [458, 163] on div "First Name First Name Last Name cummings Last Name Expire Dates Expire Dates" at bounding box center [887, 164] width 1314 height 58
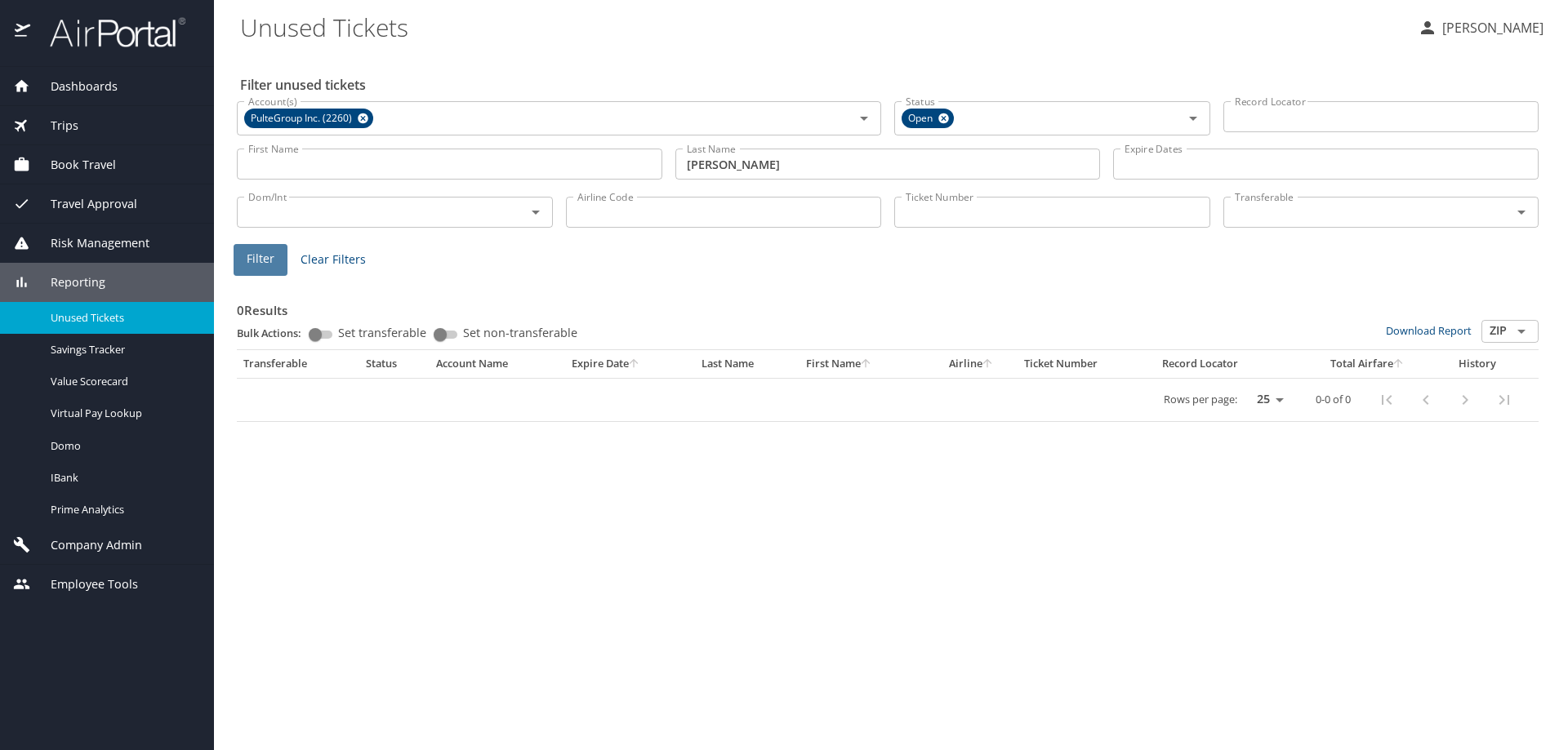
click at [264, 253] on span "Filter" at bounding box center [260, 259] width 28 height 21
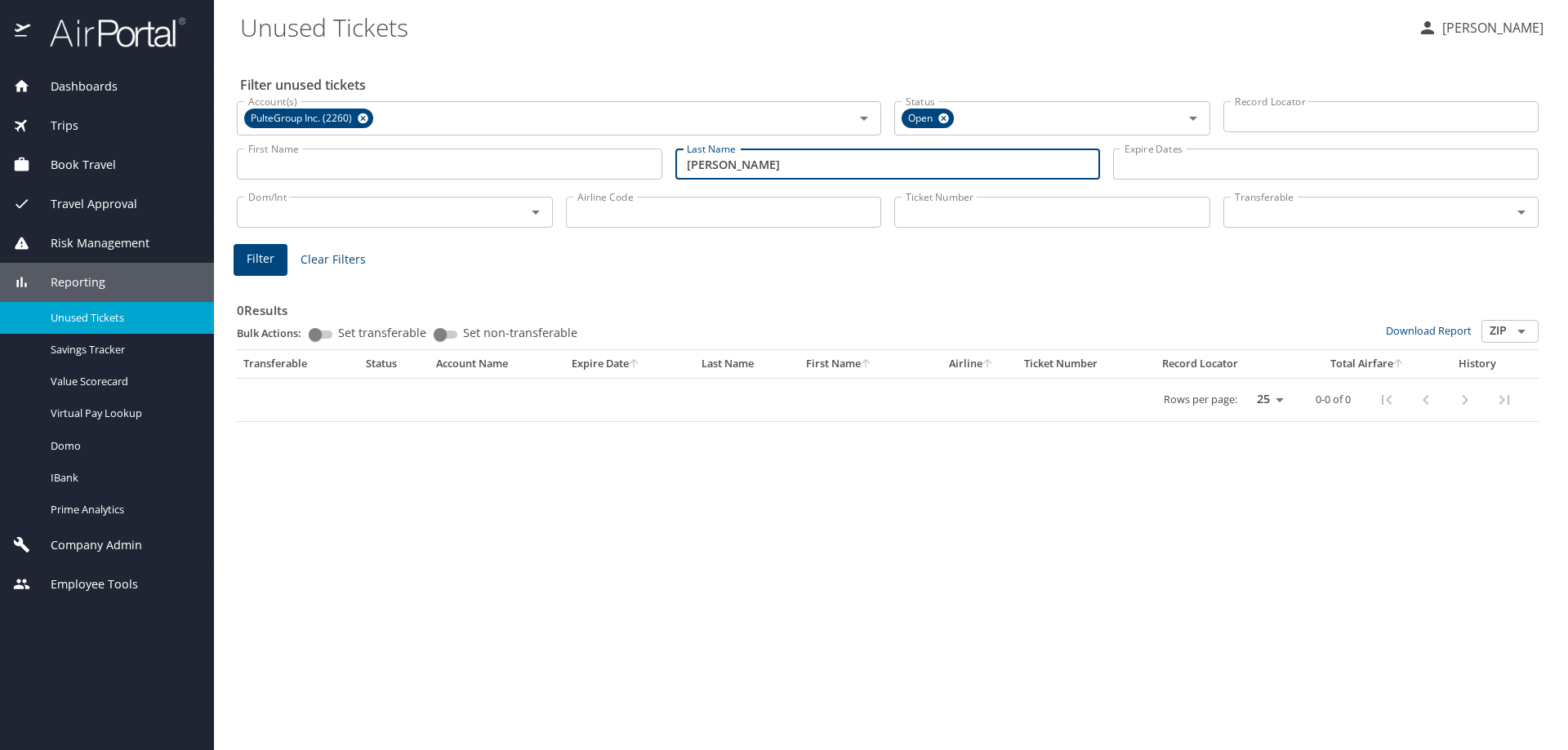
drag, startPoint x: 740, startPoint y: 165, endPoint x: 519, endPoint y: 152, distance: 221.4
click at [576, 163] on div "First Name First Name Last Name hollis Last Name Expire Dates Expire Dates" at bounding box center [887, 164] width 1314 height 58
click at [266, 264] on span "Filter" at bounding box center [260, 259] width 28 height 21
drag, startPoint x: 703, startPoint y: 165, endPoint x: 483, endPoint y: 158, distance: 220.1
click at [499, 160] on div "First Name First Name Last Name sadek Last Name Expire Dates Expire Dates" at bounding box center [887, 164] width 1314 height 58
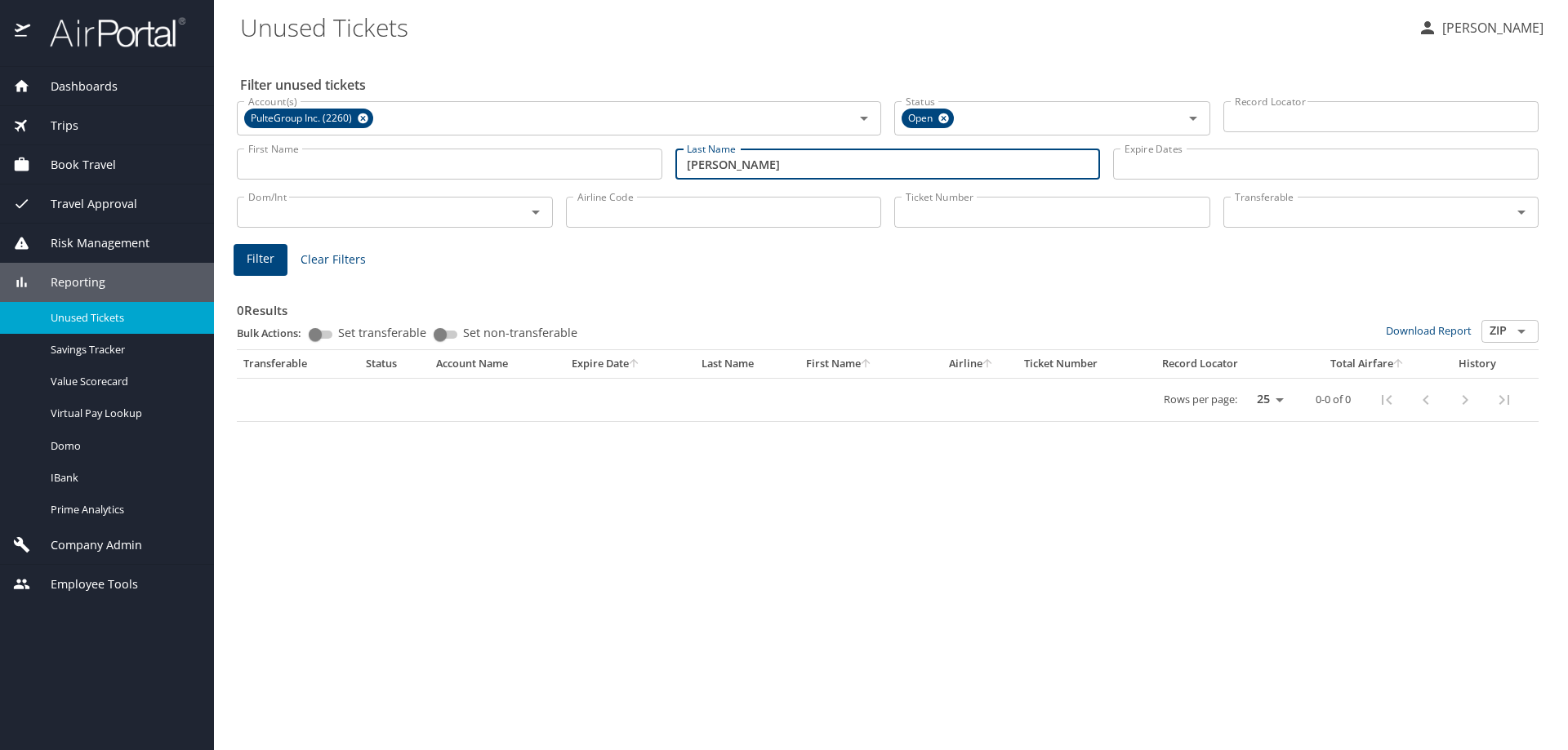
click at [254, 258] on span "Filter" at bounding box center [260, 259] width 28 height 21
drag, startPoint x: 755, startPoint y: 164, endPoint x: 439, endPoint y: 161, distance: 316.0
click at [442, 161] on div "First Name First Name Last Name mooney Last Name Expire Dates Expire Dates" at bounding box center [887, 164] width 1314 height 58
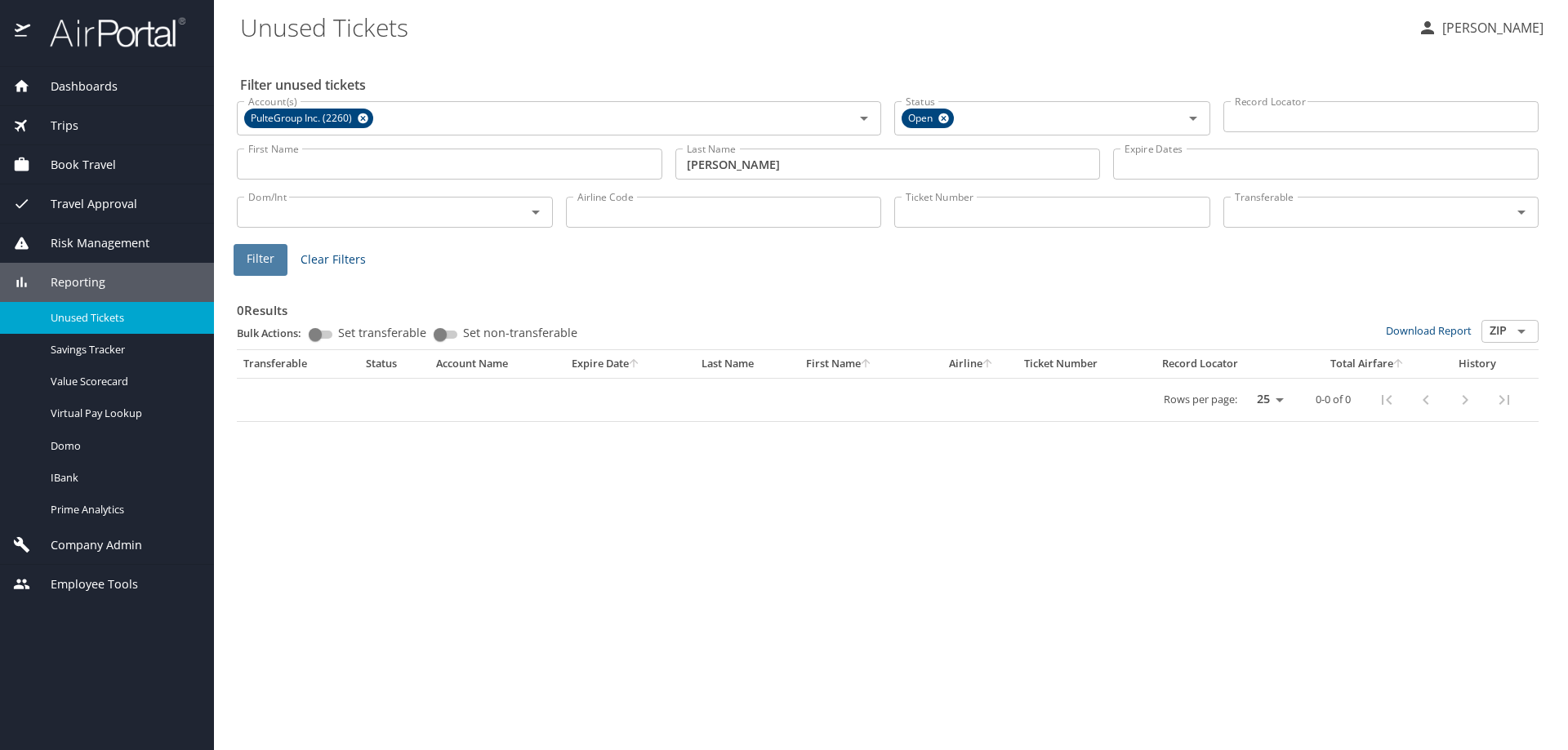
click at [252, 268] on span "Filter" at bounding box center [260, 259] width 28 height 21
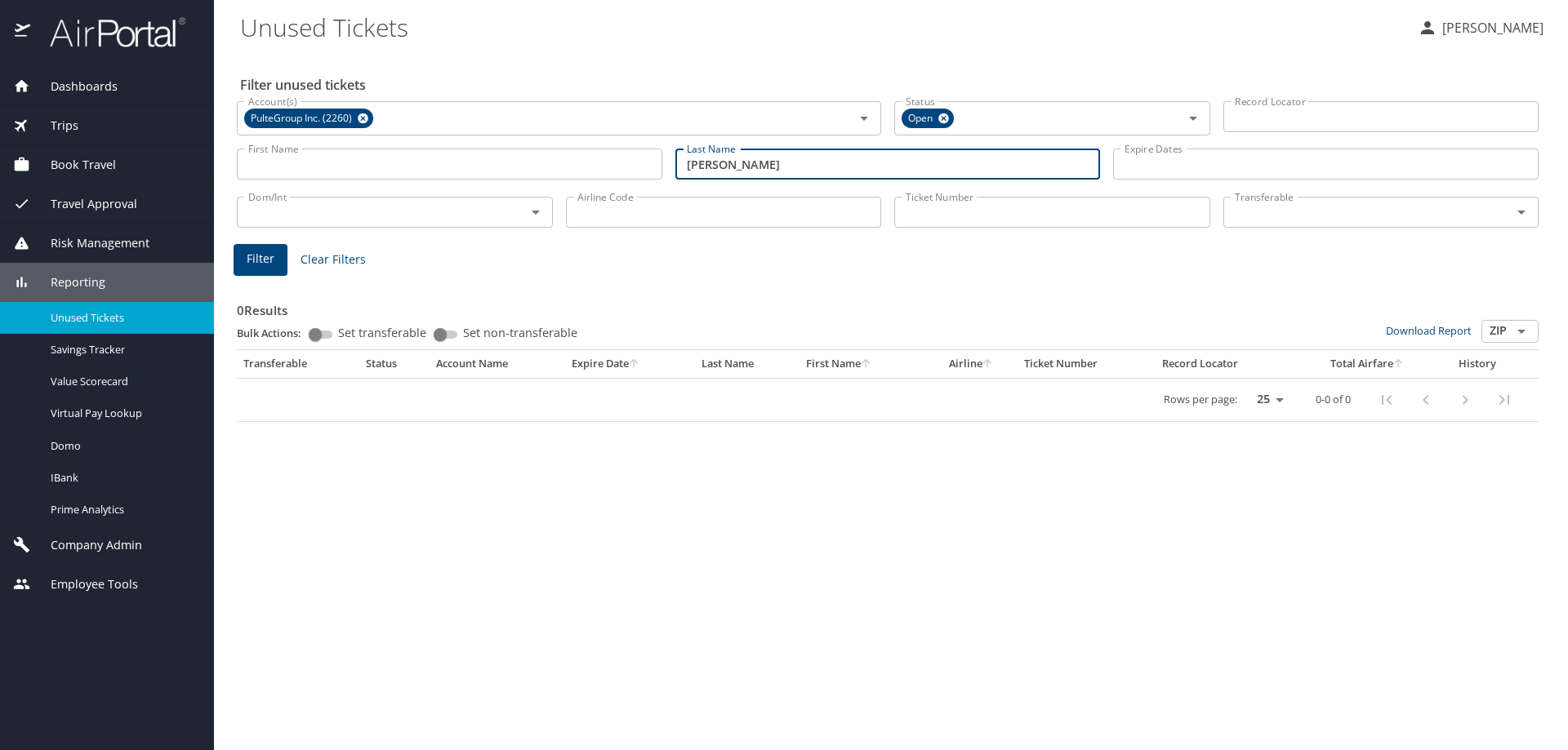
drag, startPoint x: 600, startPoint y: 157, endPoint x: 495, endPoint y: 154, distance: 105.0
click at [522, 157] on div "First Name First Name Last Name pappalardo Last Name Expire Dates Expire Dates" at bounding box center [887, 164] width 1314 height 58
click at [270, 266] on span "Filter" at bounding box center [260, 259] width 28 height 21
drag, startPoint x: 778, startPoint y: 168, endPoint x: 396, endPoint y: 129, distance: 384.0
click at [442, 153] on div "First Name First Name Last Name wallman Last Name Expire Dates Expire Dates" at bounding box center [887, 164] width 1314 height 58
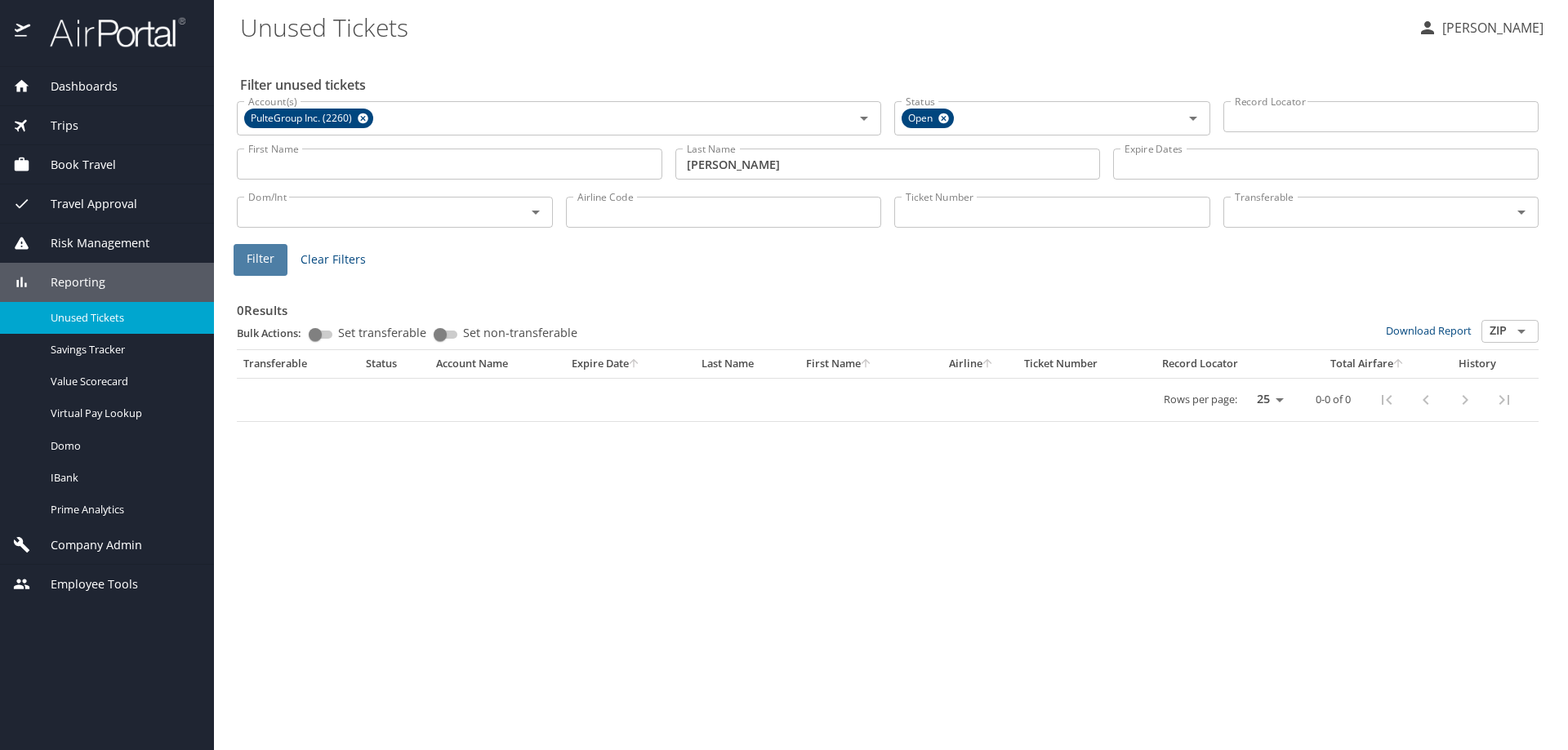
click at [252, 260] on span "Filter" at bounding box center [260, 259] width 28 height 21
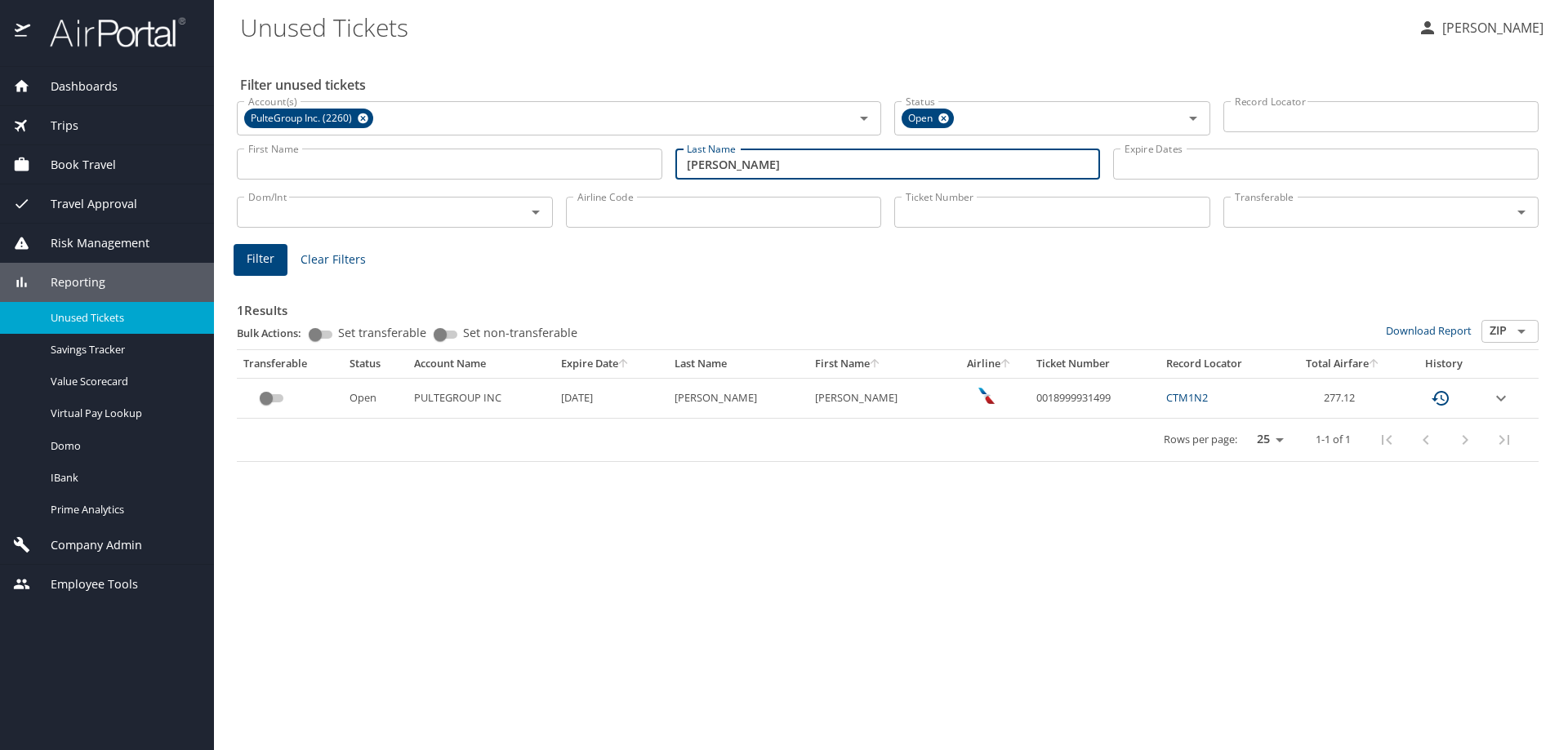
drag, startPoint x: 620, startPoint y: 166, endPoint x: 548, endPoint y: 166, distance: 72.0
click at [555, 166] on div "First Name First Name Last Name harris Last Name Expire Dates Expire Dates" at bounding box center [887, 164] width 1314 height 58
click at [278, 264] on button "Filter" at bounding box center [260, 259] width 53 height 32
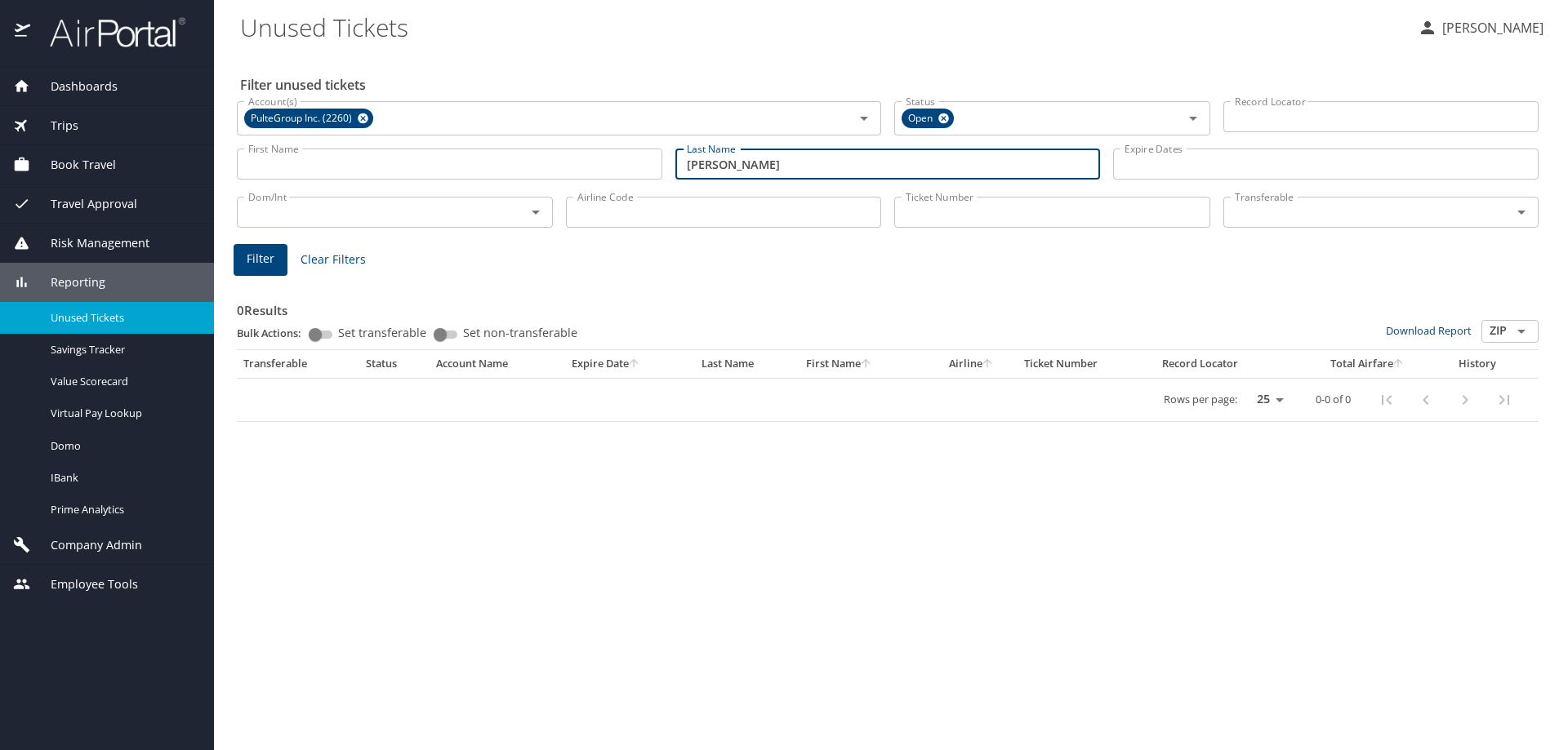
drag, startPoint x: 741, startPoint y: 162, endPoint x: 585, endPoint y: 175, distance: 156.5
click at [585, 175] on div "First Name First Name Last Name pope Last Name Expire Dates Expire Dates" at bounding box center [887, 164] width 1314 height 58
click at [273, 254] on span "Filter" at bounding box center [260, 259] width 28 height 21
drag, startPoint x: 755, startPoint y: 168, endPoint x: 436, endPoint y: 147, distance: 319.7
click at [506, 163] on div "First Name First Name Last Name estrada Last Name Expire Dates Expire Dates" at bounding box center [887, 164] width 1314 height 58
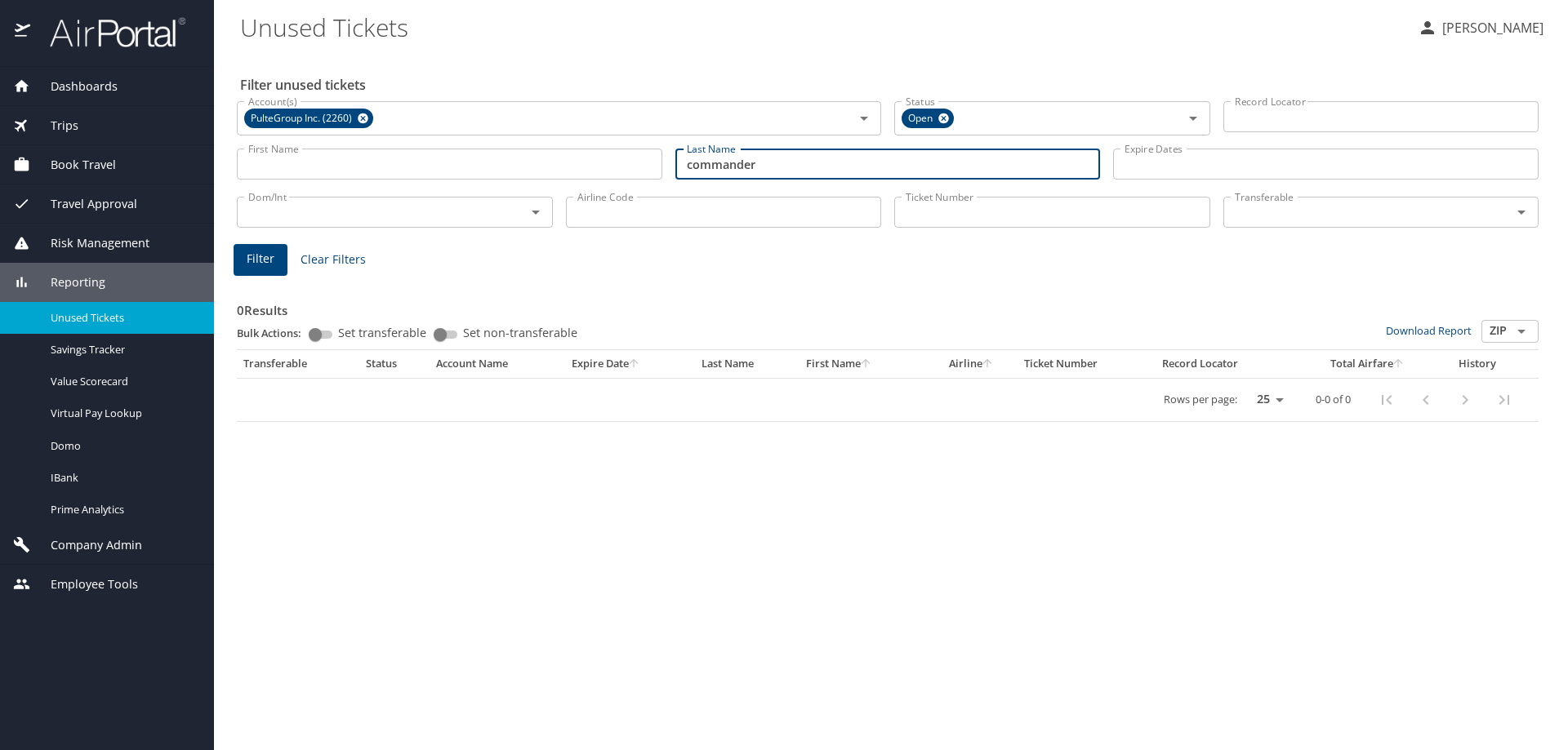
type input "commander"
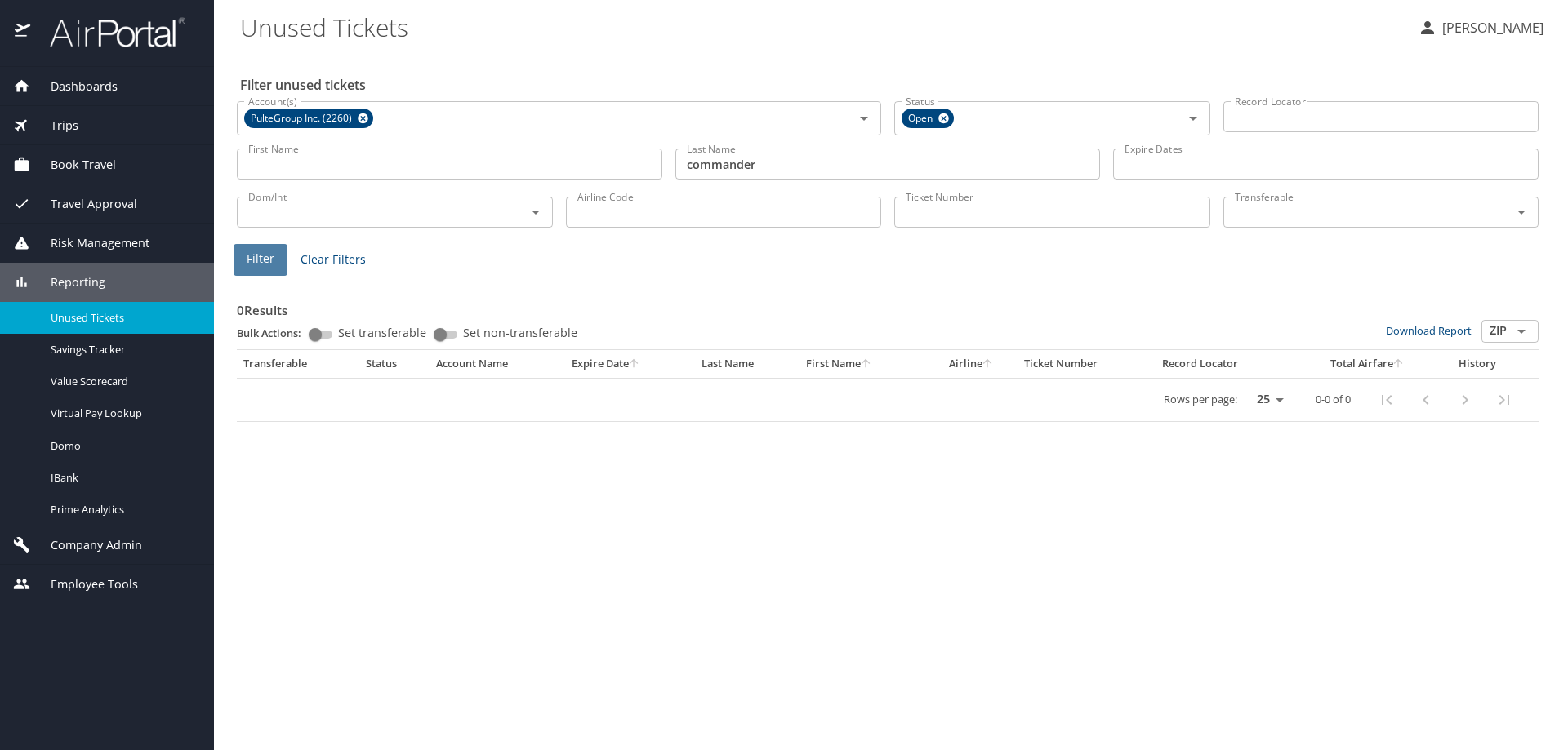
click at [255, 258] on span "Filter" at bounding box center [260, 259] width 28 height 21
